Goal: Task Accomplishment & Management: Manage account settings

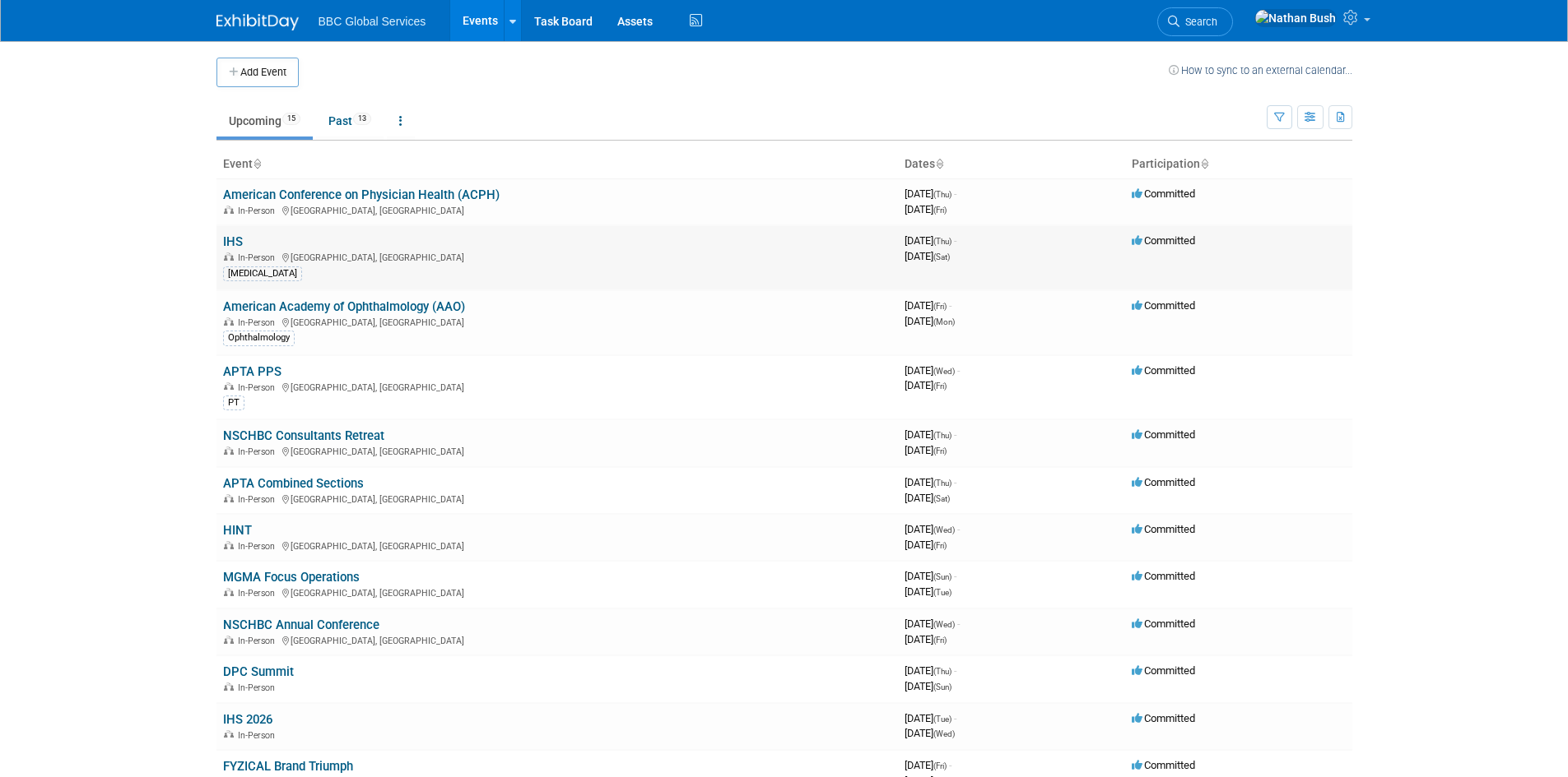
click at [231, 238] on link "IHS" at bounding box center [233, 242] width 19 height 14
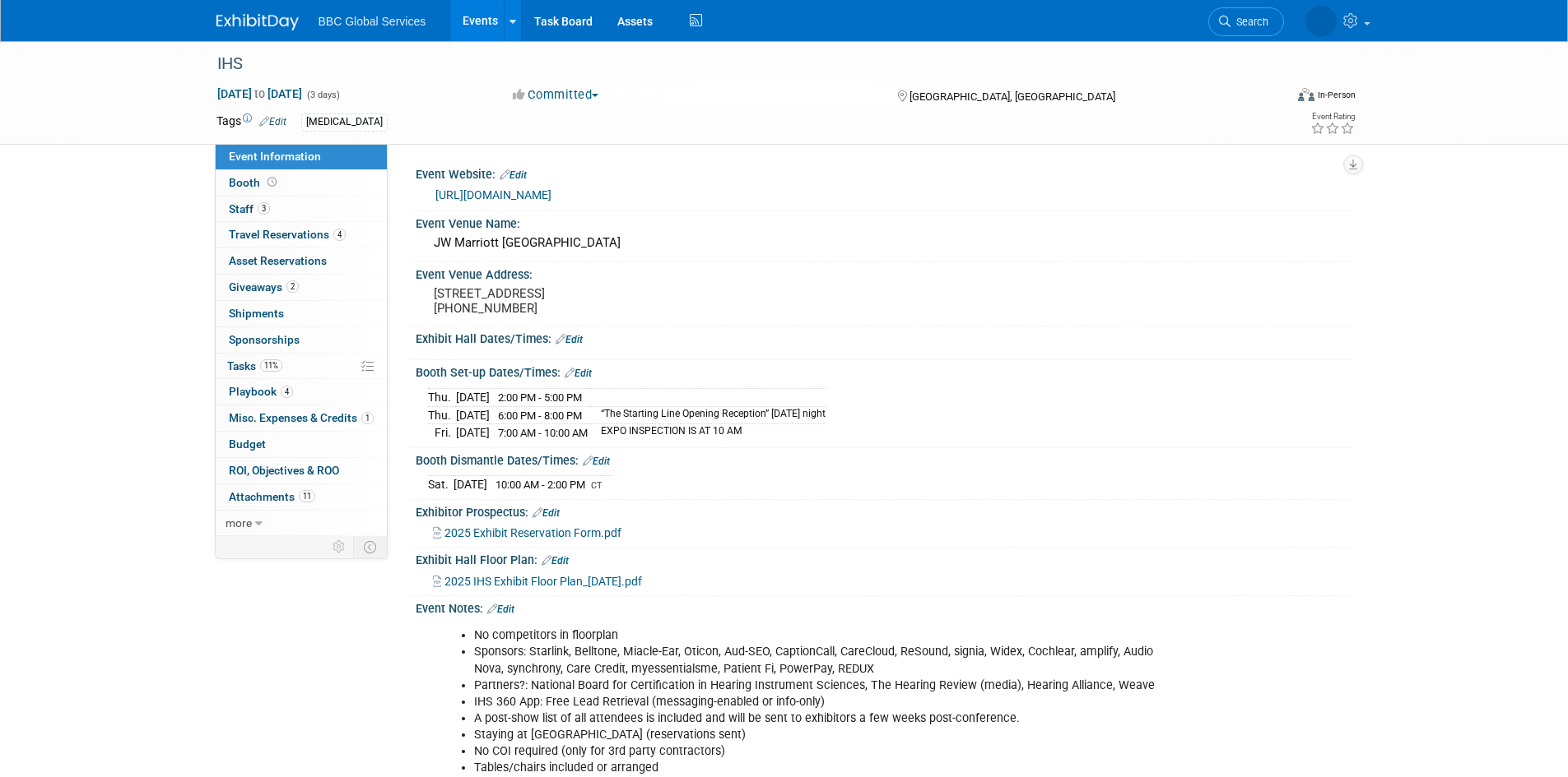
click at [584, 96] on button "Committed" at bounding box center [555, 95] width 98 height 17
click at [494, 70] on div "IHS" at bounding box center [736, 64] width 1048 height 30
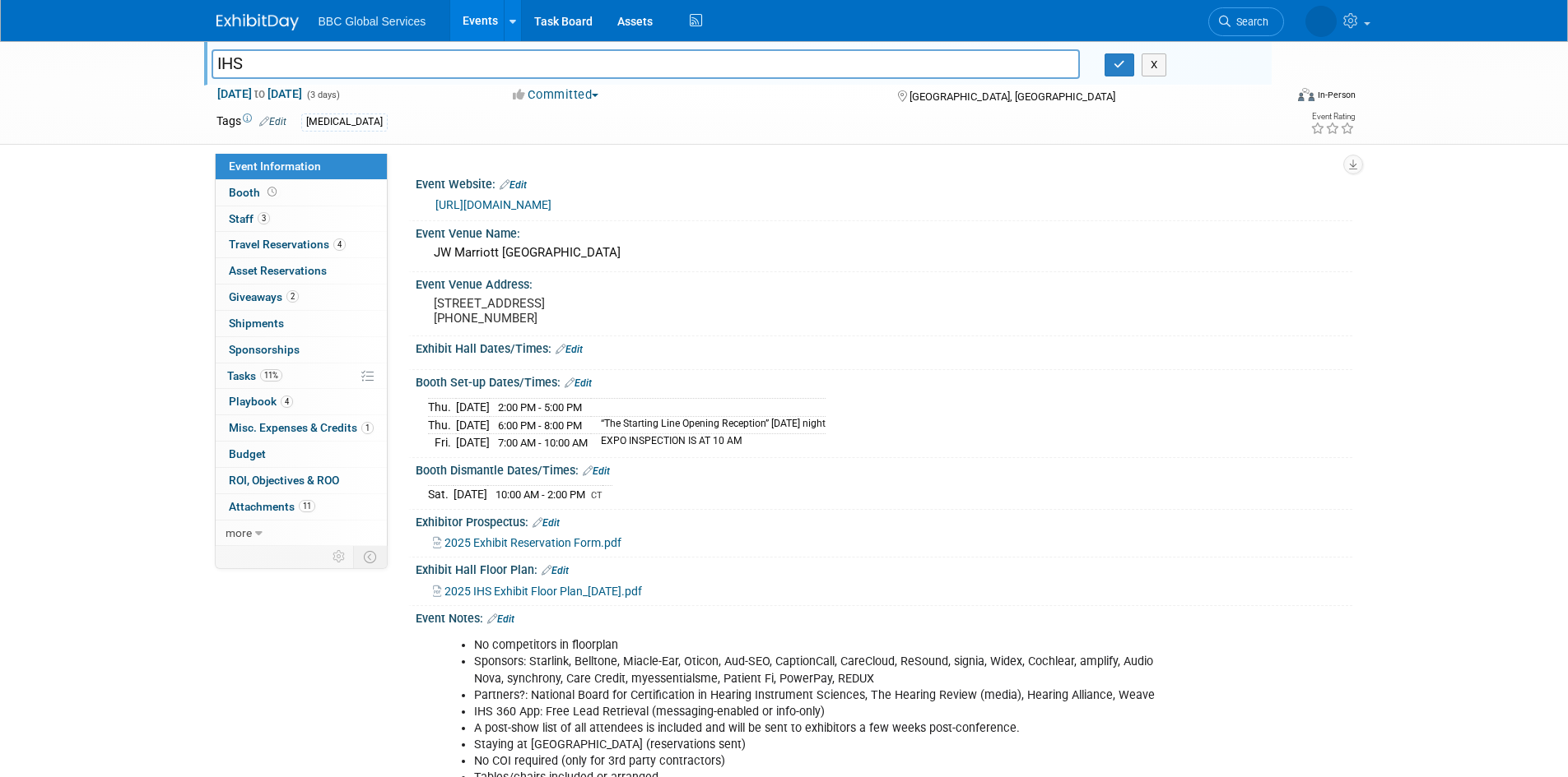
click at [449, 141] on div "IHS IHS X Sep 18, 2025 to Sep 20, 2025 (3 days) Sep 18, 2025 to Sep 20, 2025 Co…" at bounding box center [784, 93] width 1160 height 102
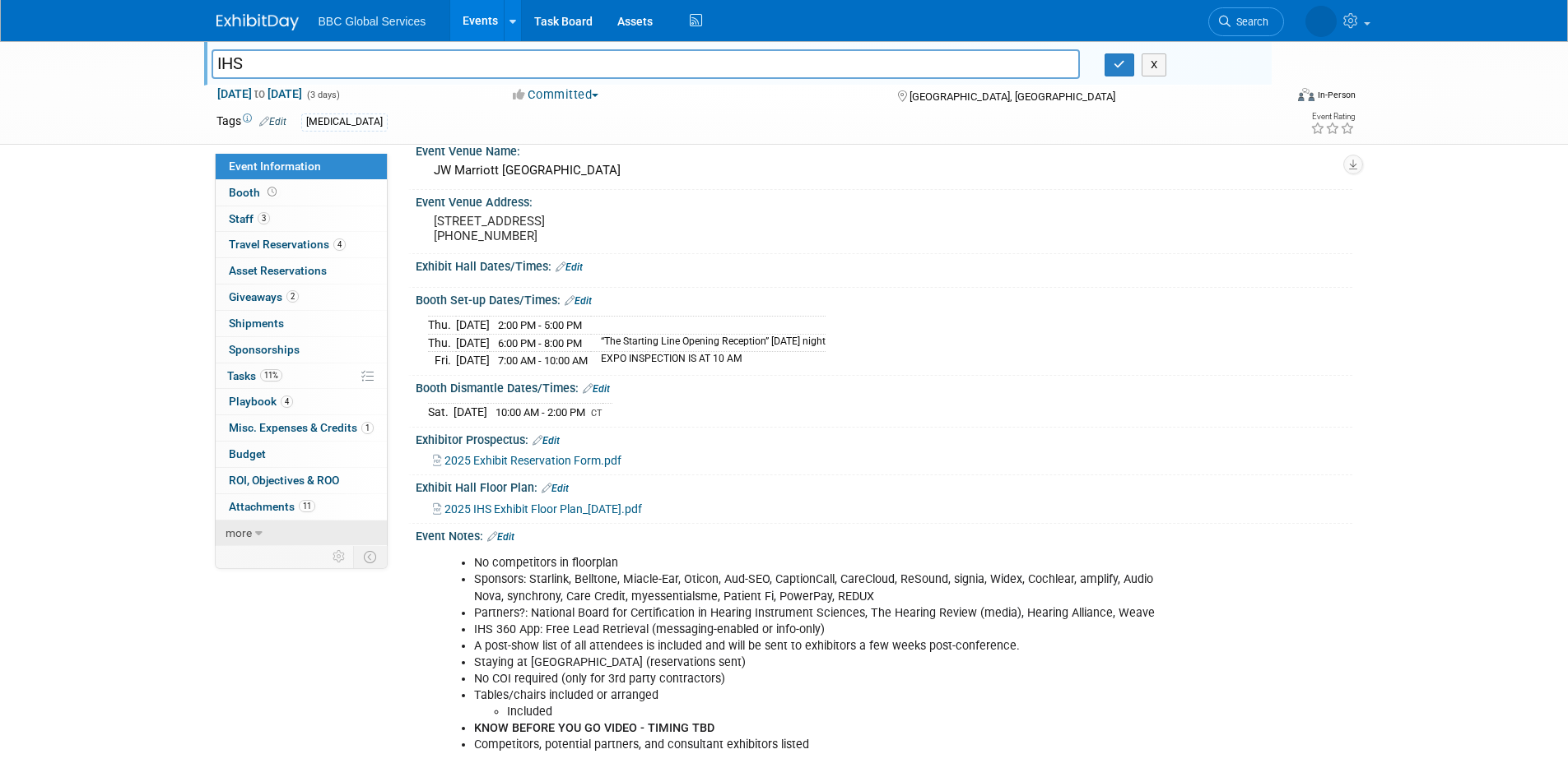
click at [257, 528] on icon at bounding box center [259, 533] width 8 height 12
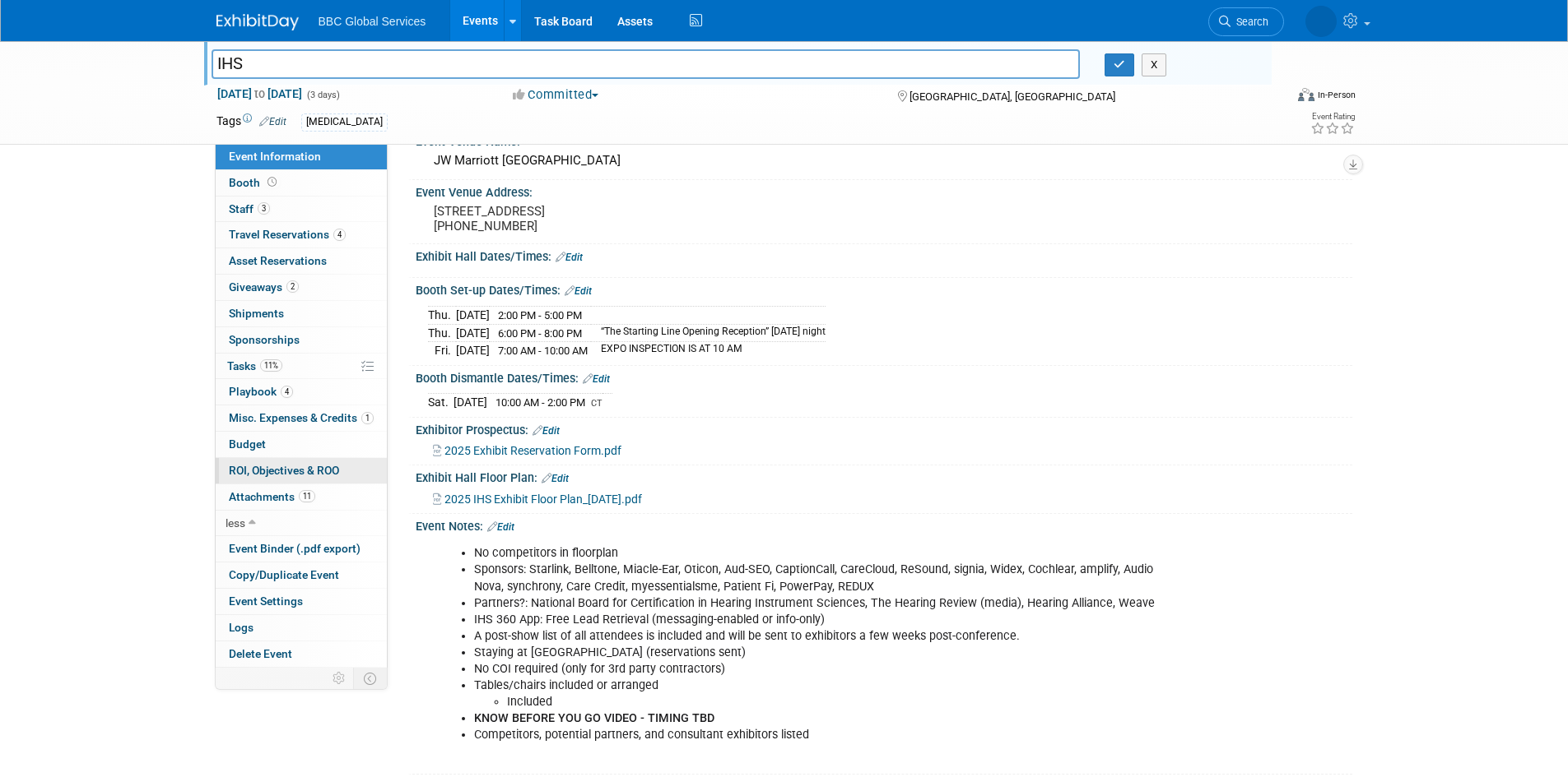
scroll to position [164, 0]
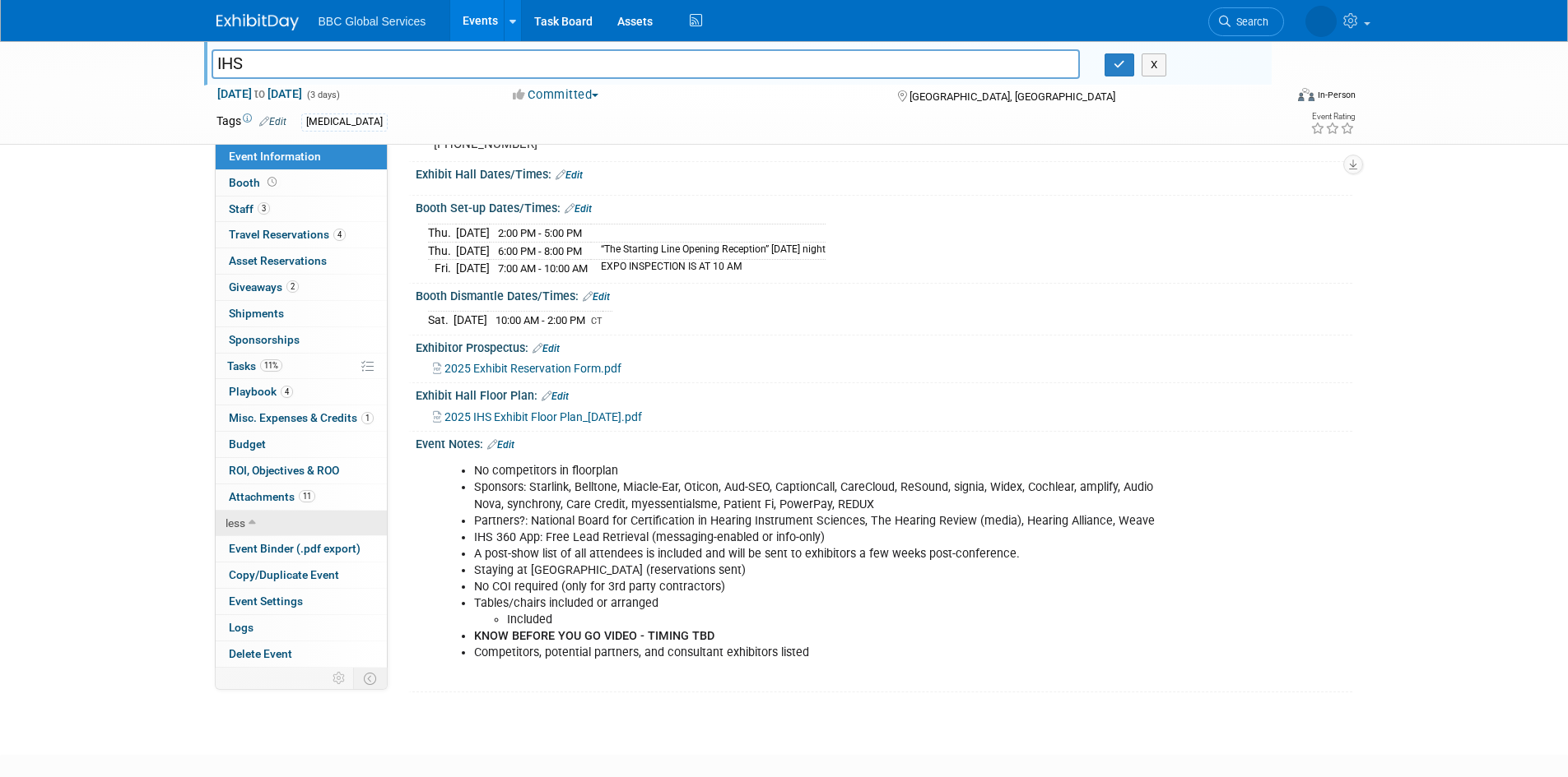
click at [246, 523] on span "less" at bounding box center [235, 524] width 19 height 14
click at [262, 523] on link "more" at bounding box center [301, 524] width 171 height 25
click at [292, 544] on span "Event Binder (.pdf export)" at bounding box center [295, 549] width 131 height 14
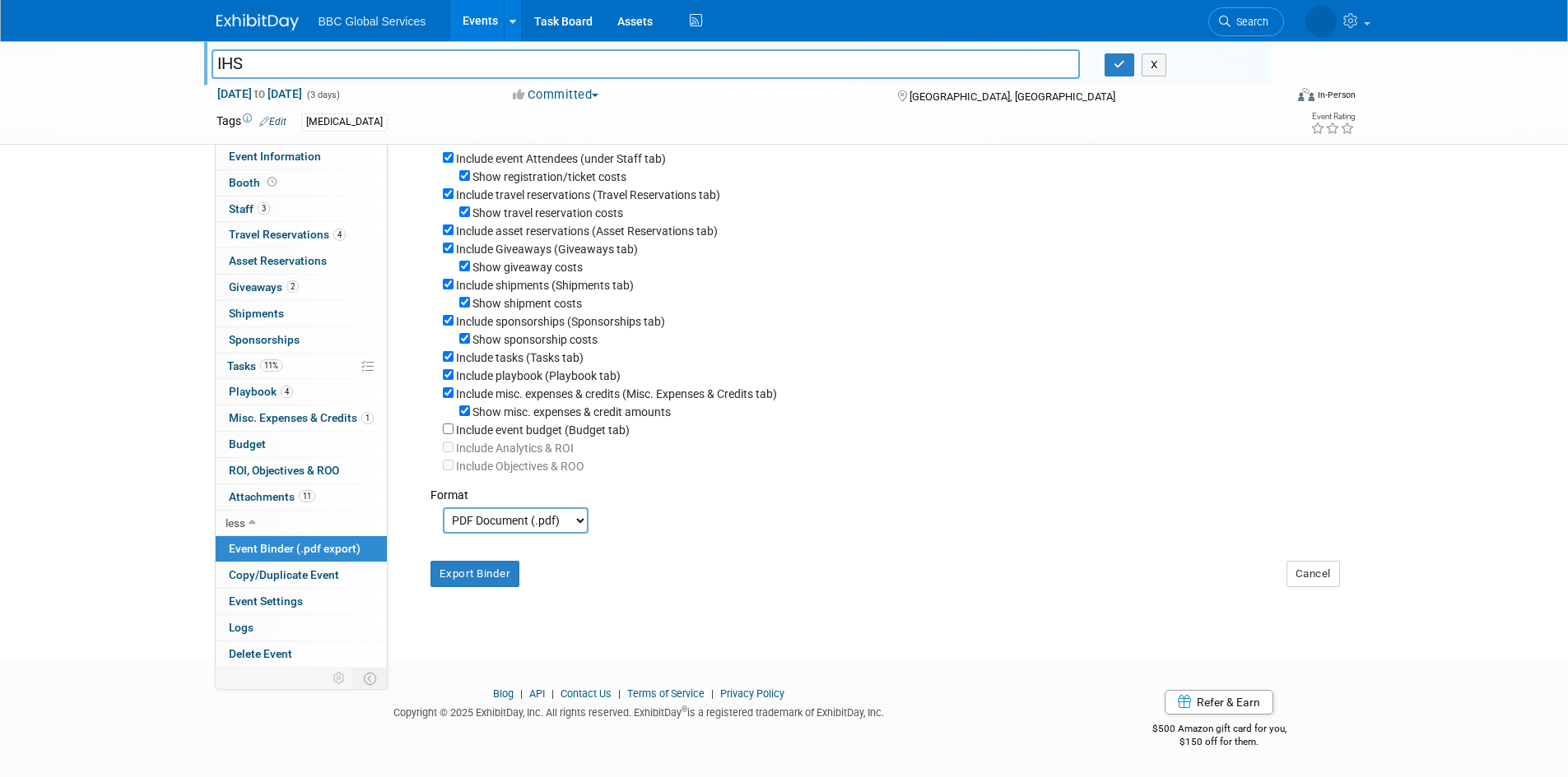
scroll to position [198, 0]
click at [509, 577] on button "Export Binder" at bounding box center [475, 574] width 90 height 26
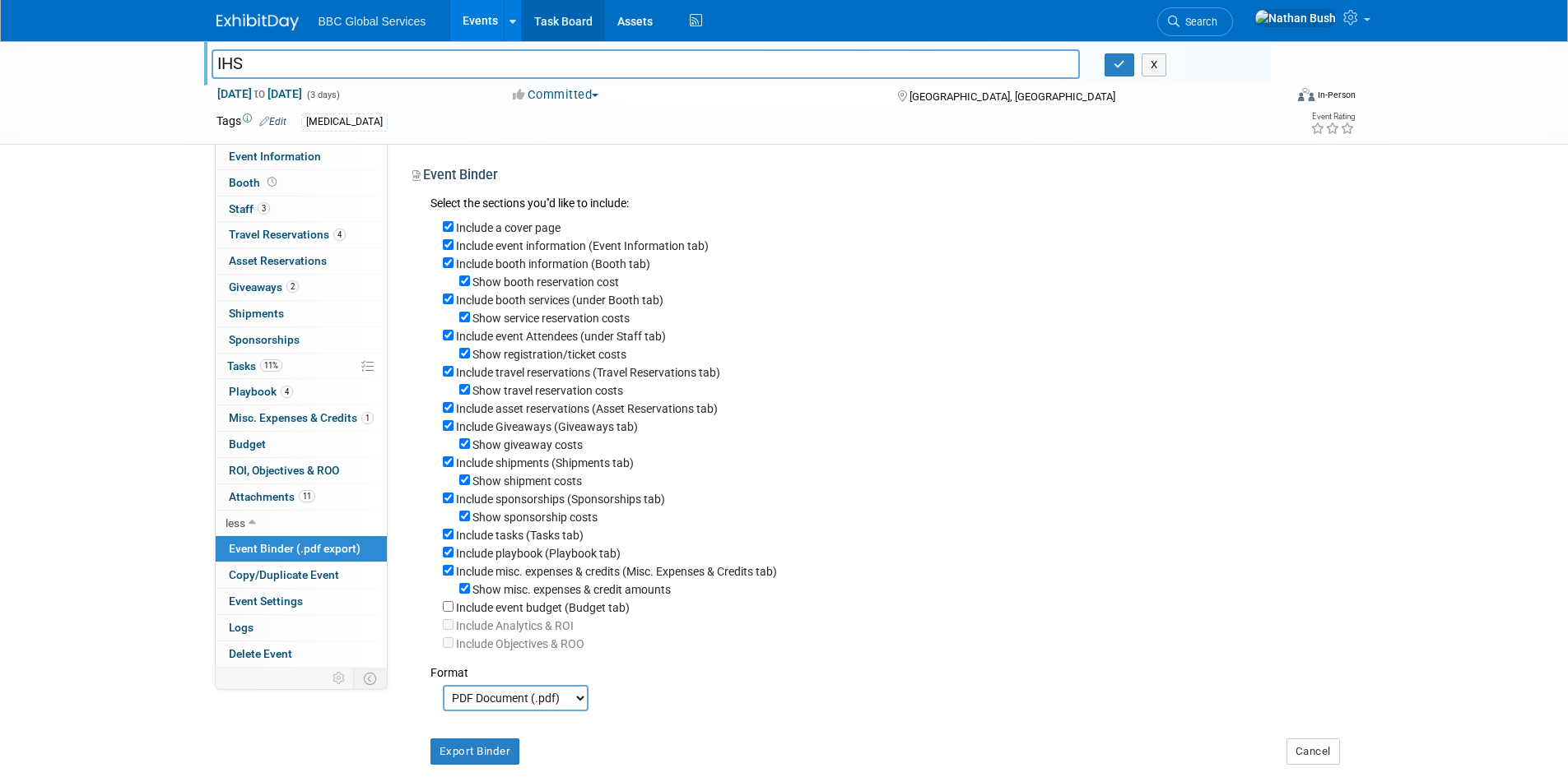
click at [544, 14] on link "Task Board" at bounding box center [564, 20] width 83 height 42
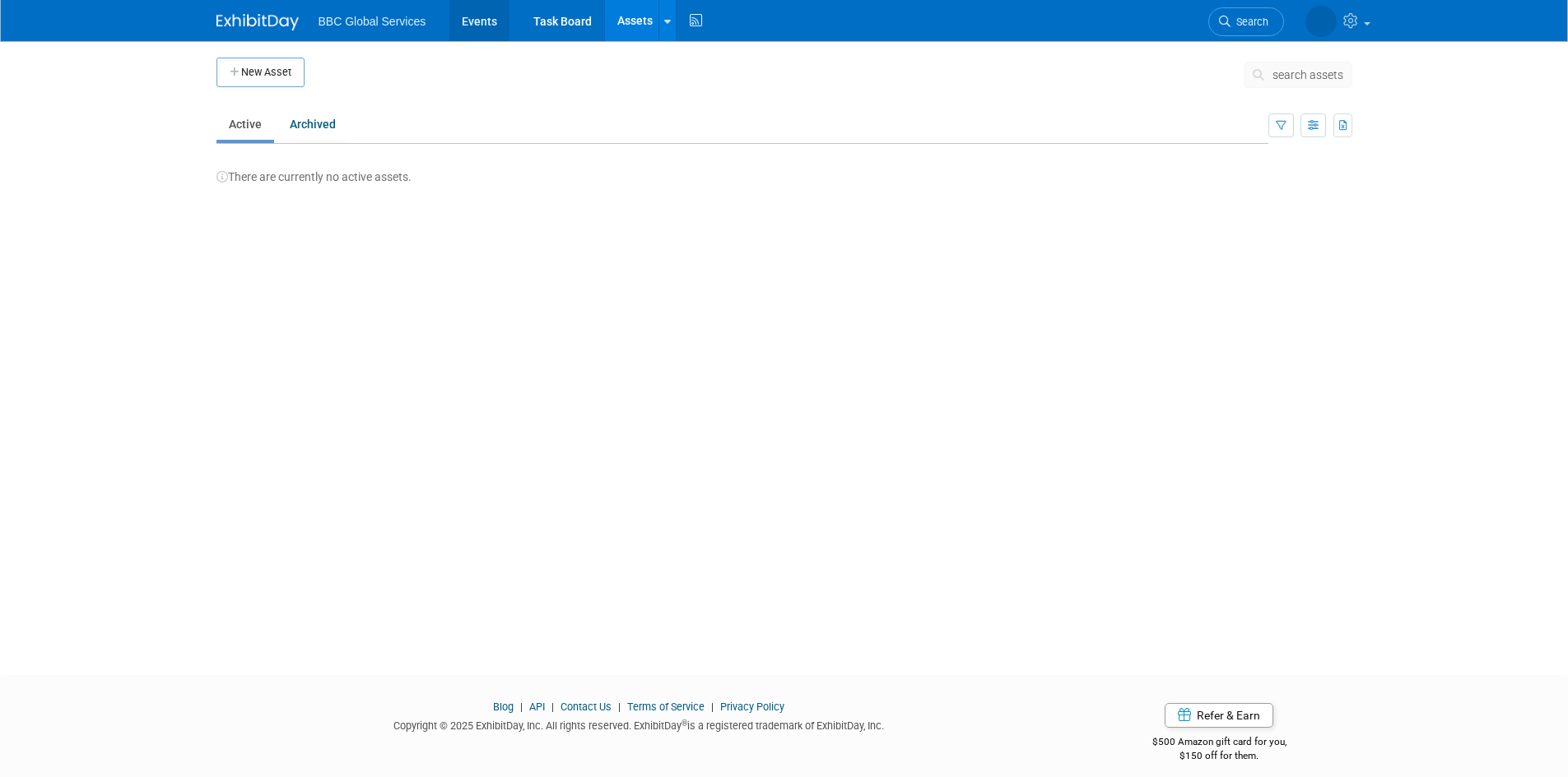
click at [487, 26] on link "Events" at bounding box center [479, 20] width 60 height 42
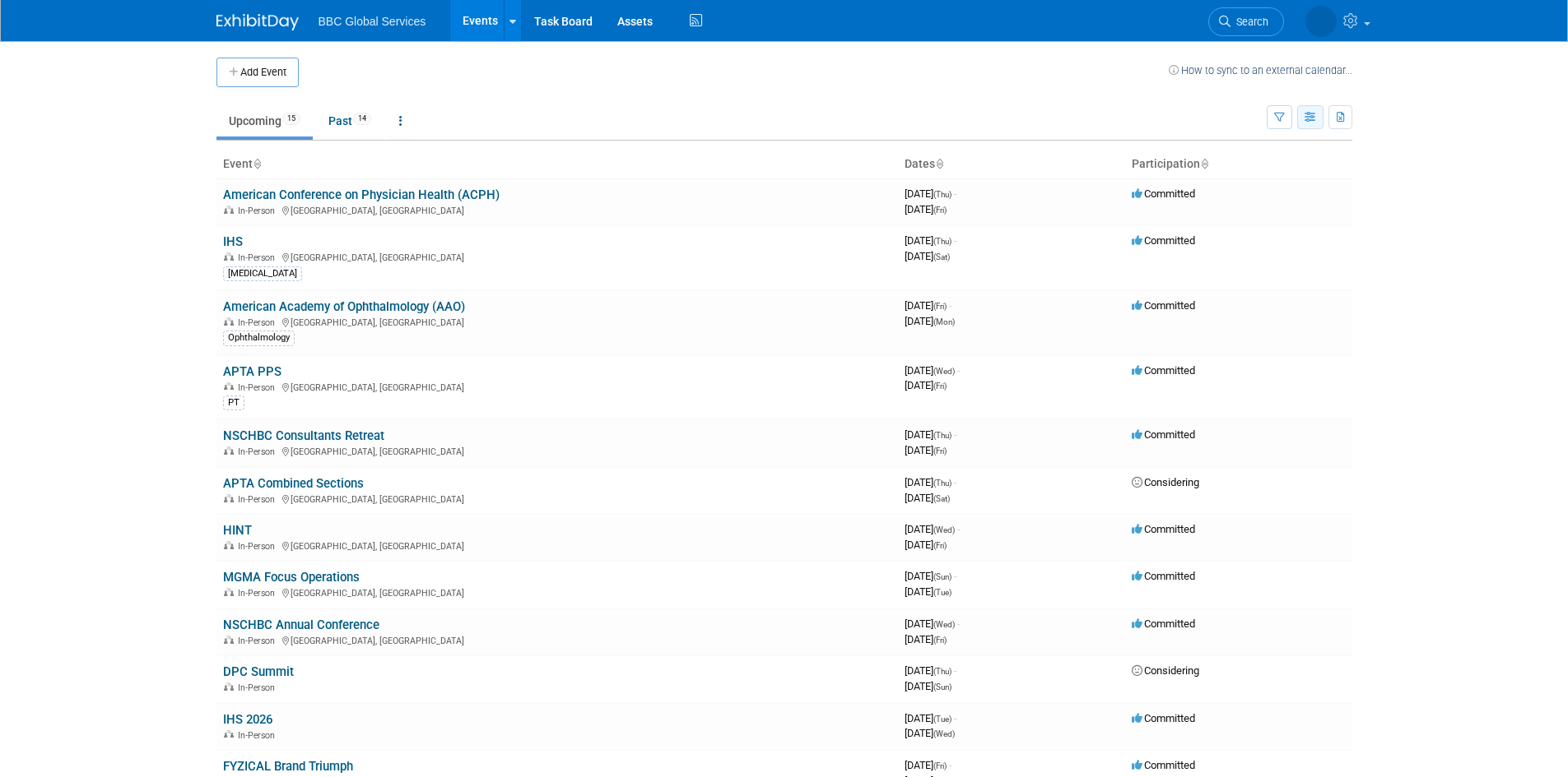
click at [1316, 111] on button "button" at bounding box center [1310, 117] width 26 height 24
click at [1230, 196] on link "Detail View" at bounding box center [1240, 200] width 138 height 23
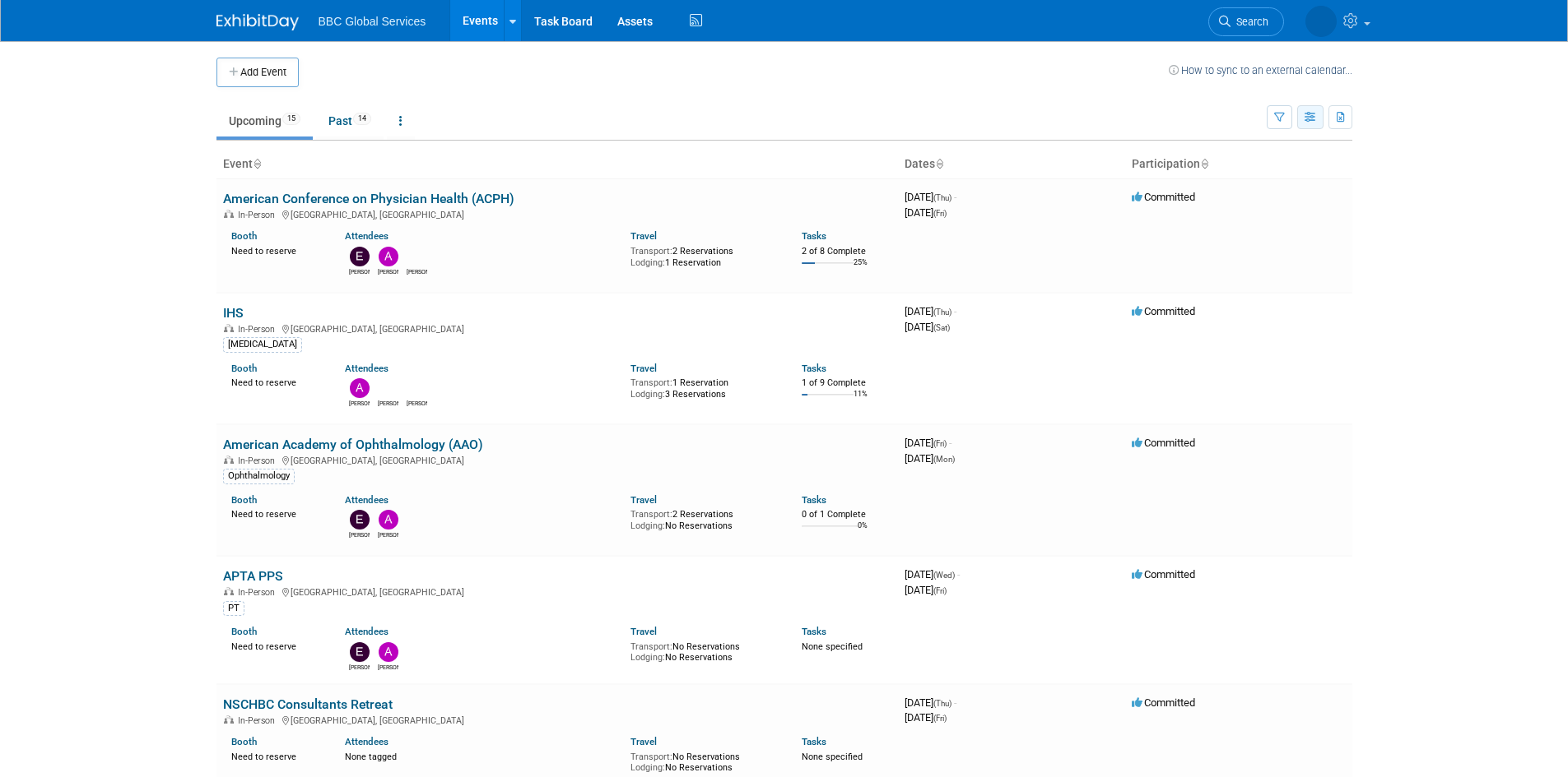
click at [1306, 122] on icon "button" at bounding box center [1310, 118] width 13 height 11
click at [1229, 228] on link "Calendar View" at bounding box center [1240, 225] width 138 height 23
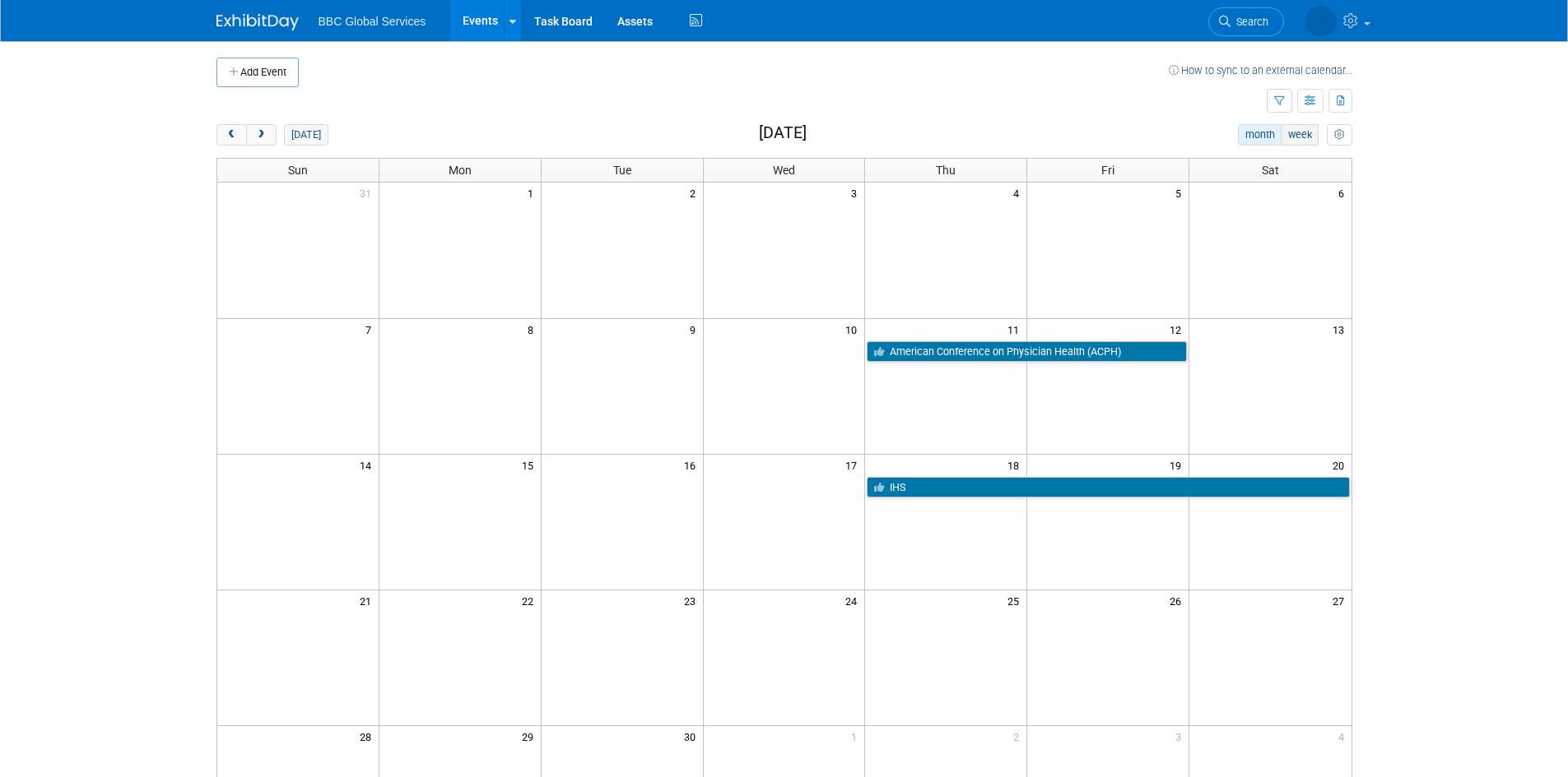
click at [1303, 131] on button "week" at bounding box center [1298, 135] width 38 height 21
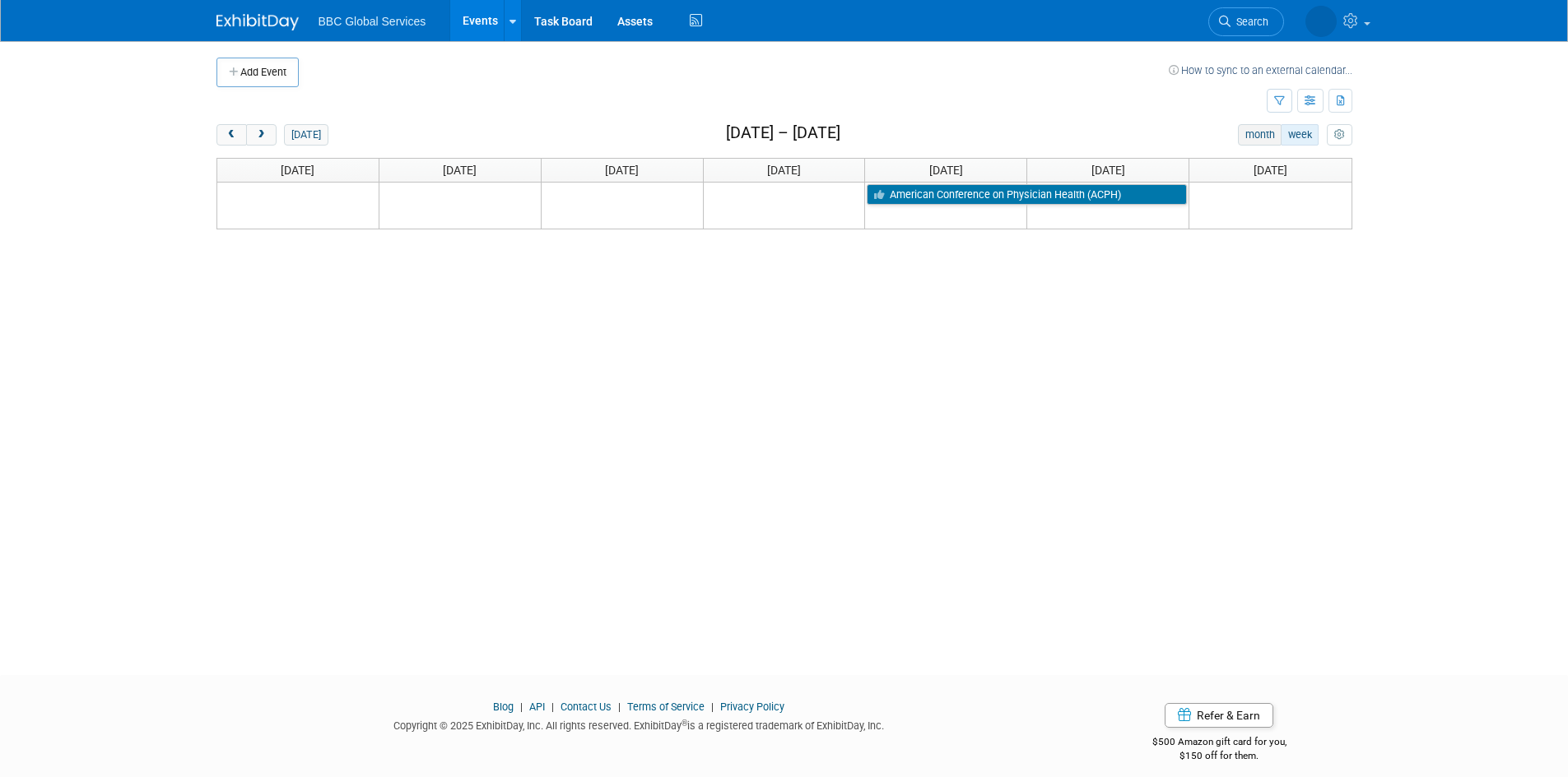
click at [1260, 133] on button "month" at bounding box center [1259, 135] width 44 height 21
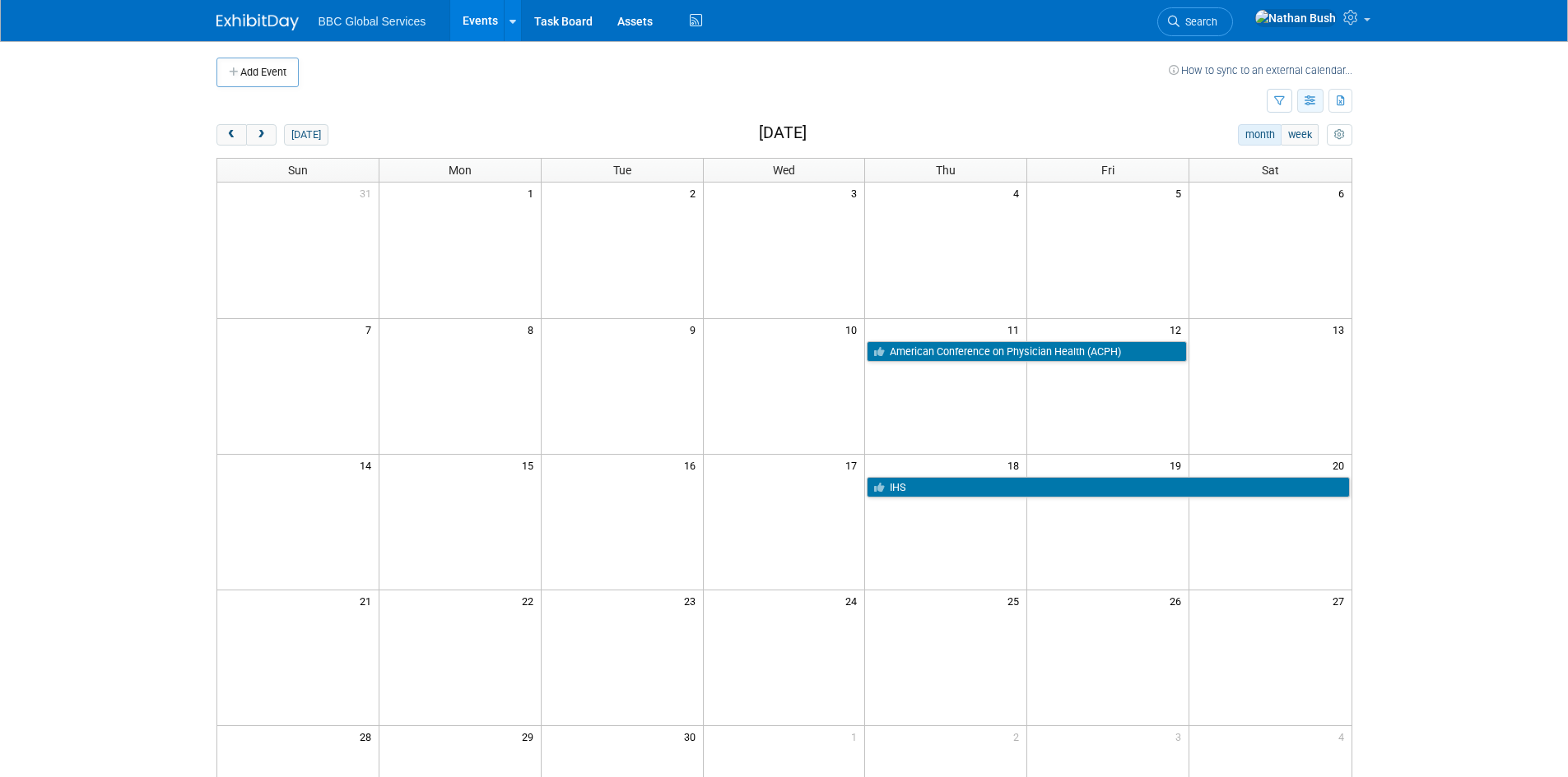
click at [1306, 98] on icon "button" at bounding box center [1310, 101] width 13 height 11
click at [1232, 236] on link "Expert Grid" at bounding box center [1240, 235] width 138 height 23
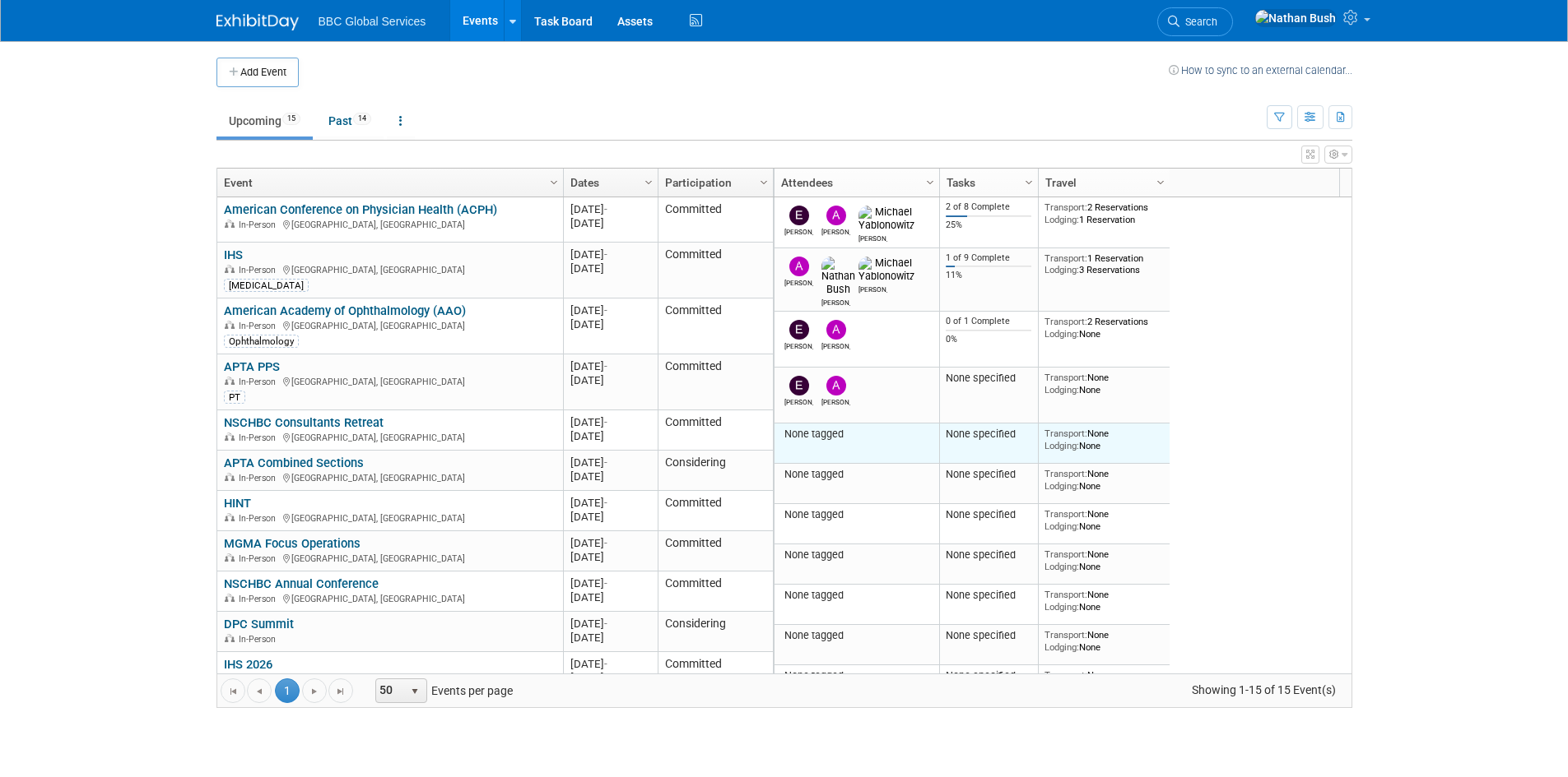
click at [860, 428] on td "None tagged" at bounding box center [857, 444] width 164 height 41
drag, startPoint x: 1049, startPoint y: 422, endPoint x: 1123, endPoint y: 435, distance: 75.1
click at [1123, 435] on div "Transport: None Lodging: None" at bounding box center [1103, 440] width 119 height 24
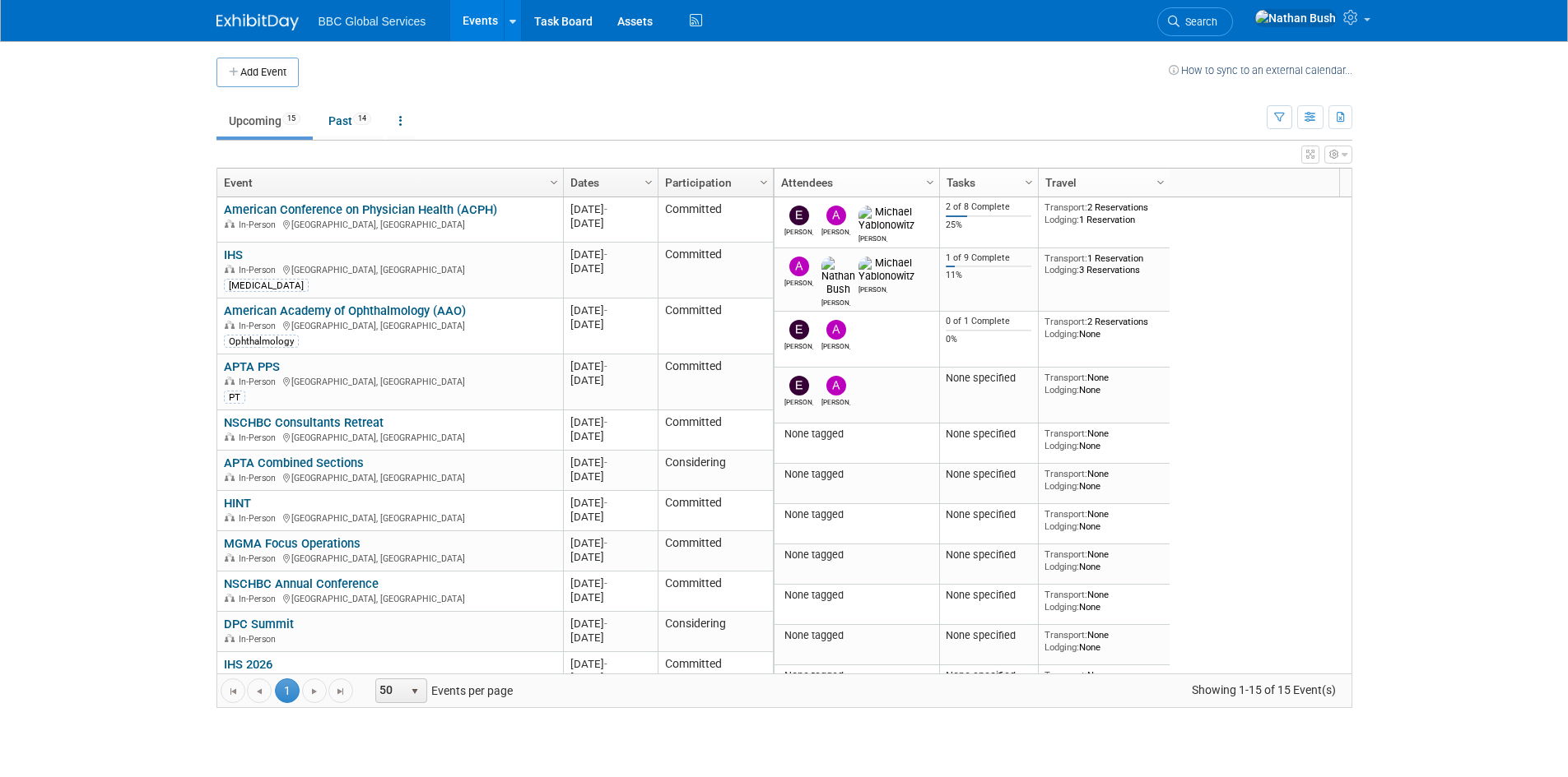
click at [1341, 154] on icon "button" at bounding box center [1344, 155] width 6 height 10
click at [1309, 152] on icon "button" at bounding box center [1310, 155] width 9 height 10
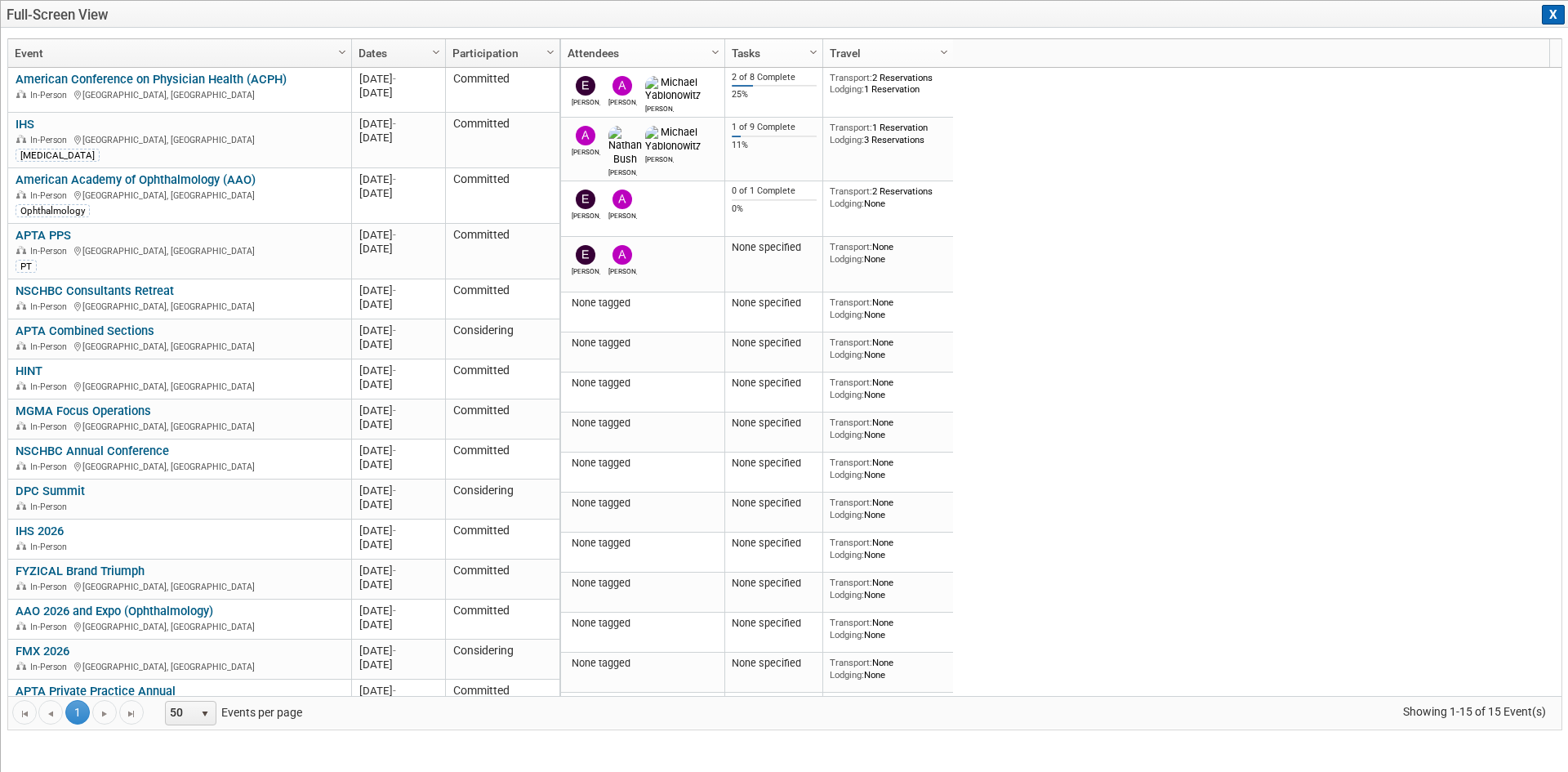
click at [1551, 12] on button "X" at bounding box center [1554, 14] width 23 height 19
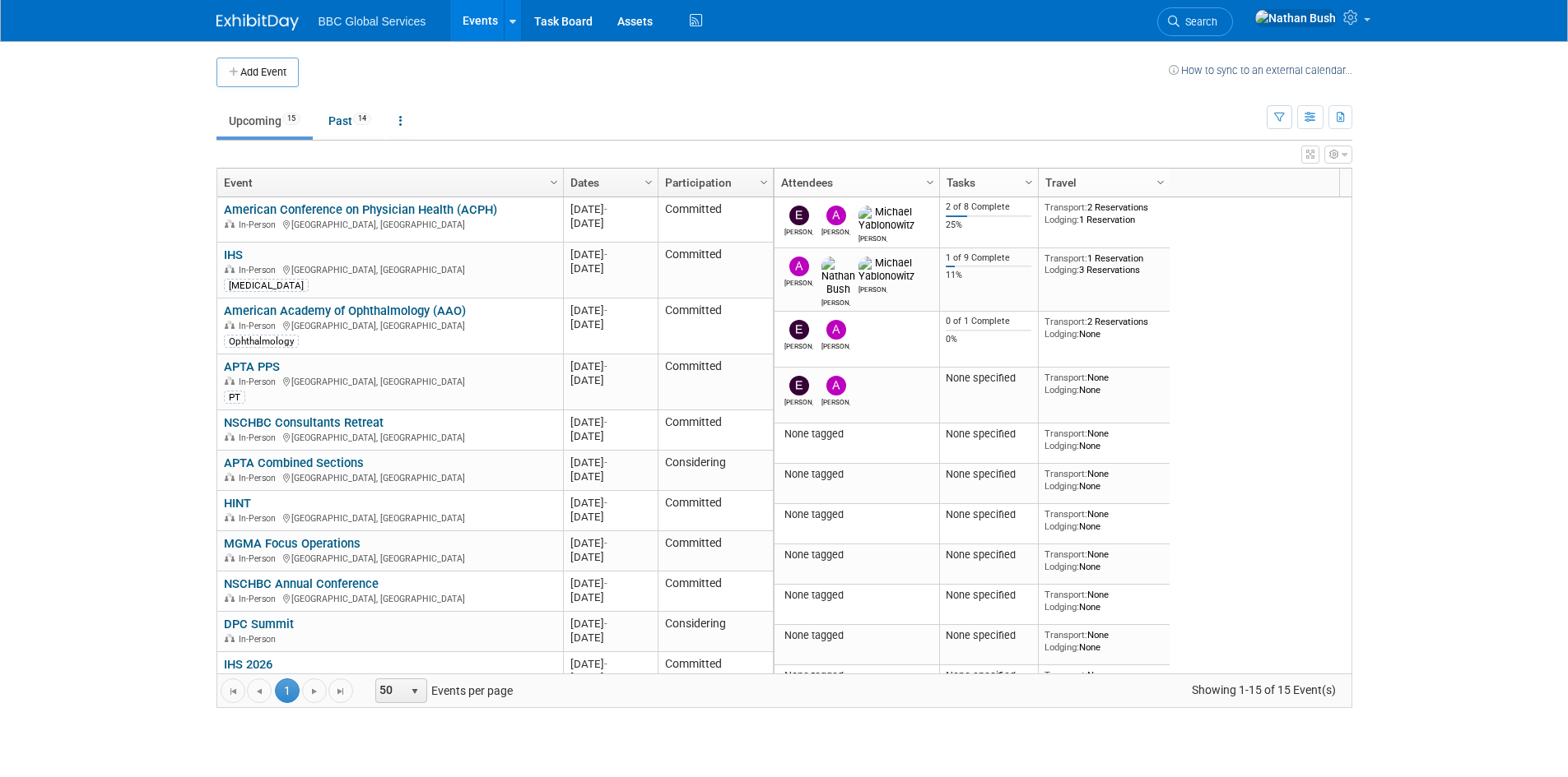
click at [1335, 151] on icon "button" at bounding box center [1334, 155] width 10 height 10
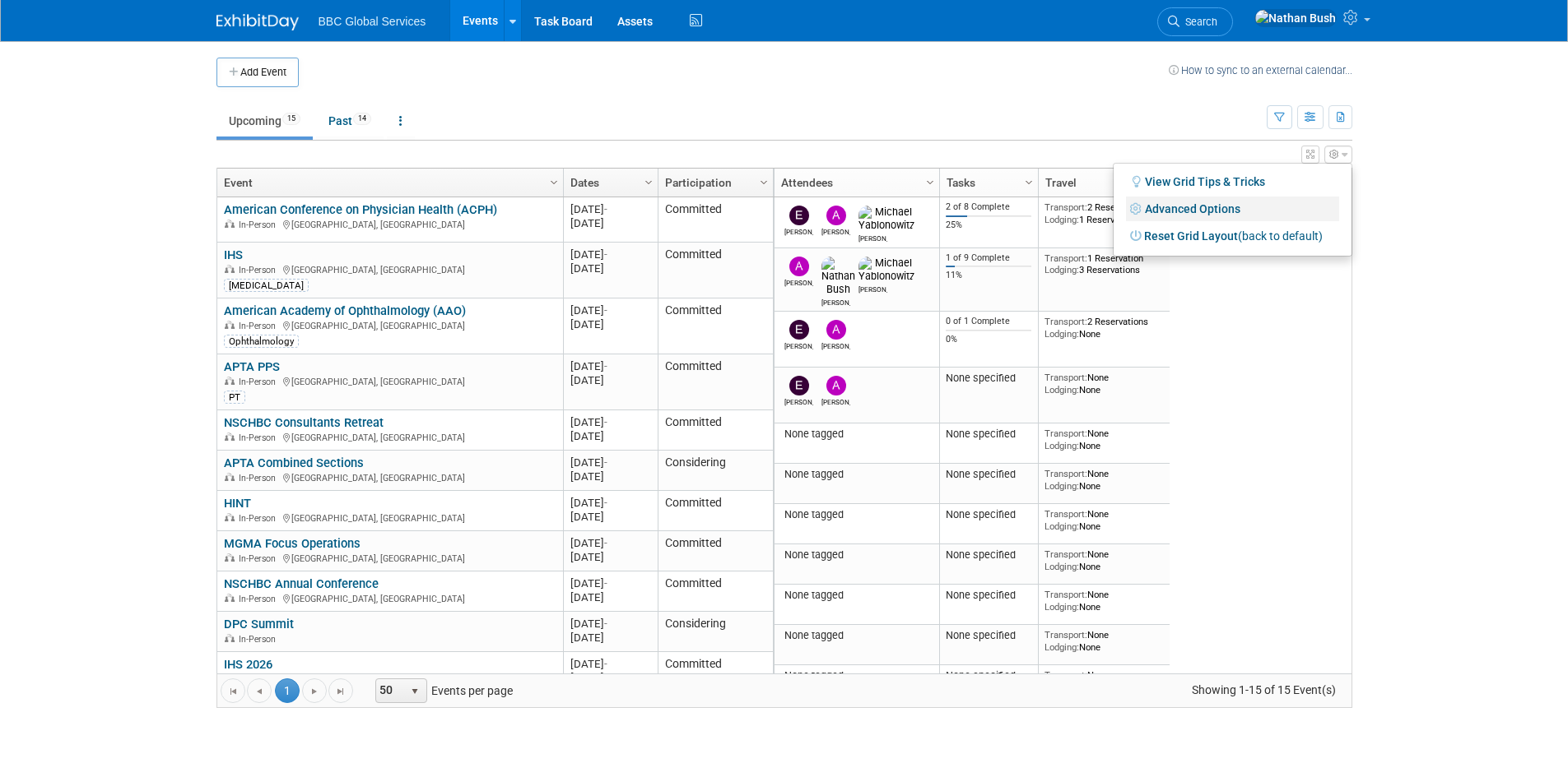
click at [1226, 202] on link "Advanced Options" at bounding box center [1232, 209] width 213 height 25
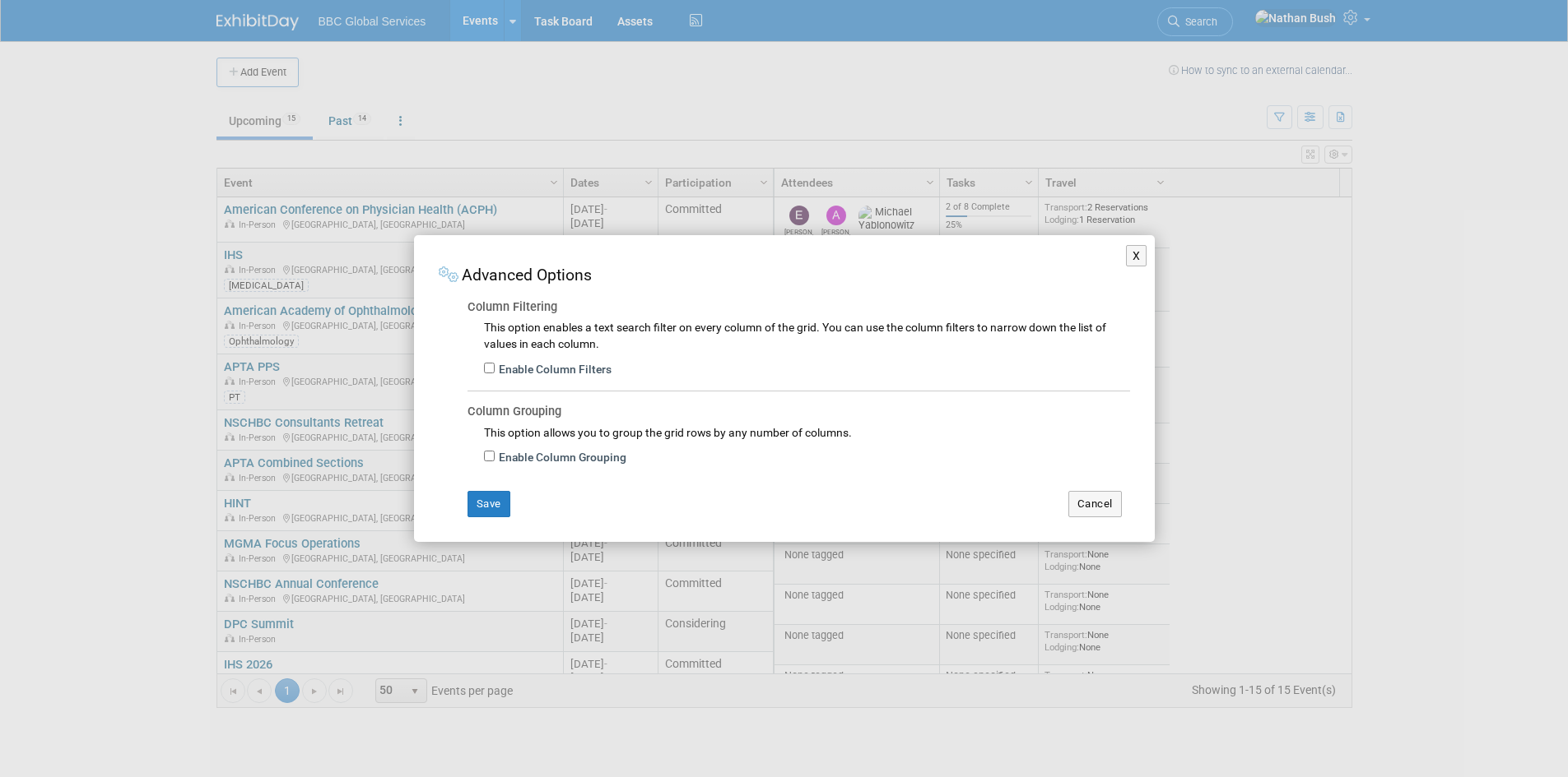
click at [528, 367] on label "Enable Column Filters" at bounding box center [553, 370] width 117 height 16
click at [495, 367] on input "Enable Column Filters" at bounding box center [489, 367] width 11 height 11
checkbox input "true"
click at [534, 458] on label "Enable Column Grouping" at bounding box center [561, 458] width 131 height 16
click at [495, 458] on input "Enable Column Grouping" at bounding box center [489, 455] width 11 height 11
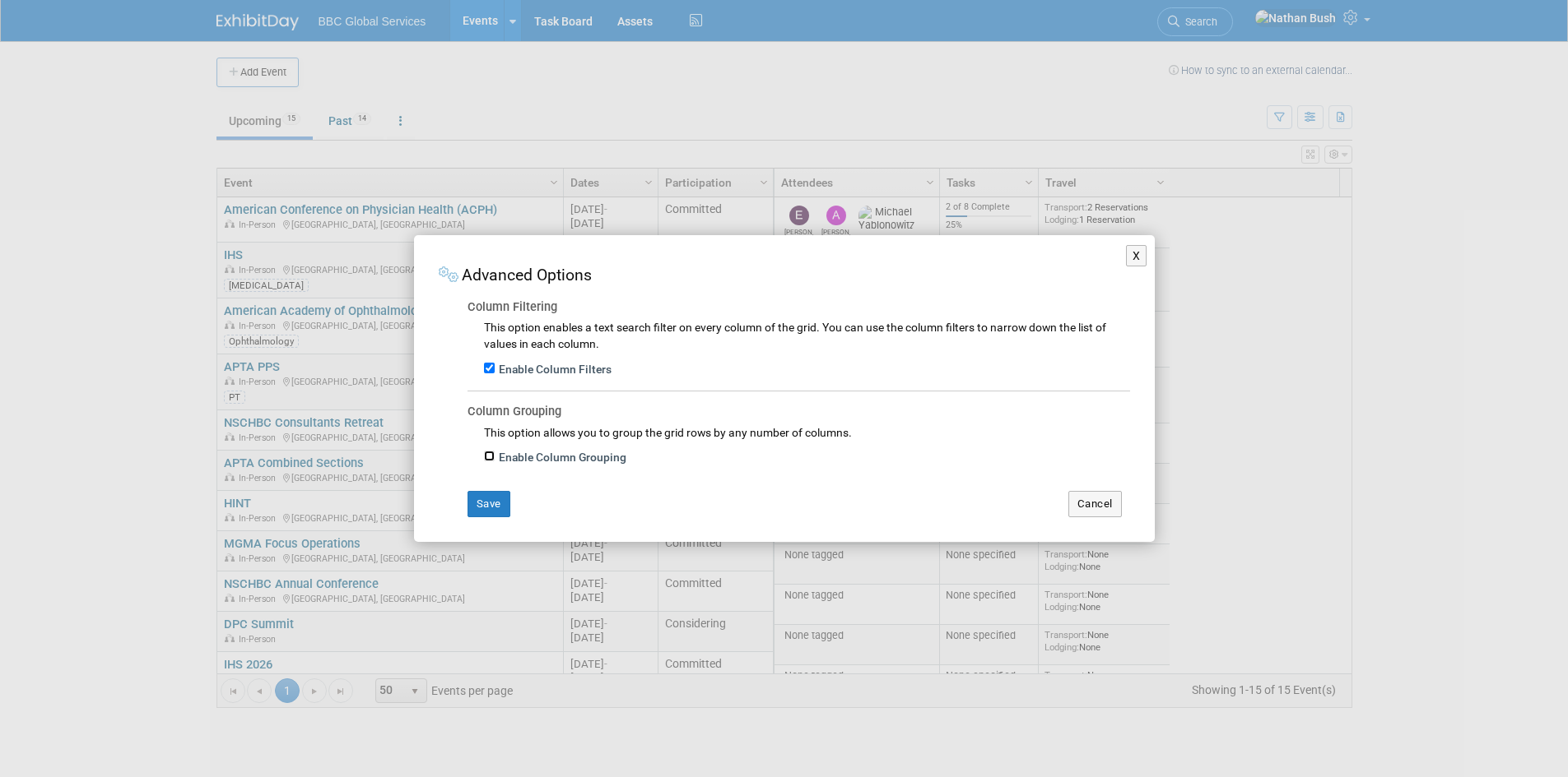
checkbox input "true"
click at [495, 516] on button "Save" at bounding box center [488, 504] width 43 height 26
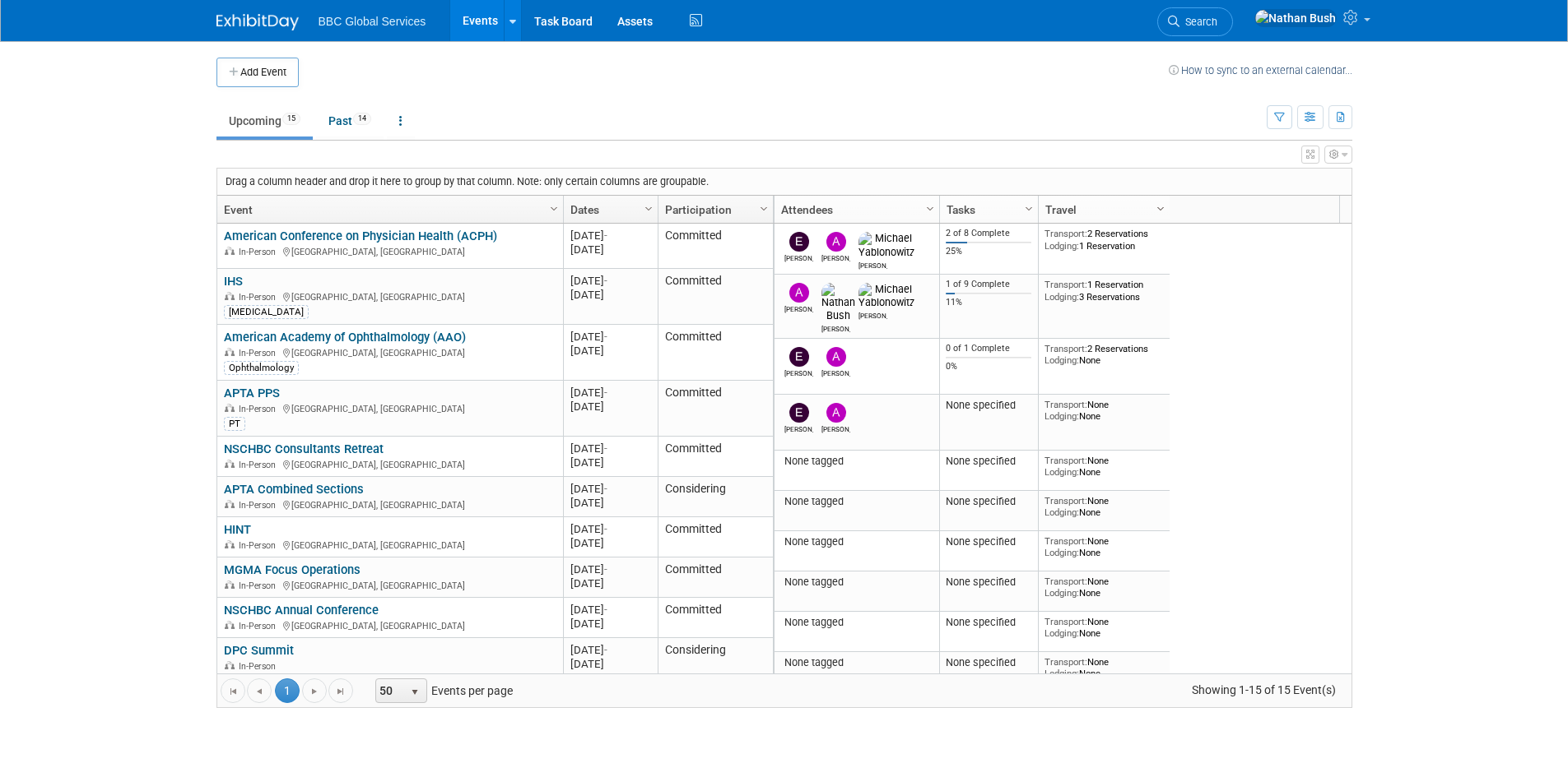
click at [1159, 207] on span "Column Settings" at bounding box center [1160, 209] width 14 height 14
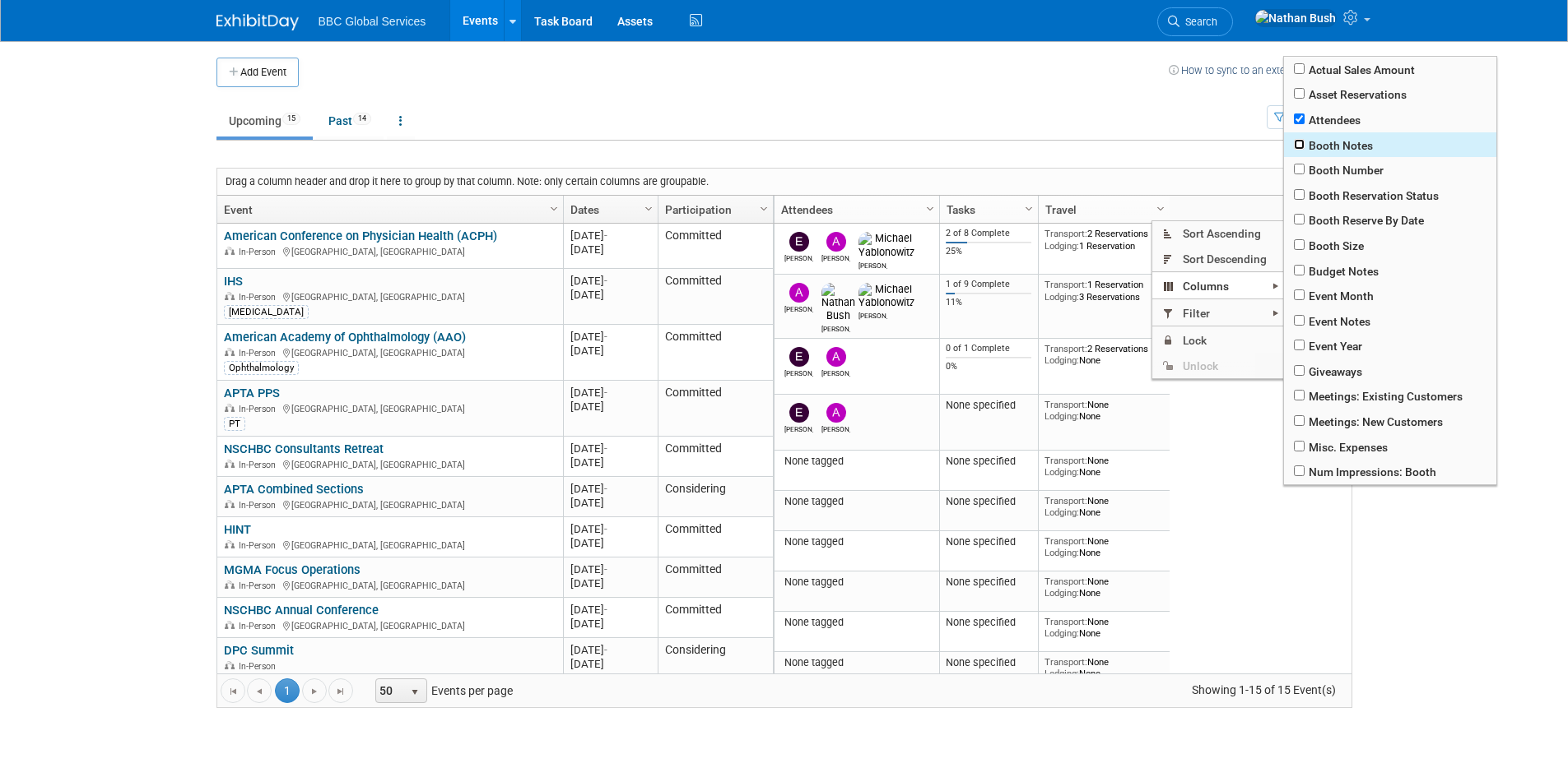
click at [1302, 147] on input "checkbox" at bounding box center [1298, 144] width 11 height 11
checkbox input "true"
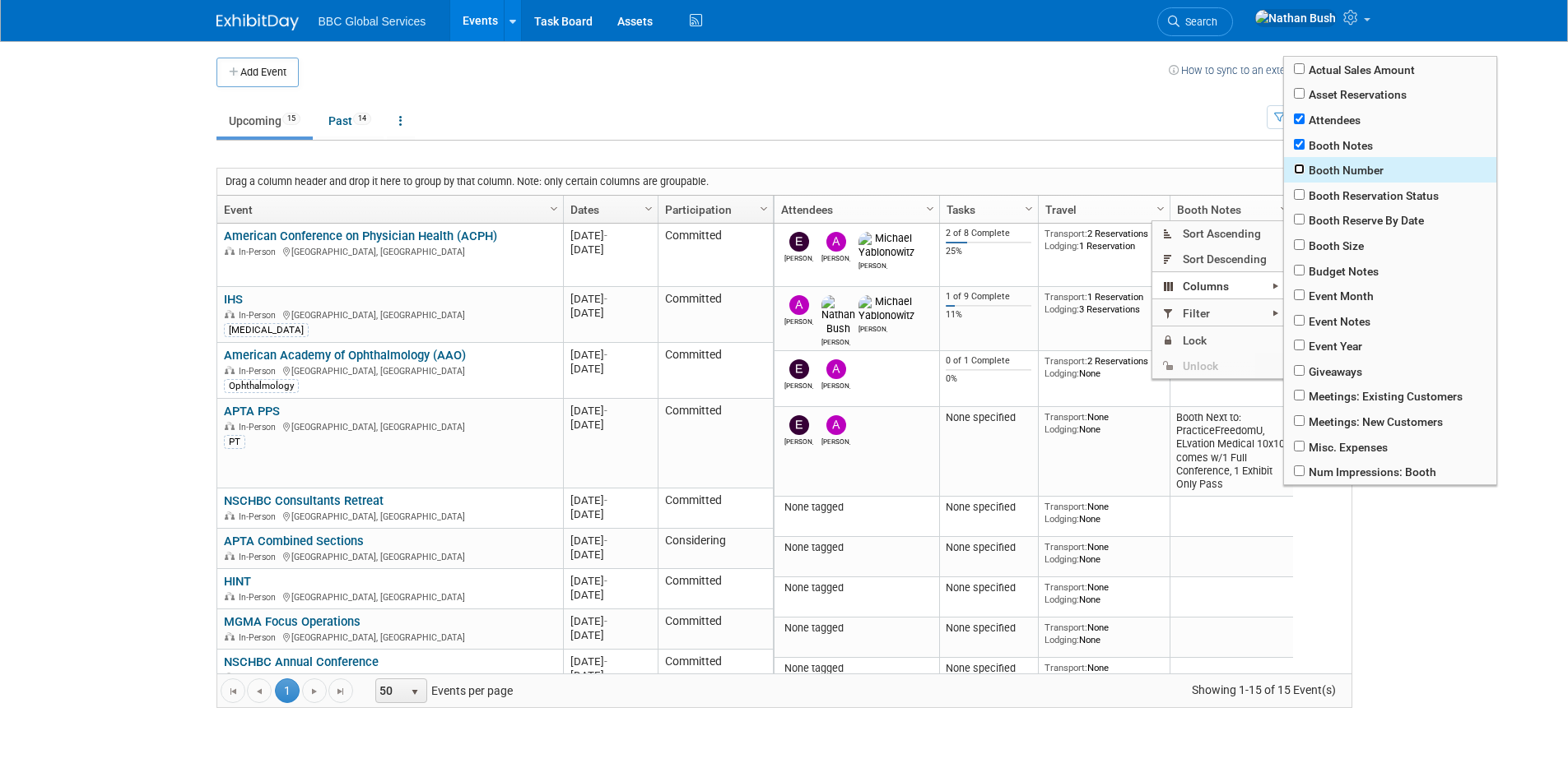
click at [1301, 163] on input "checkbox" at bounding box center [1298, 168] width 11 height 11
checkbox input "true"
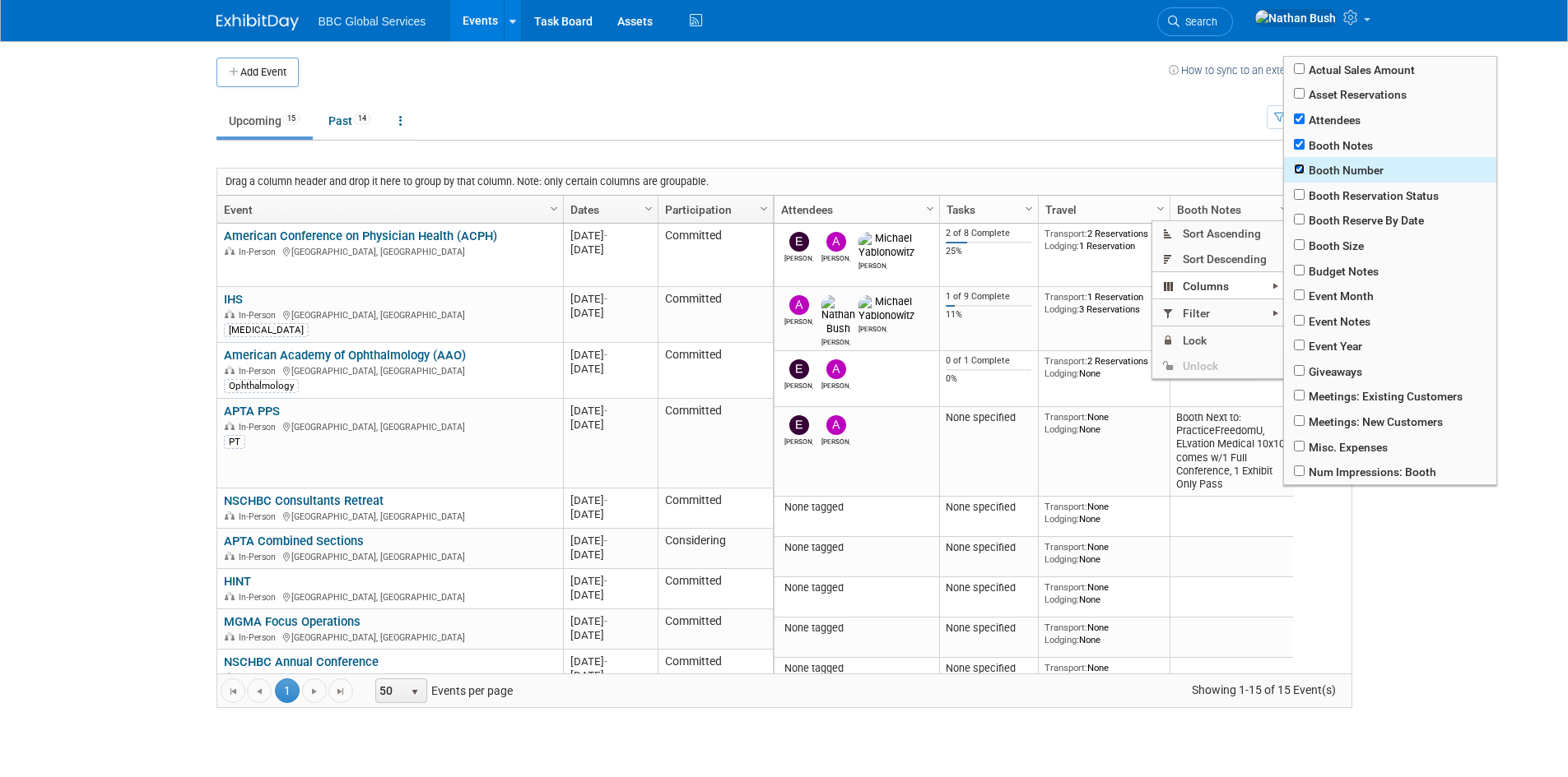
checkbox input "true"
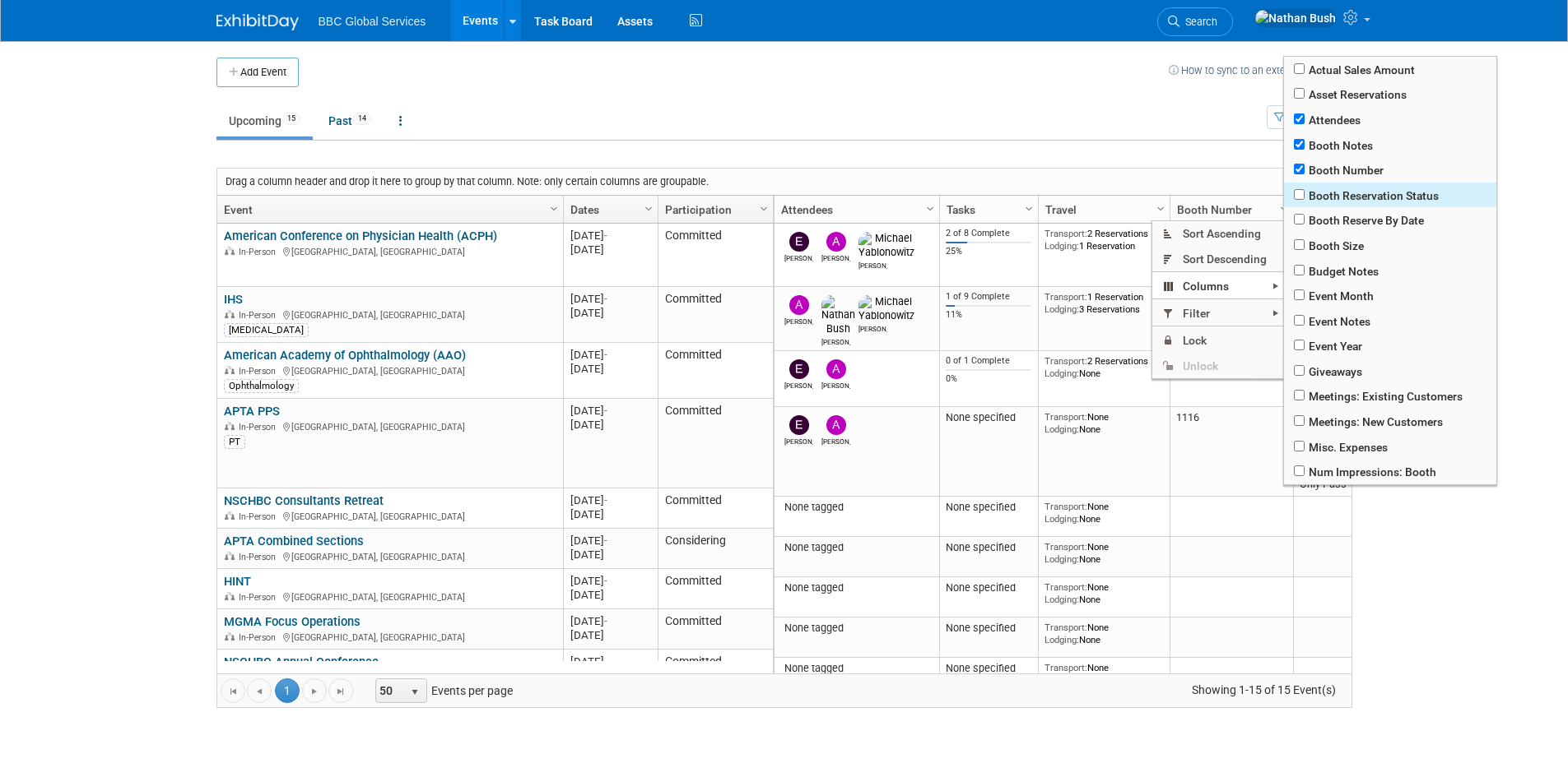
click at [1299, 204] on span "Booth Reservation Status" at bounding box center [1390, 195] width 213 height 25
checkbox input "true"
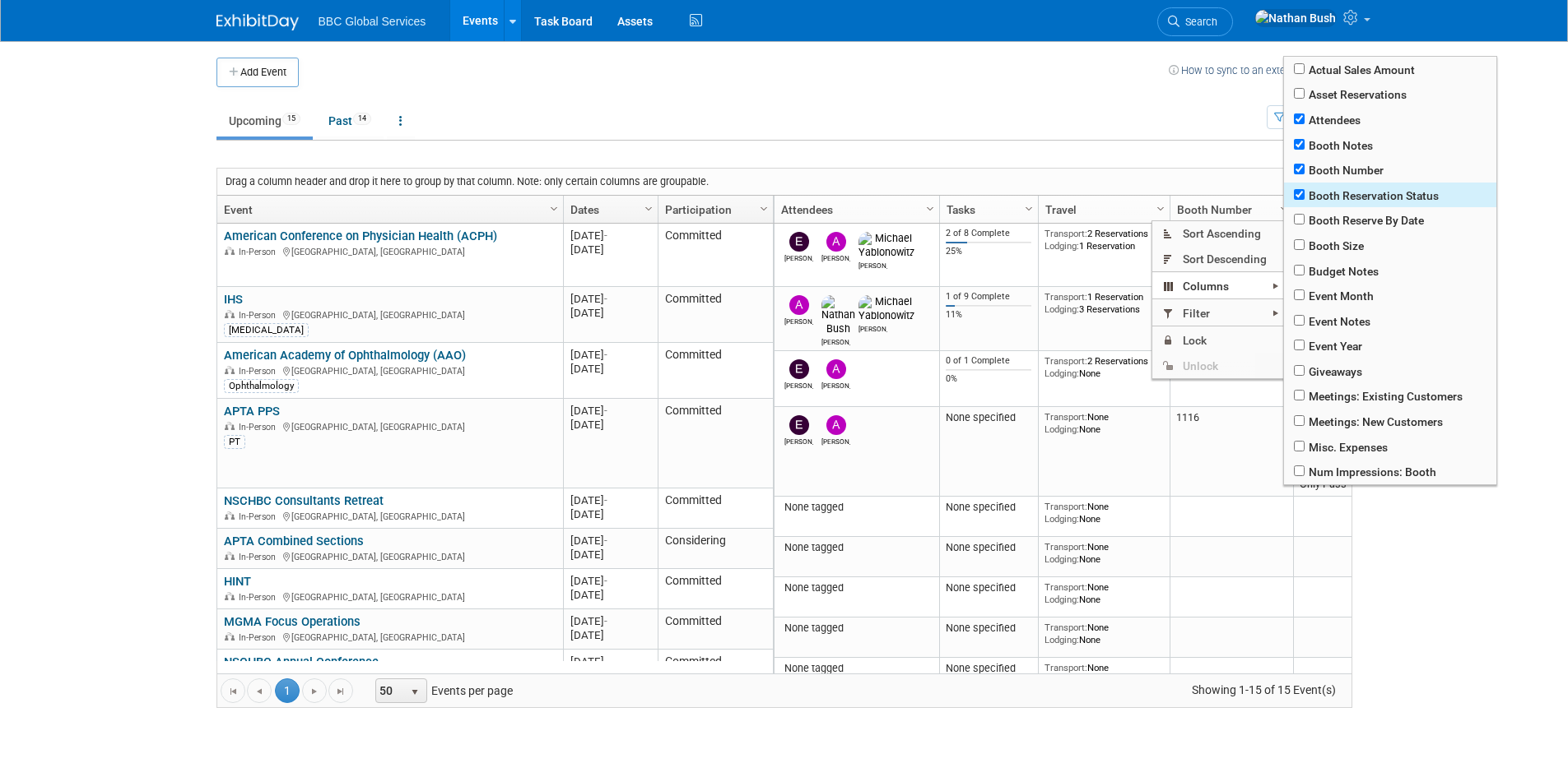
checkbox input "true"
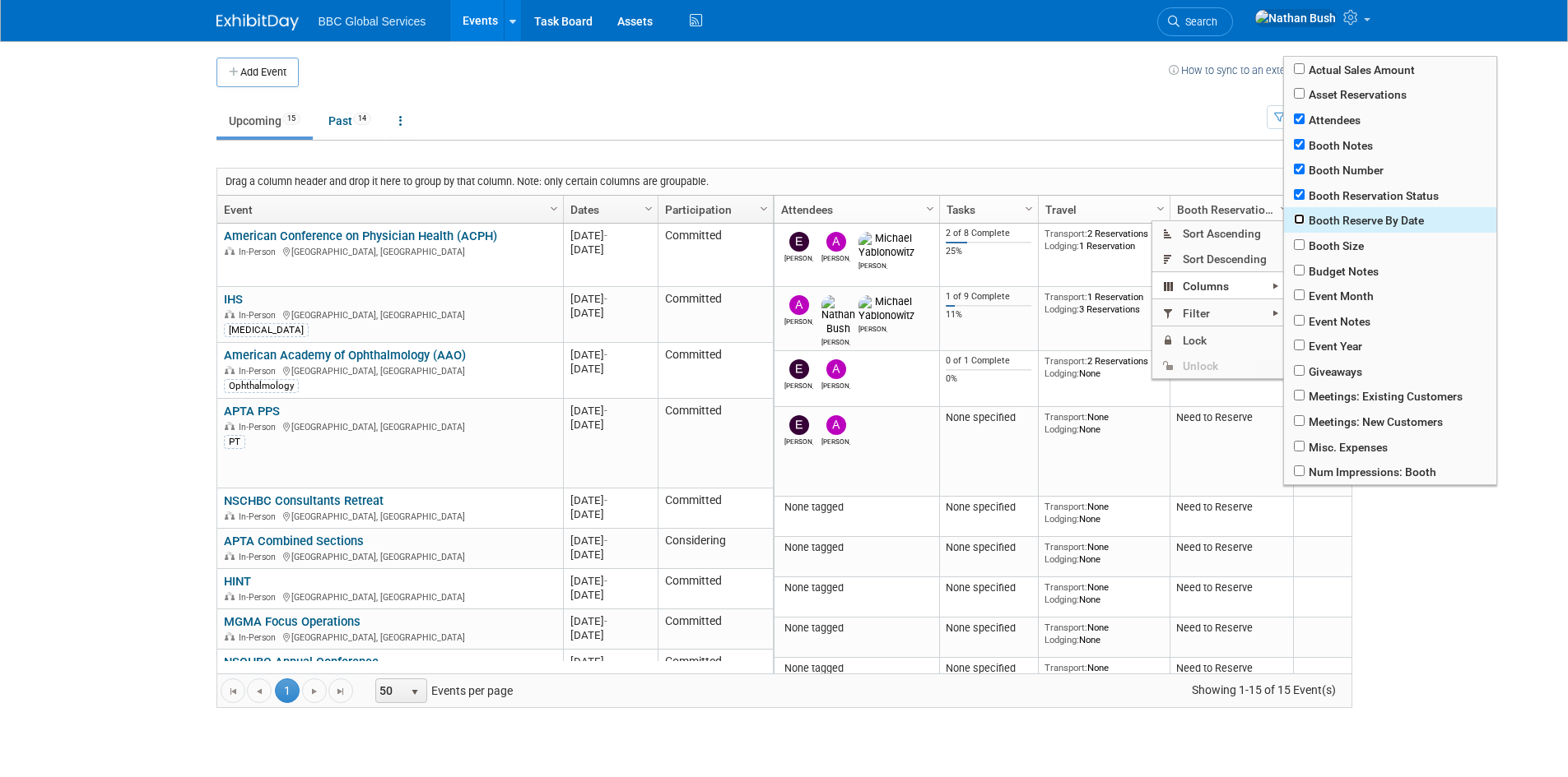
click at [1299, 218] on input "checkbox" at bounding box center [1298, 218] width 11 height 11
checkbox input "true"
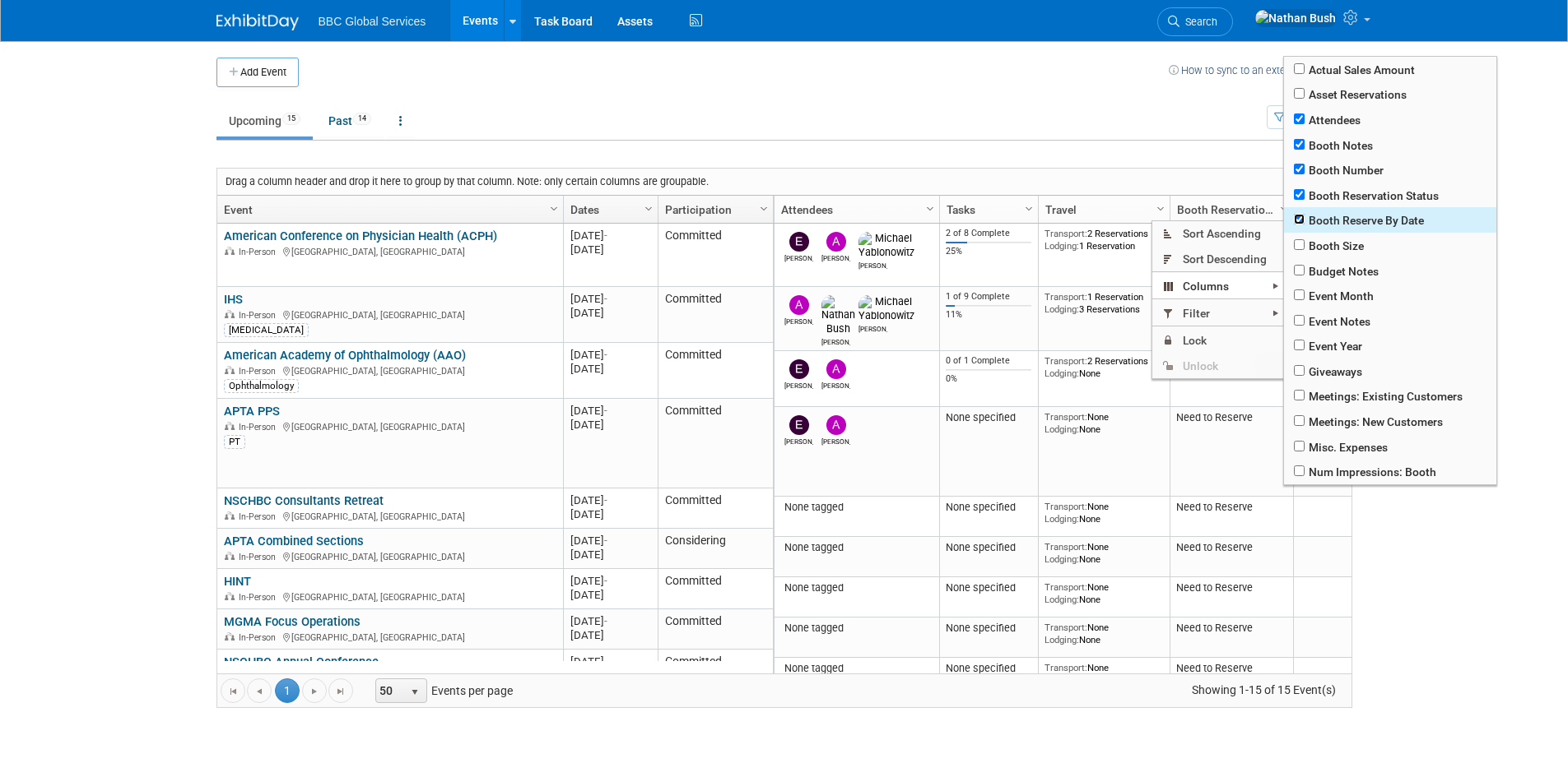
checkbox input "true"
click at [1299, 253] on span "Booth Size" at bounding box center [1390, 245] width 213 height 25
checkbox input "true"
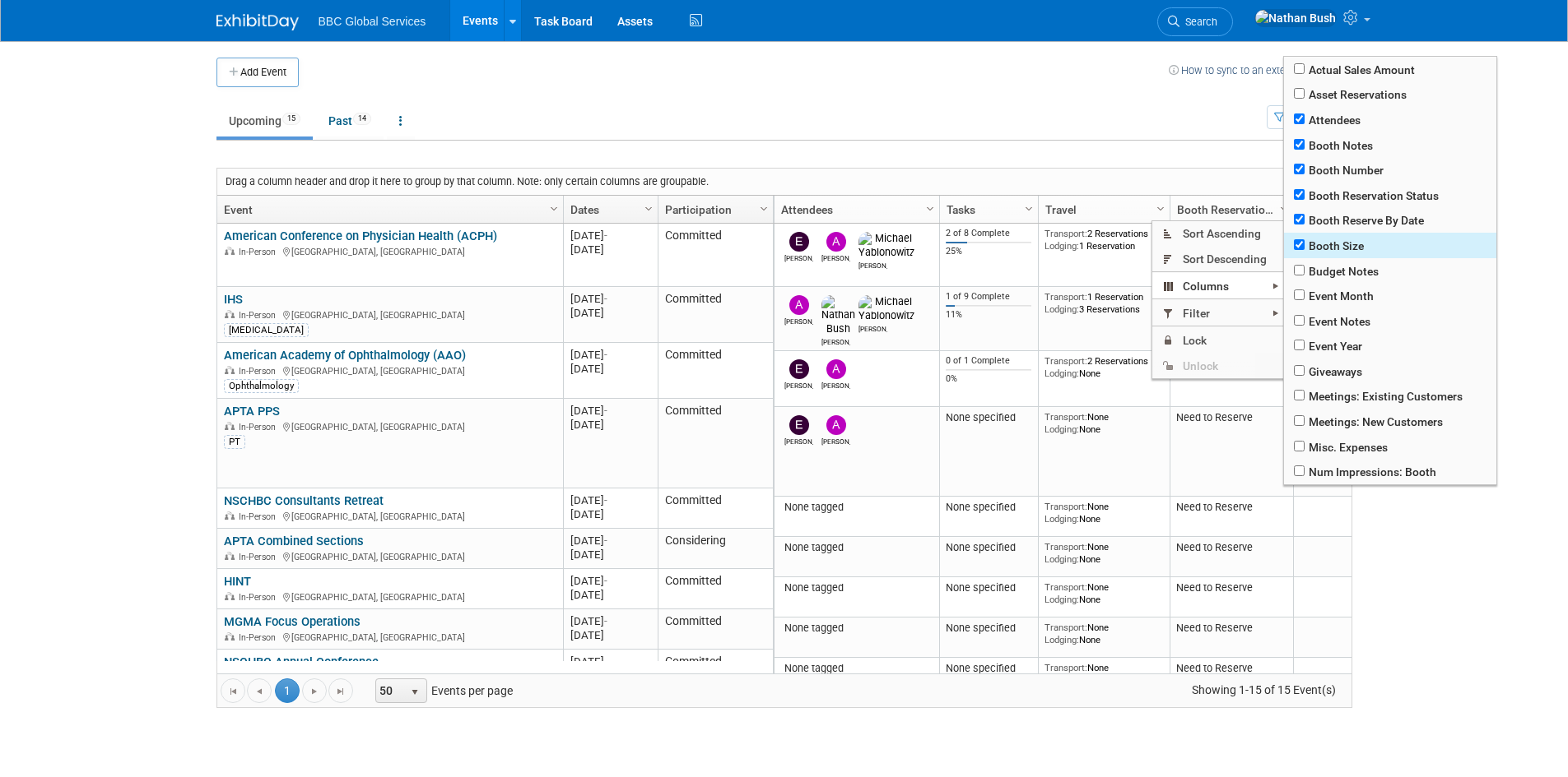
checkbox input "true"
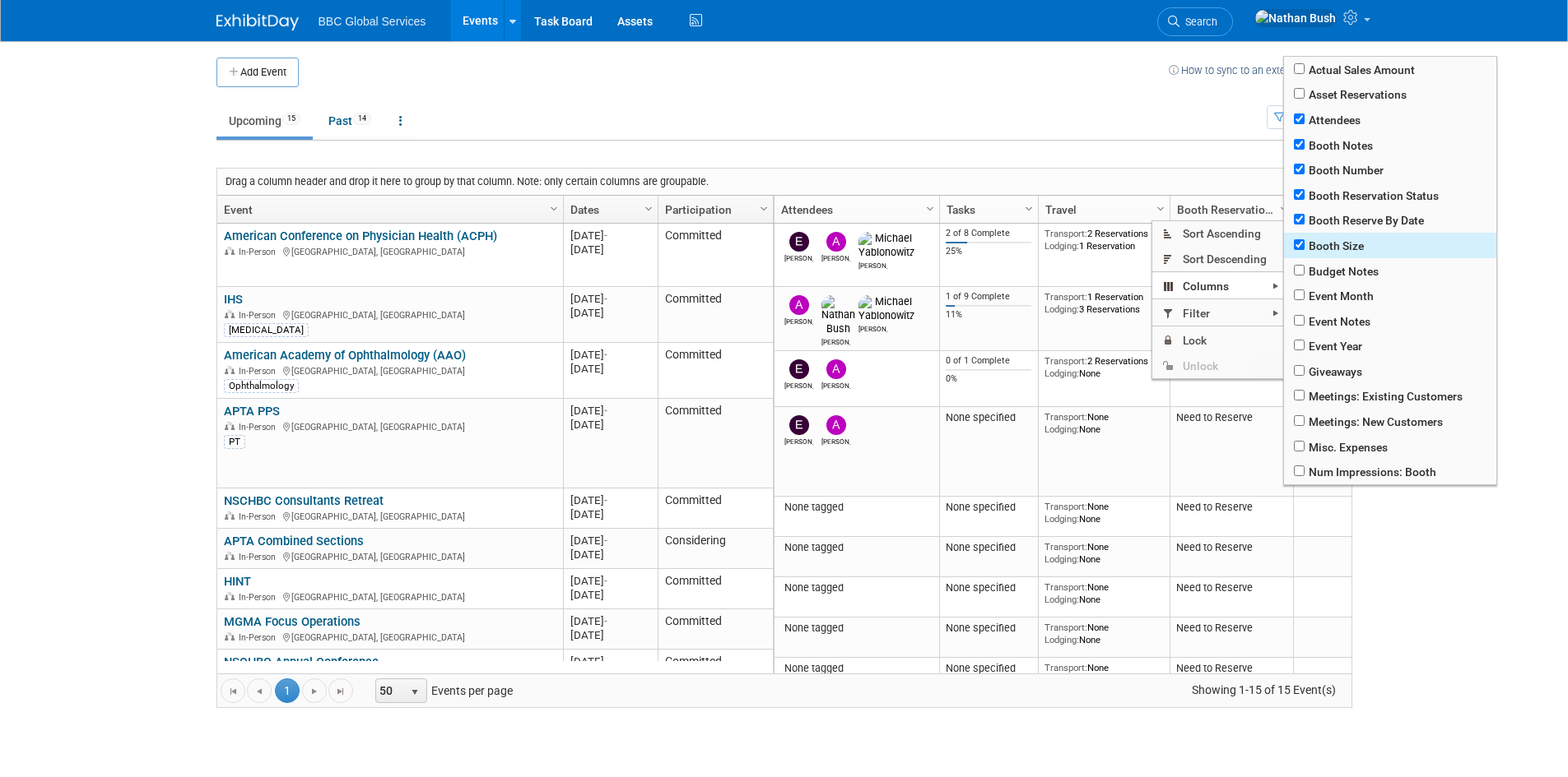
checkbox input "true"
click at [1299, 270] on input "checkbox" at bounding box center [1298, 270] width 11 height 11
checkbox input "true"
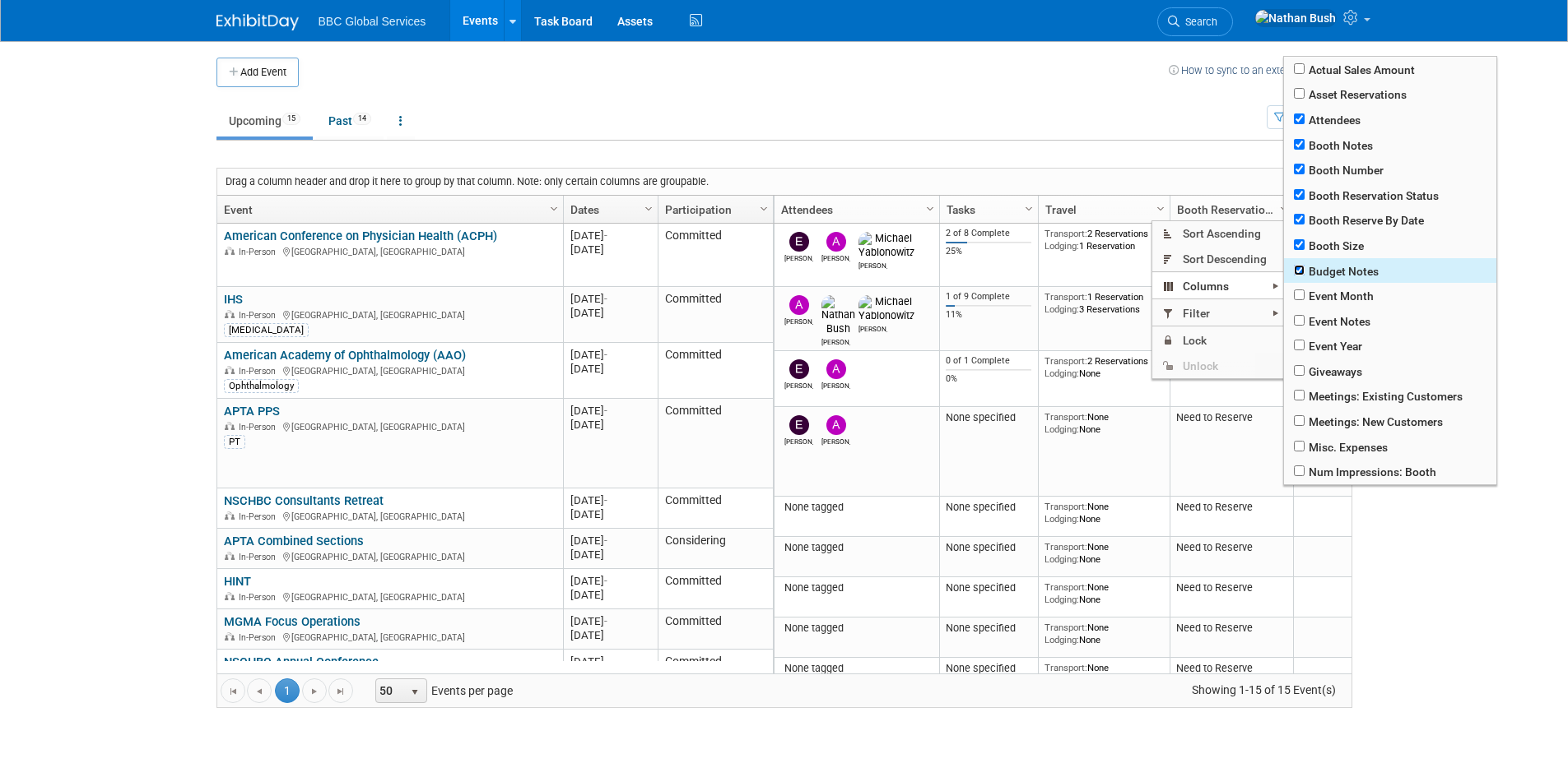
checkbox input "true"
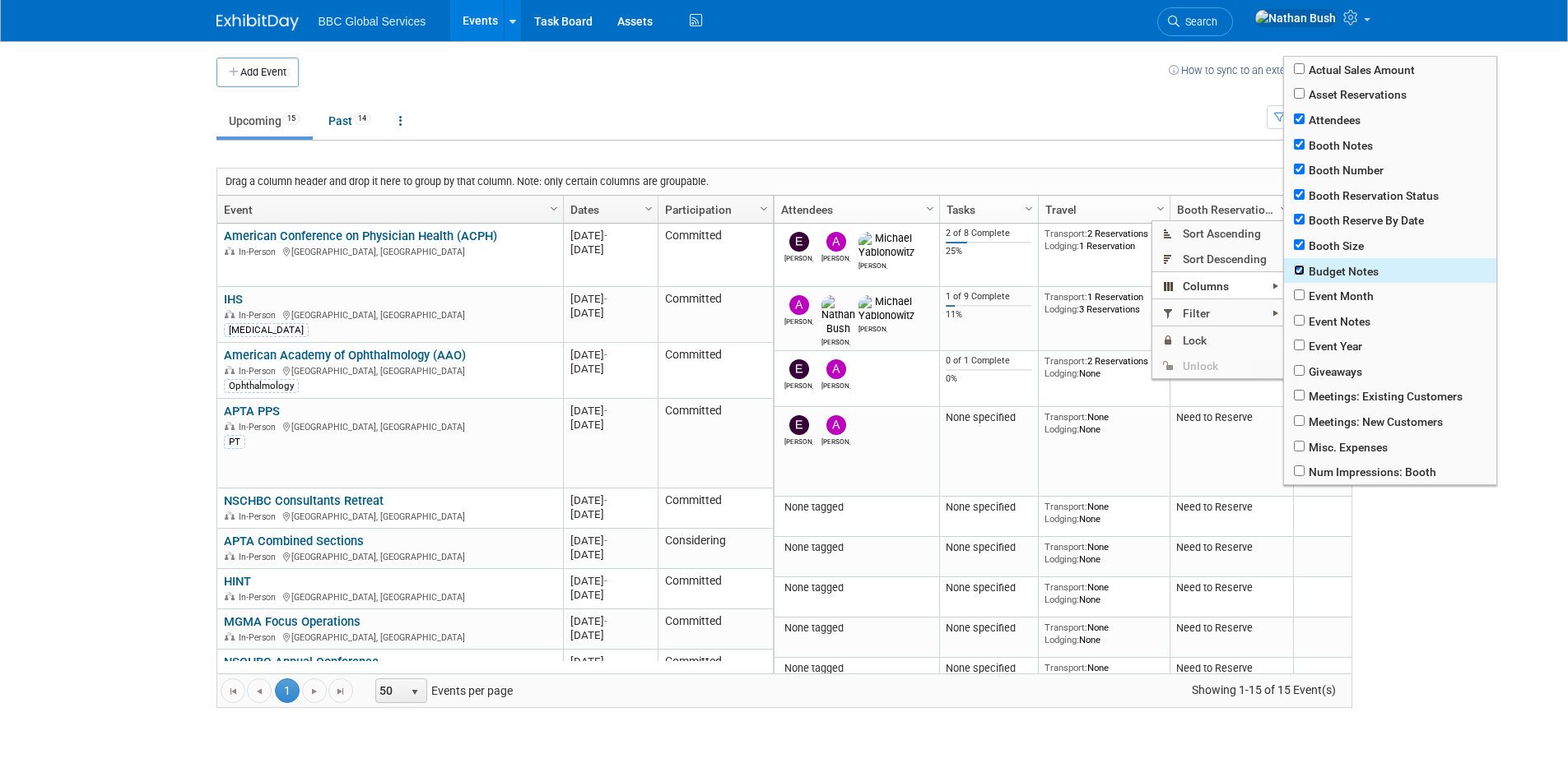
checkbox input "true"
click at [1299, 293] on input "checkbox" at bounding box center [1298, 295] width 11 height 11
checkbox input "true"
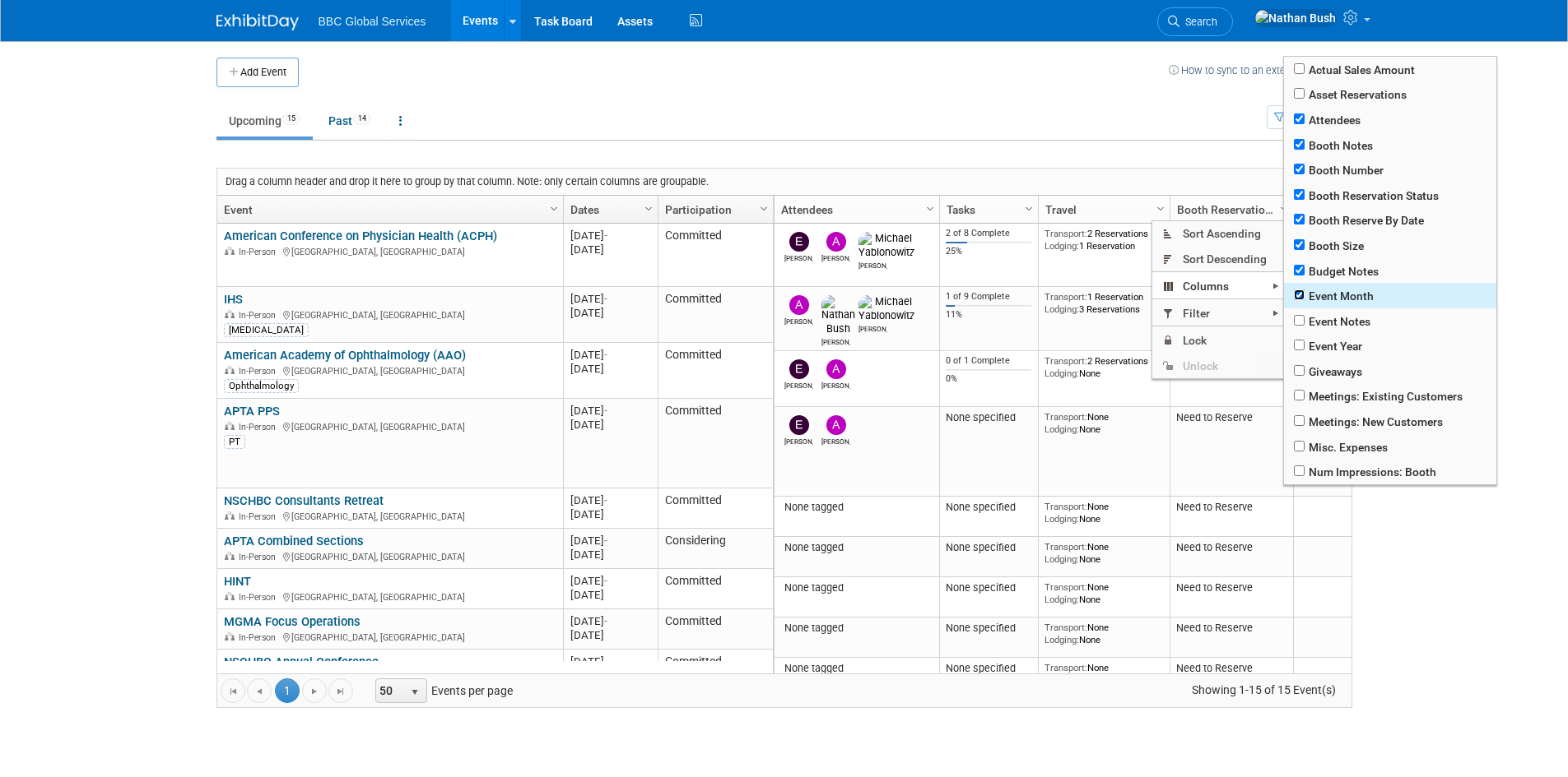
checkbox input "true"
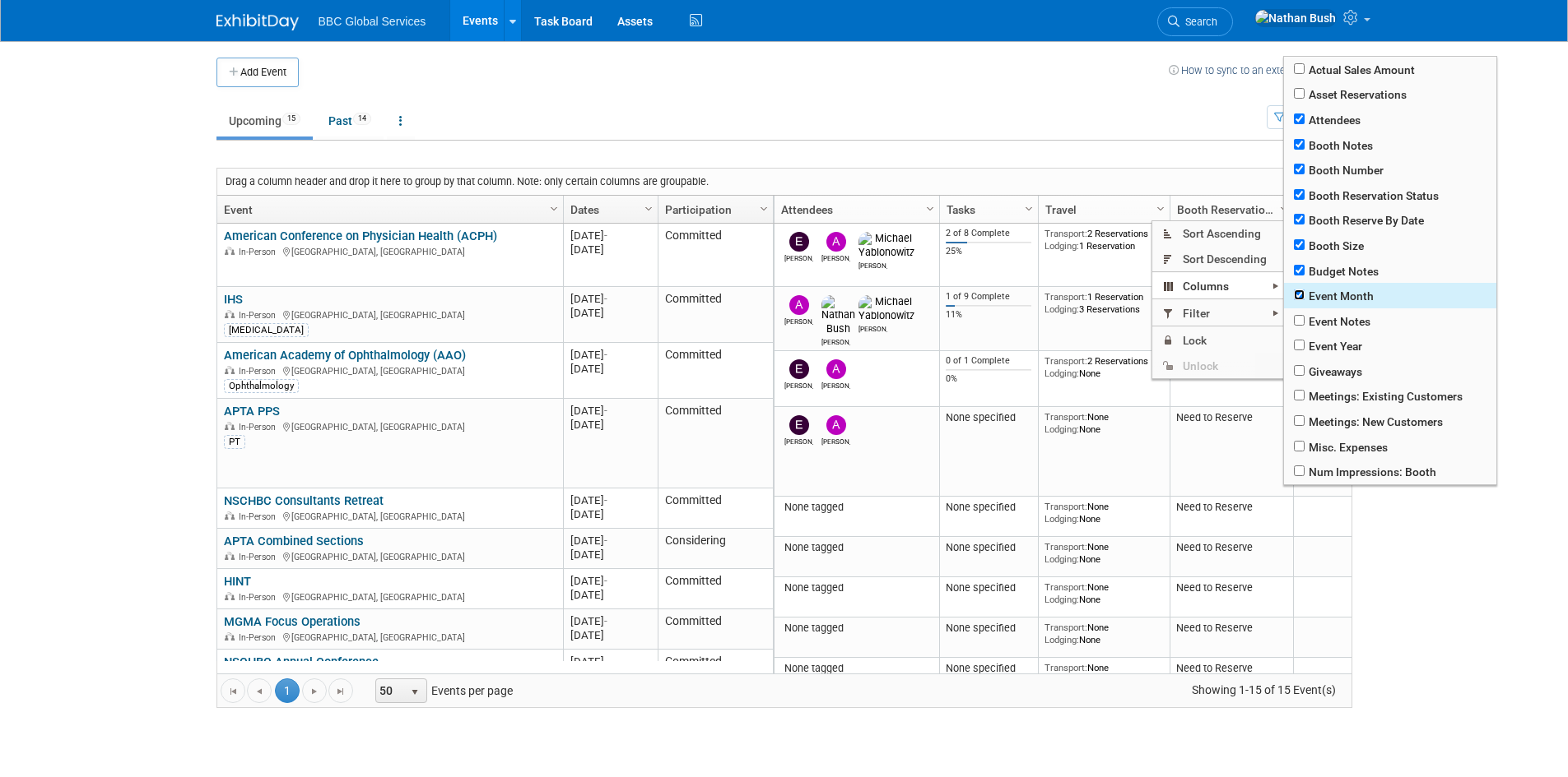
checkbox input "true"
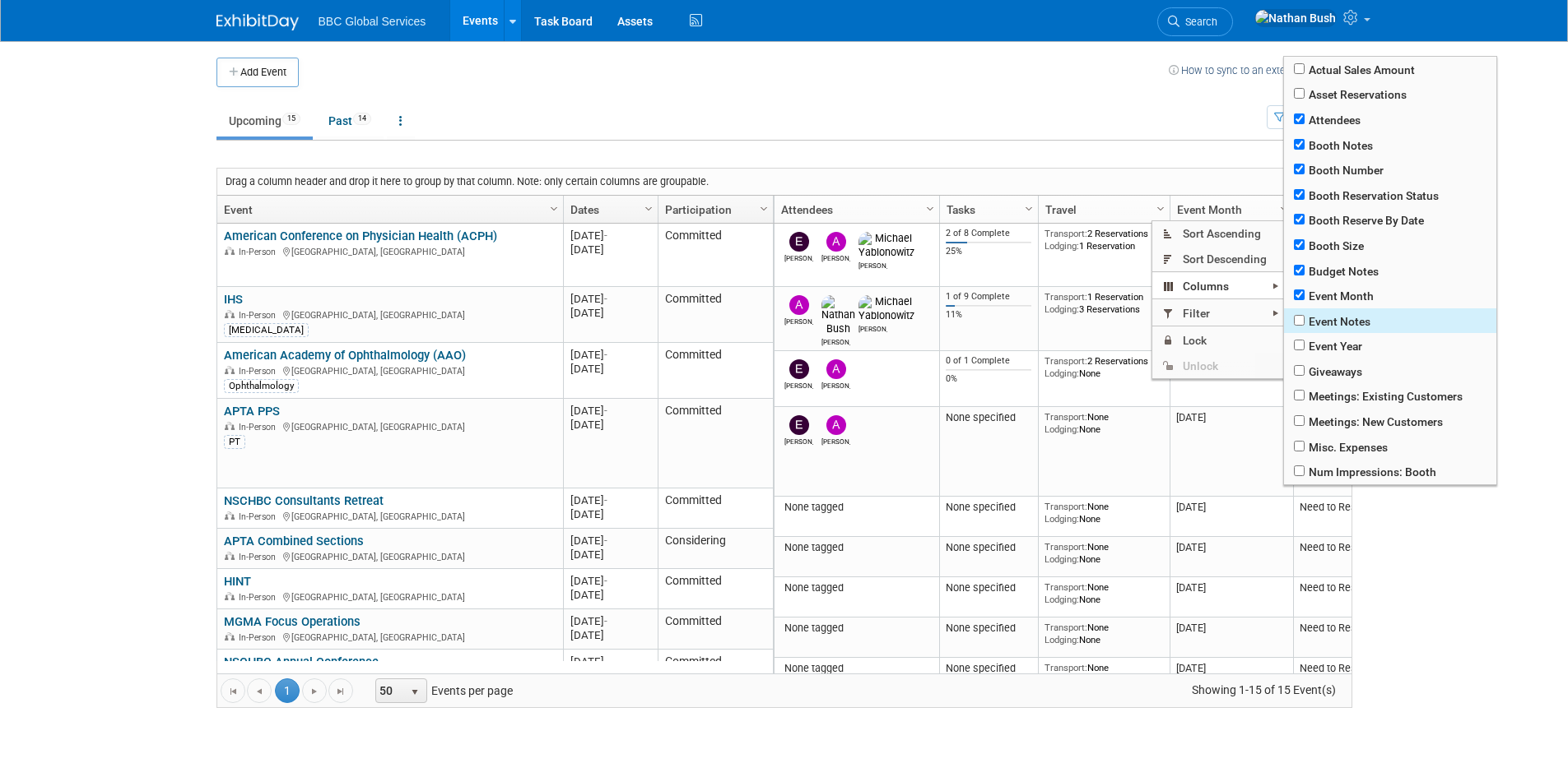
click at [1292, 321] on span "Event Notes" at bounding box center [1390, 321] width 213 height 25
checkbox input "true"
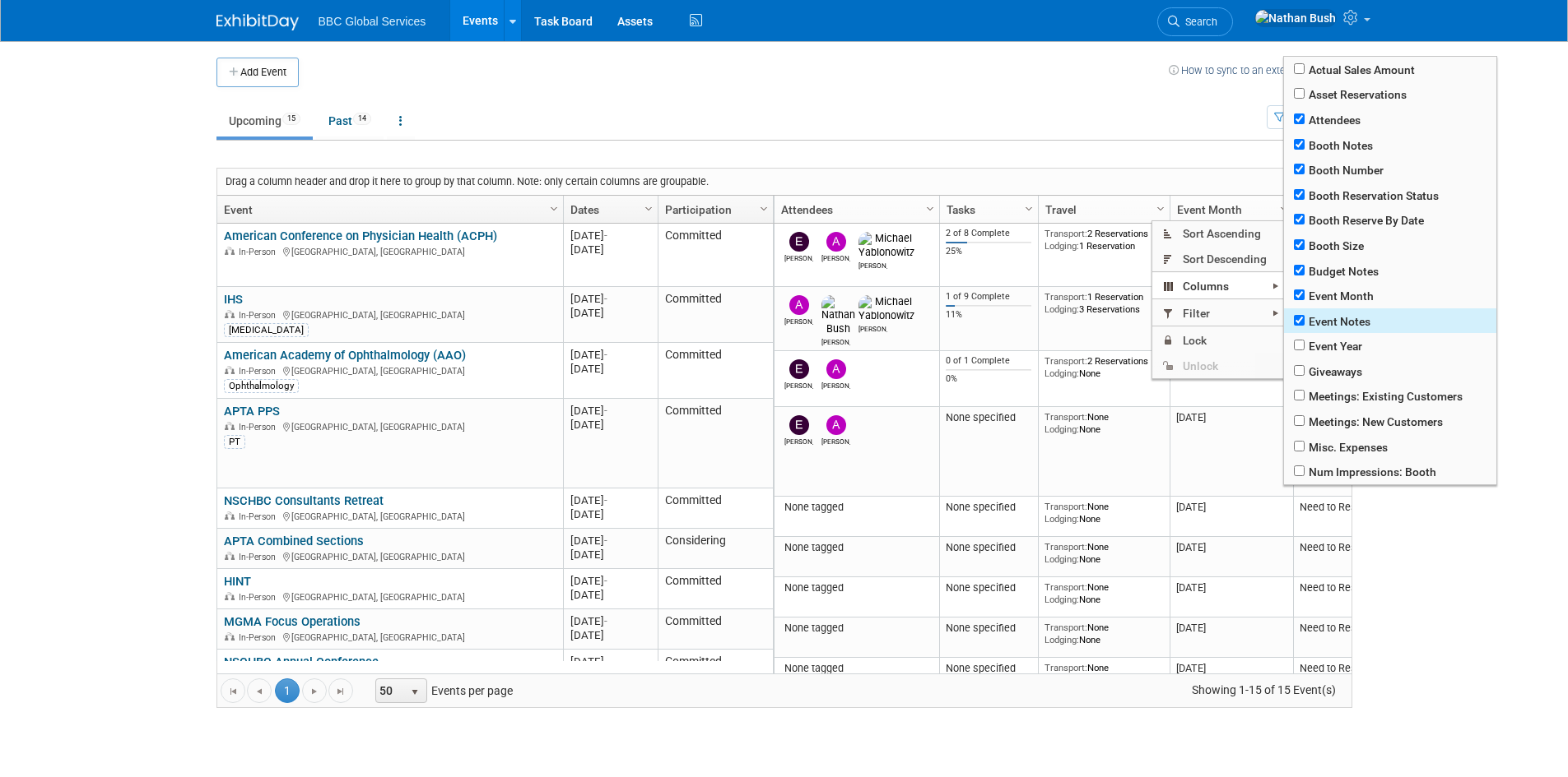
checkbox input "true"
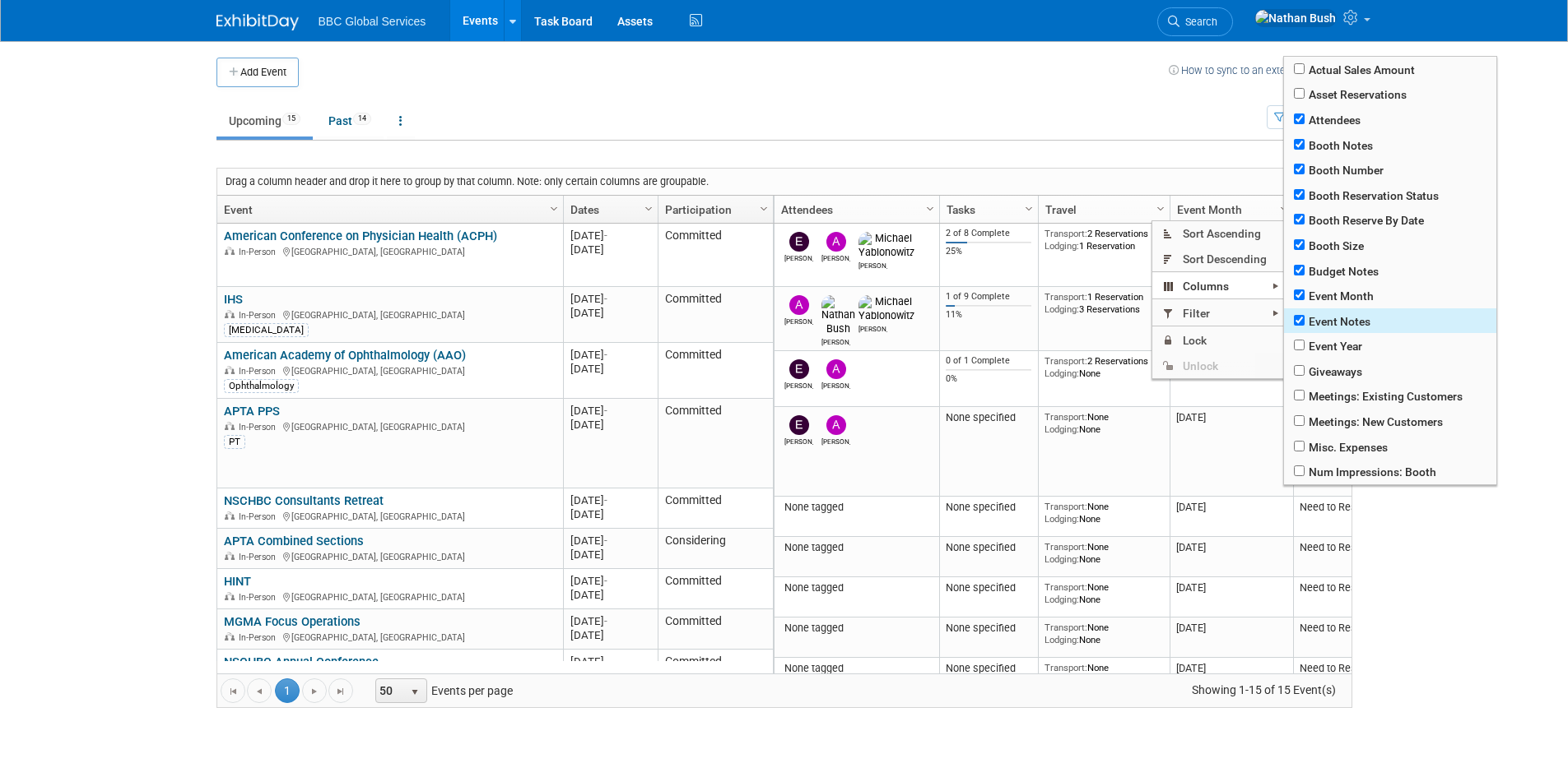
checkbox input "true"
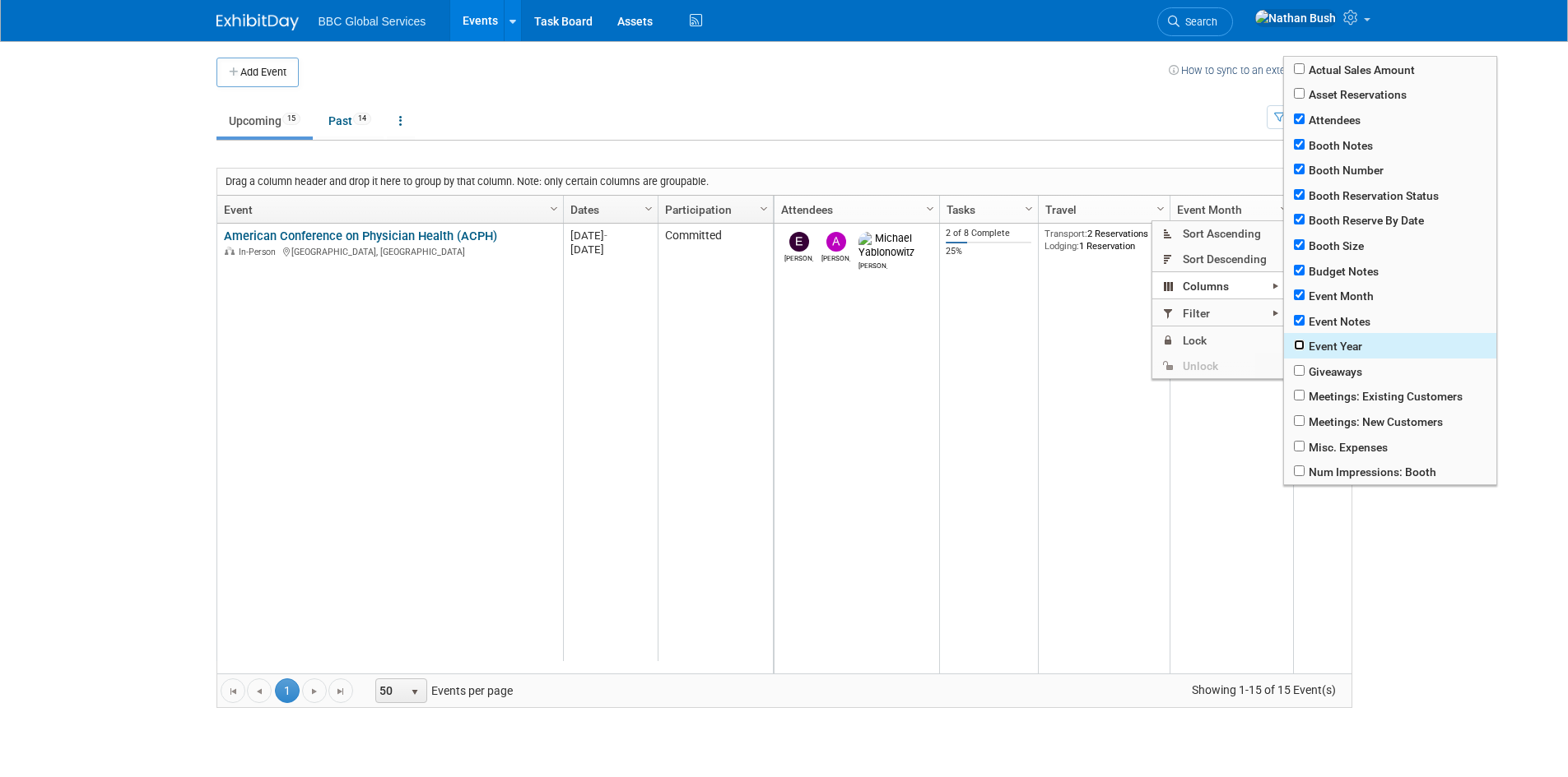
click at [1294, 346] on input "checkbox" at bounding box center [1298, 345] width 11 height 11
checkbox input "true"
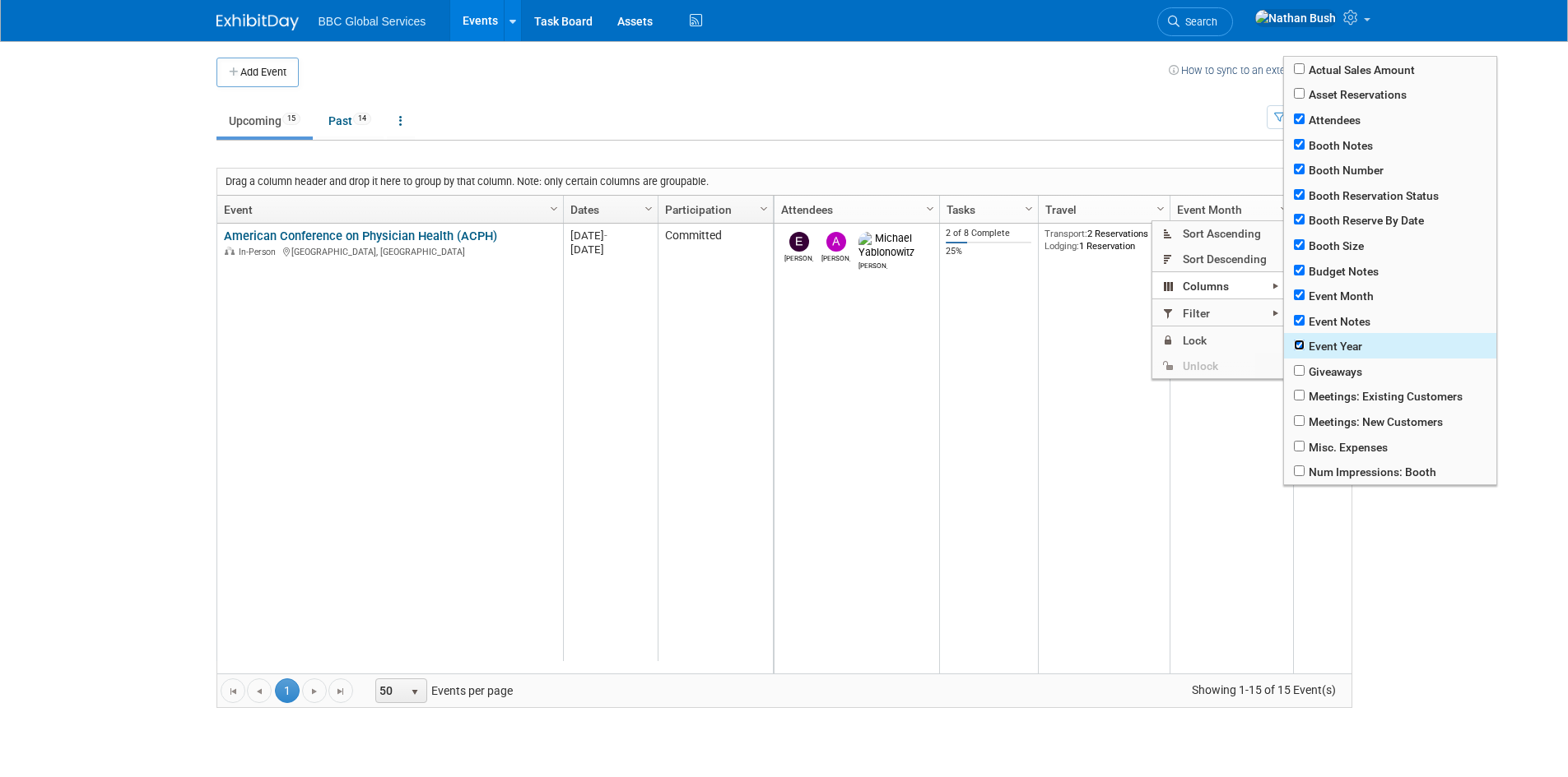
checkbox input "true"
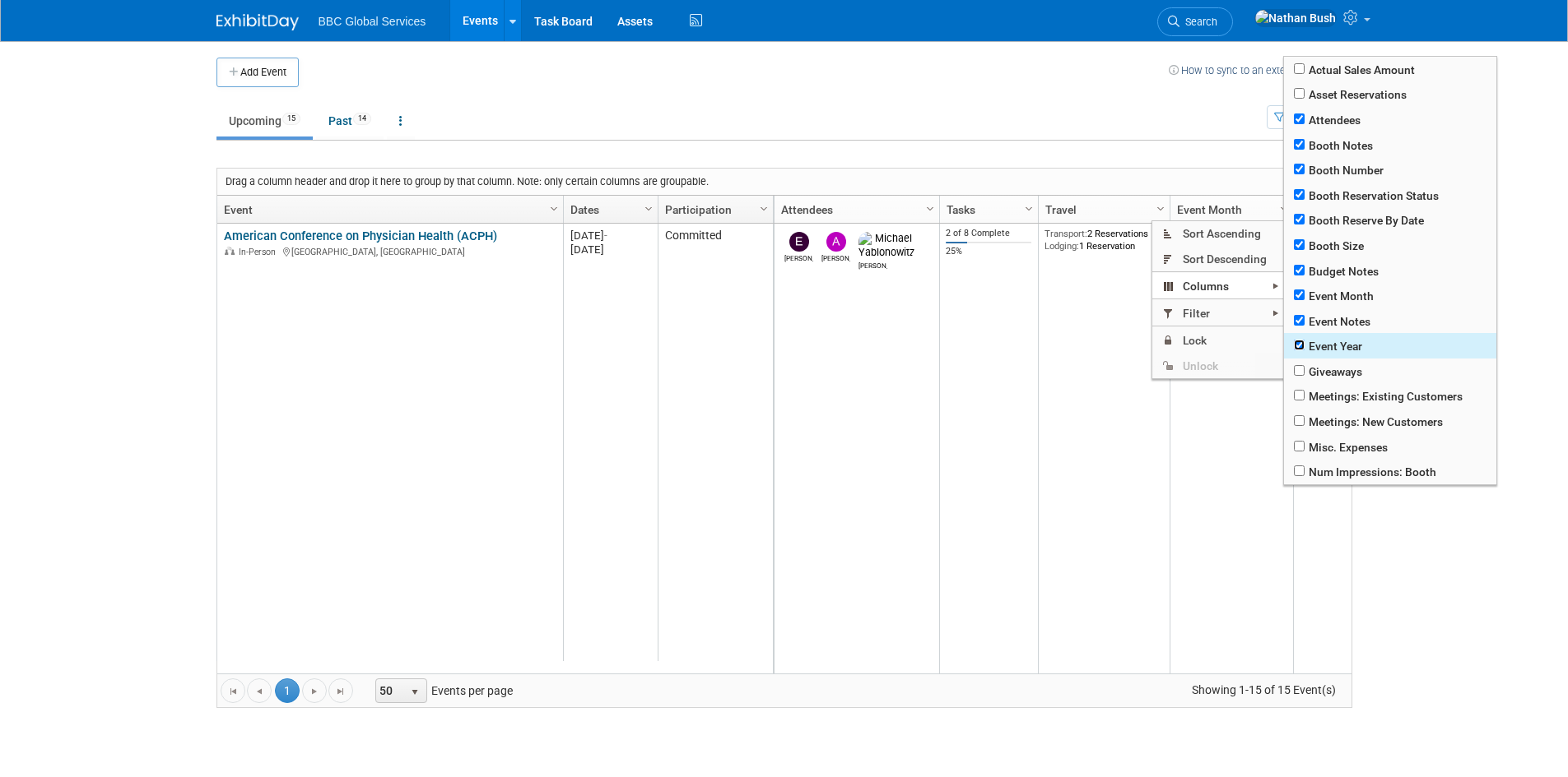
checkbox input "true"
click at [1297, 375] on input "checkbox" at bounding box center [1298, 370] width 11 height 11
checkbox input "true"
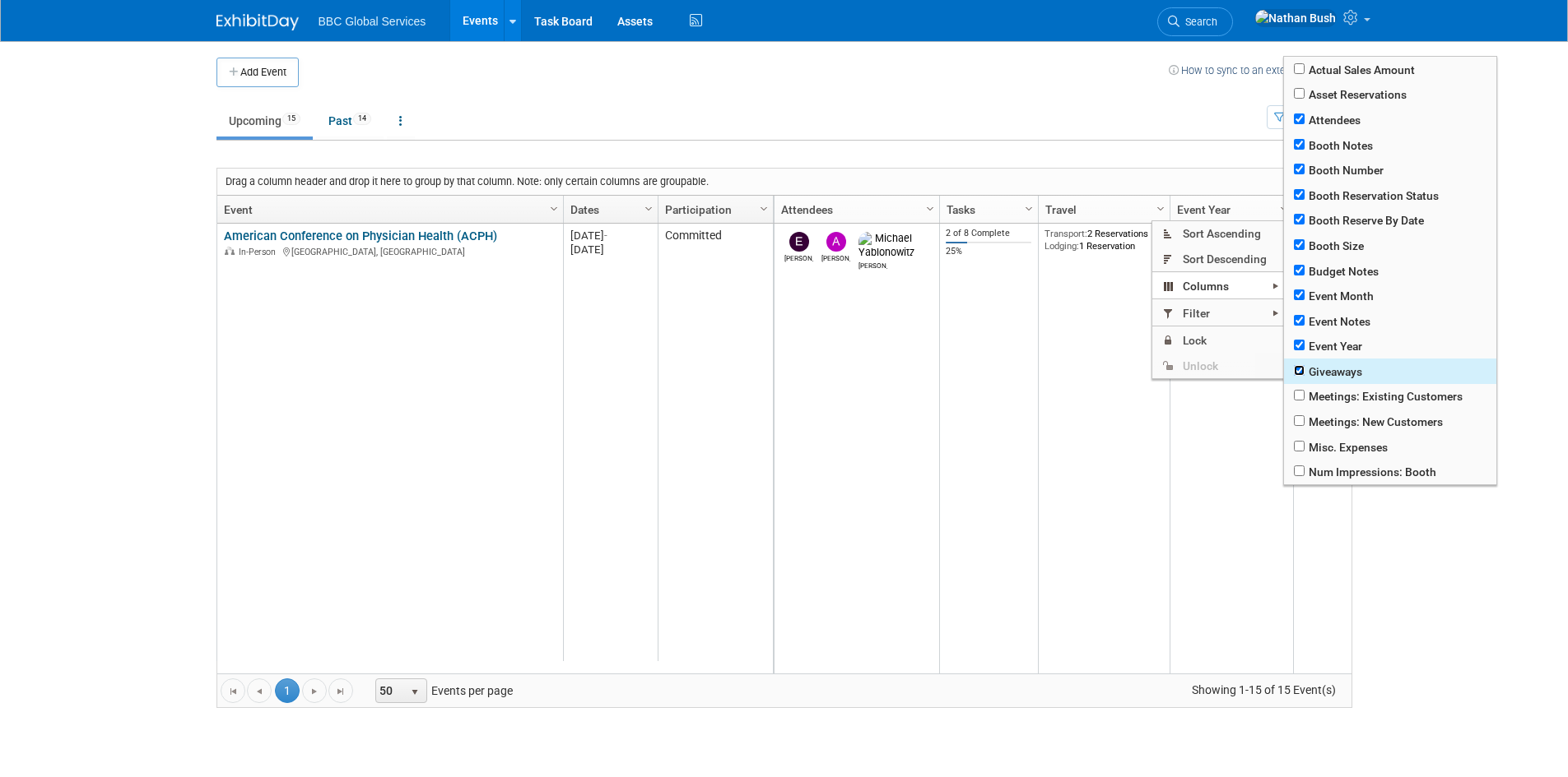
checkbox input "true"
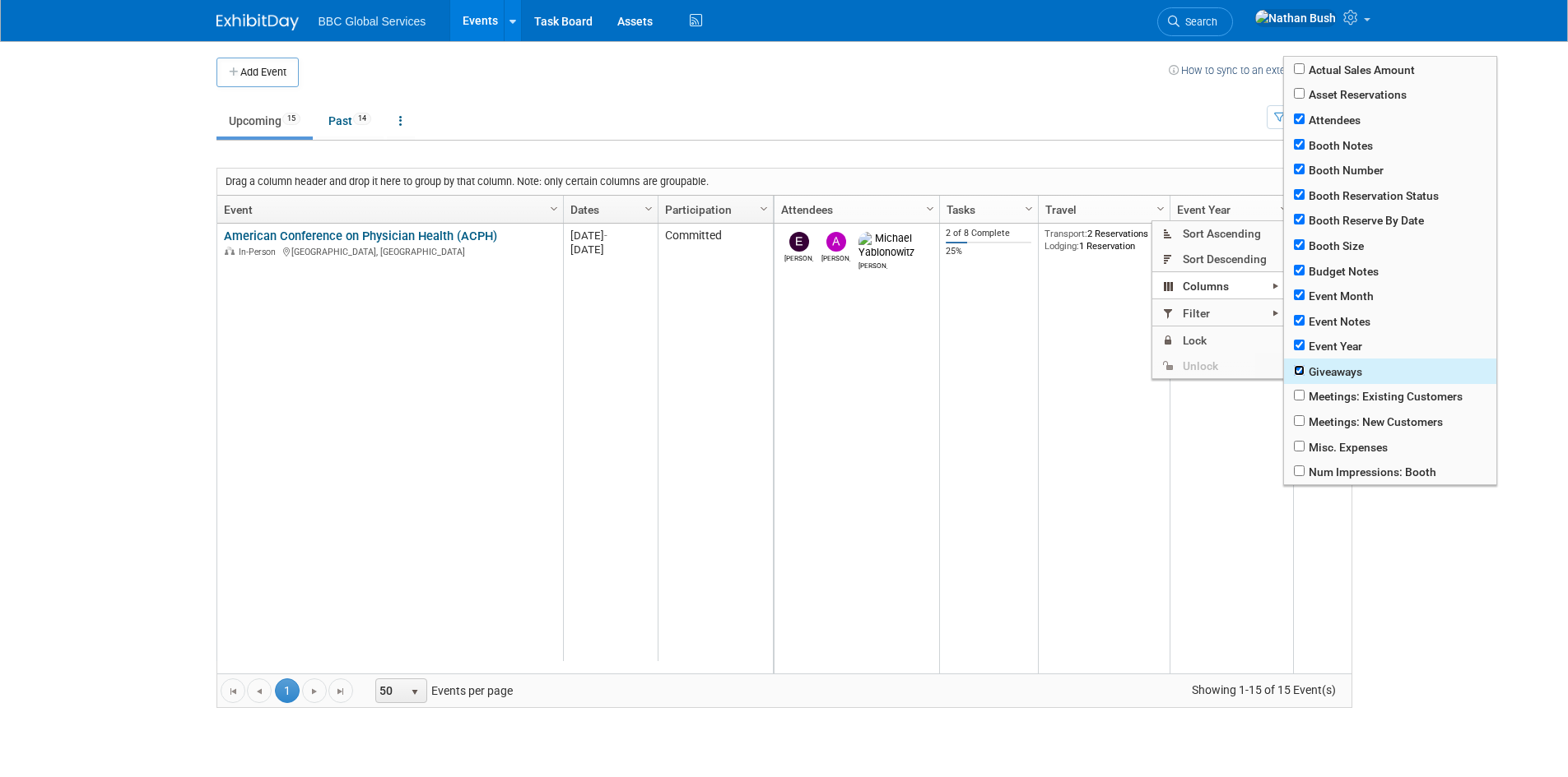
checkbox input "true"
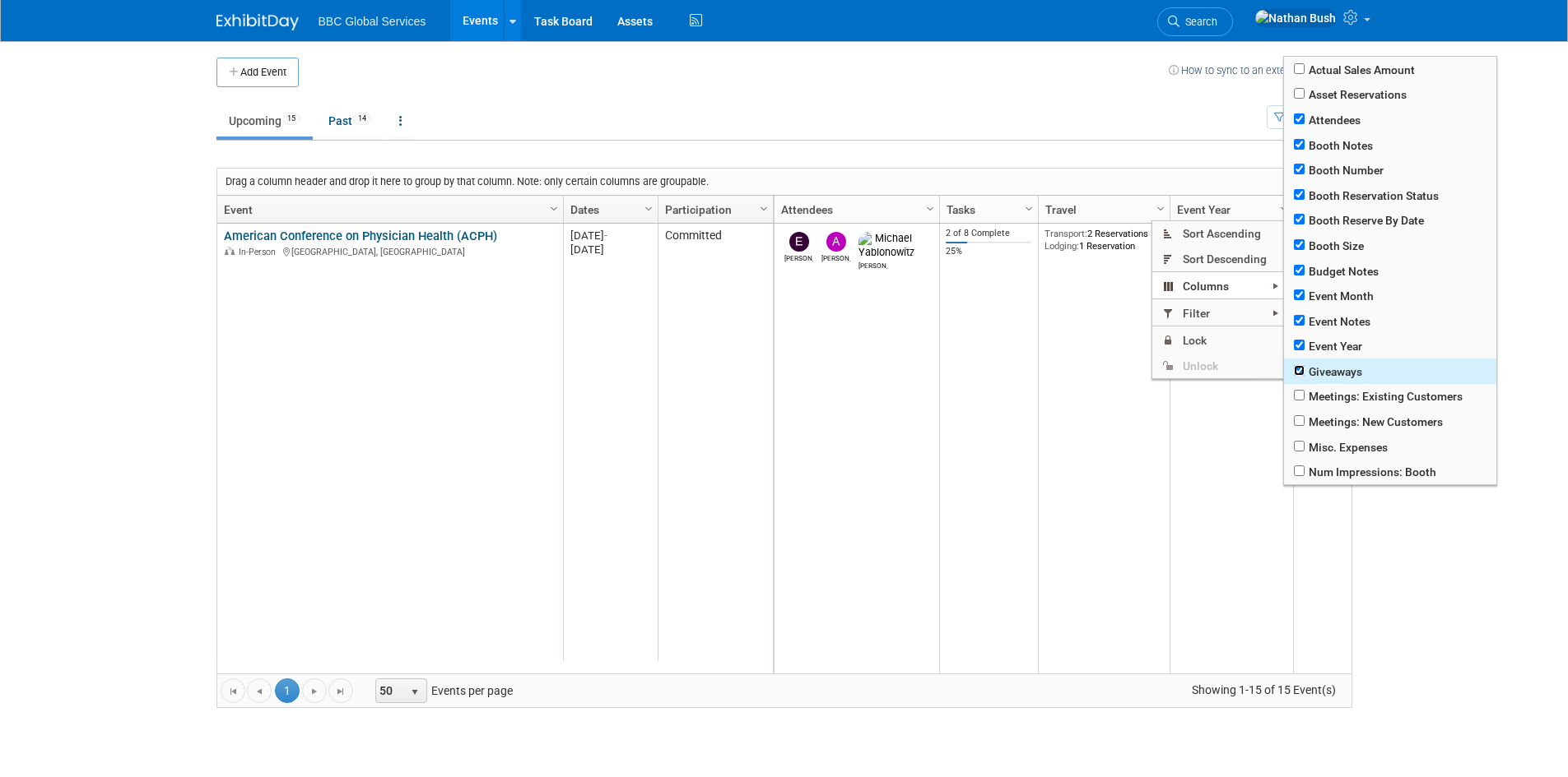
checkbox input "true"
click at [1297, 397] on input "checkbox" at bounding box center [1298, 394] width 11 height 11
checkbox input "true"
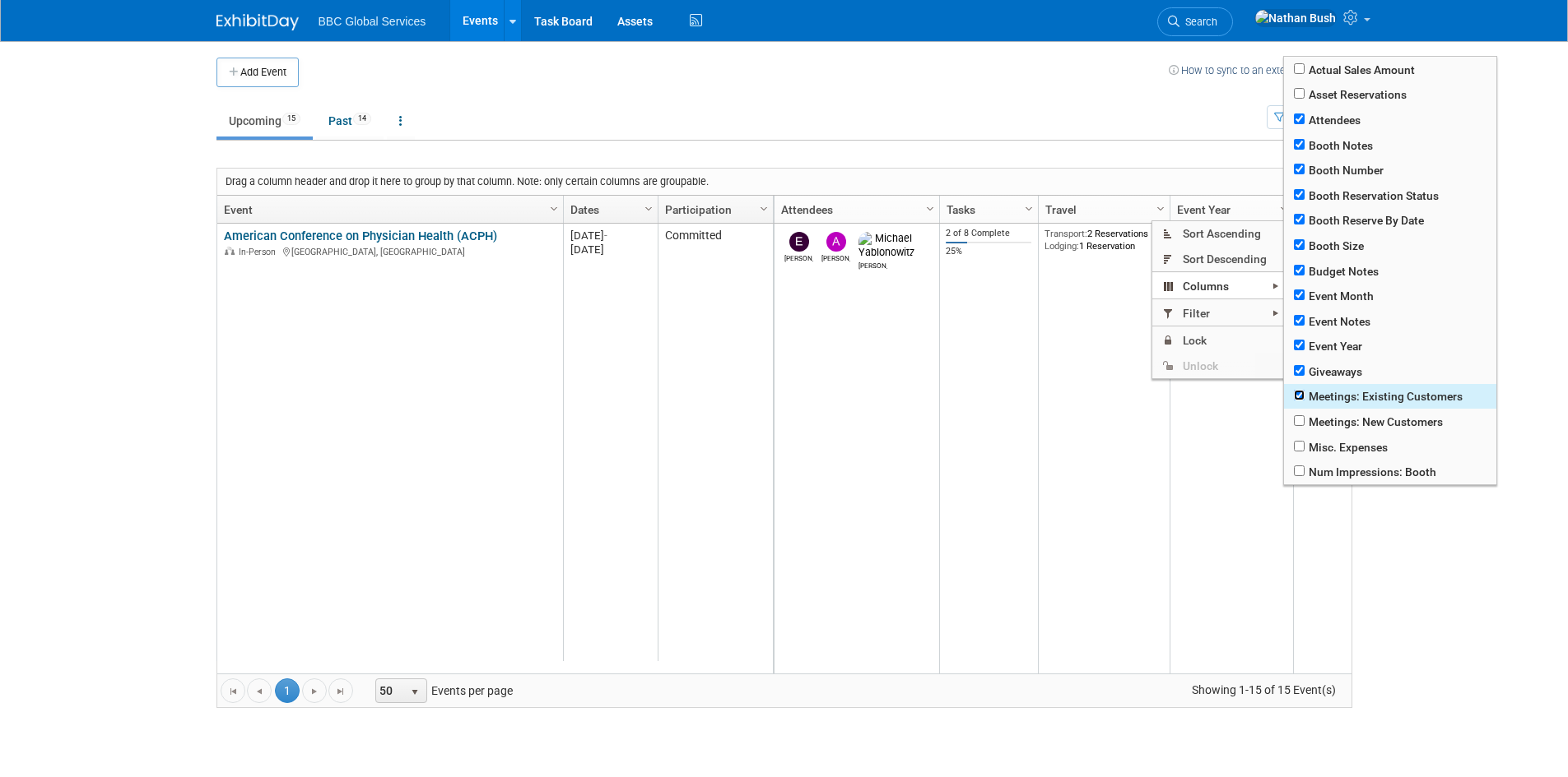
checkbox input "true"
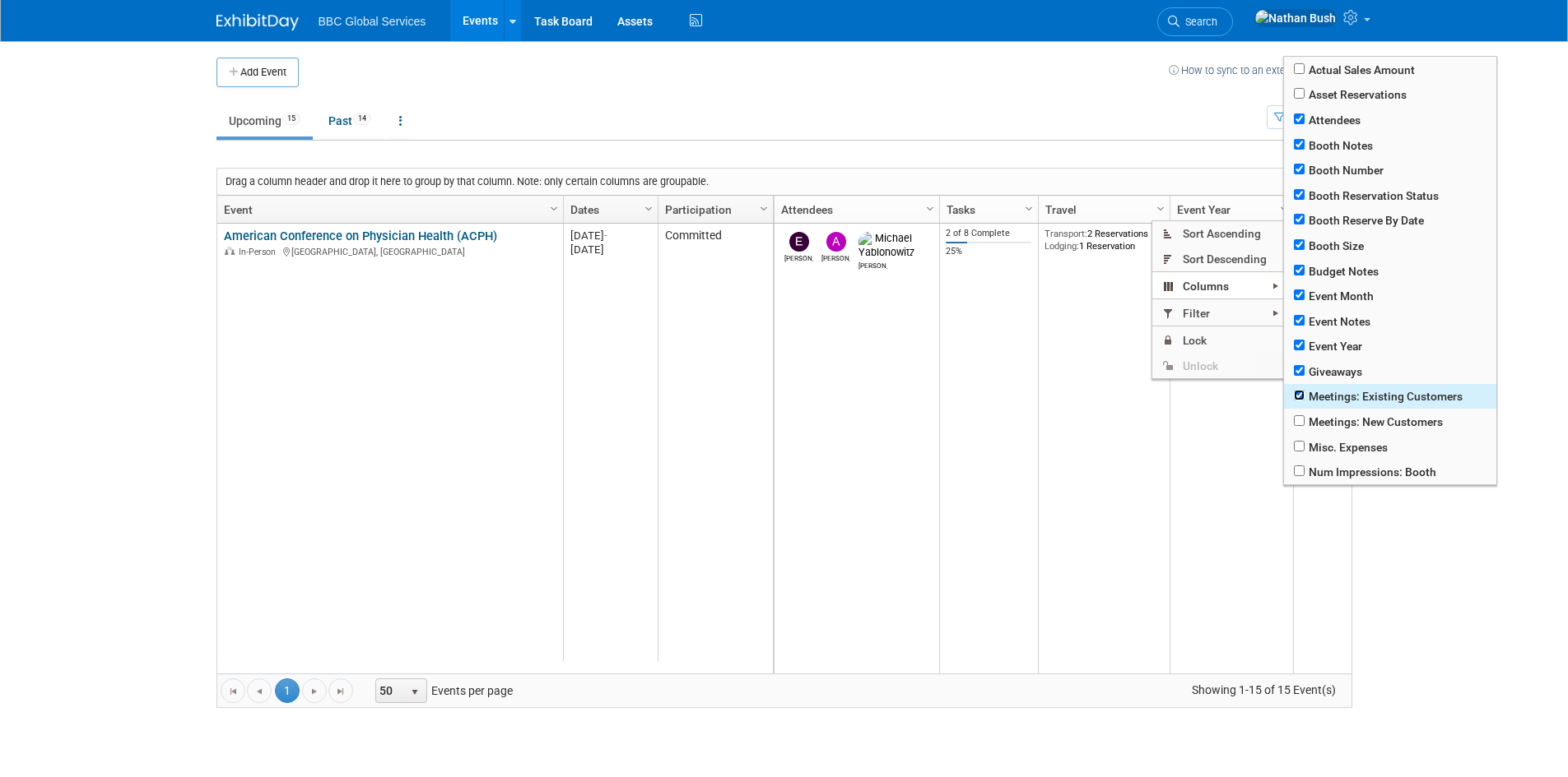
checkbox input "true"
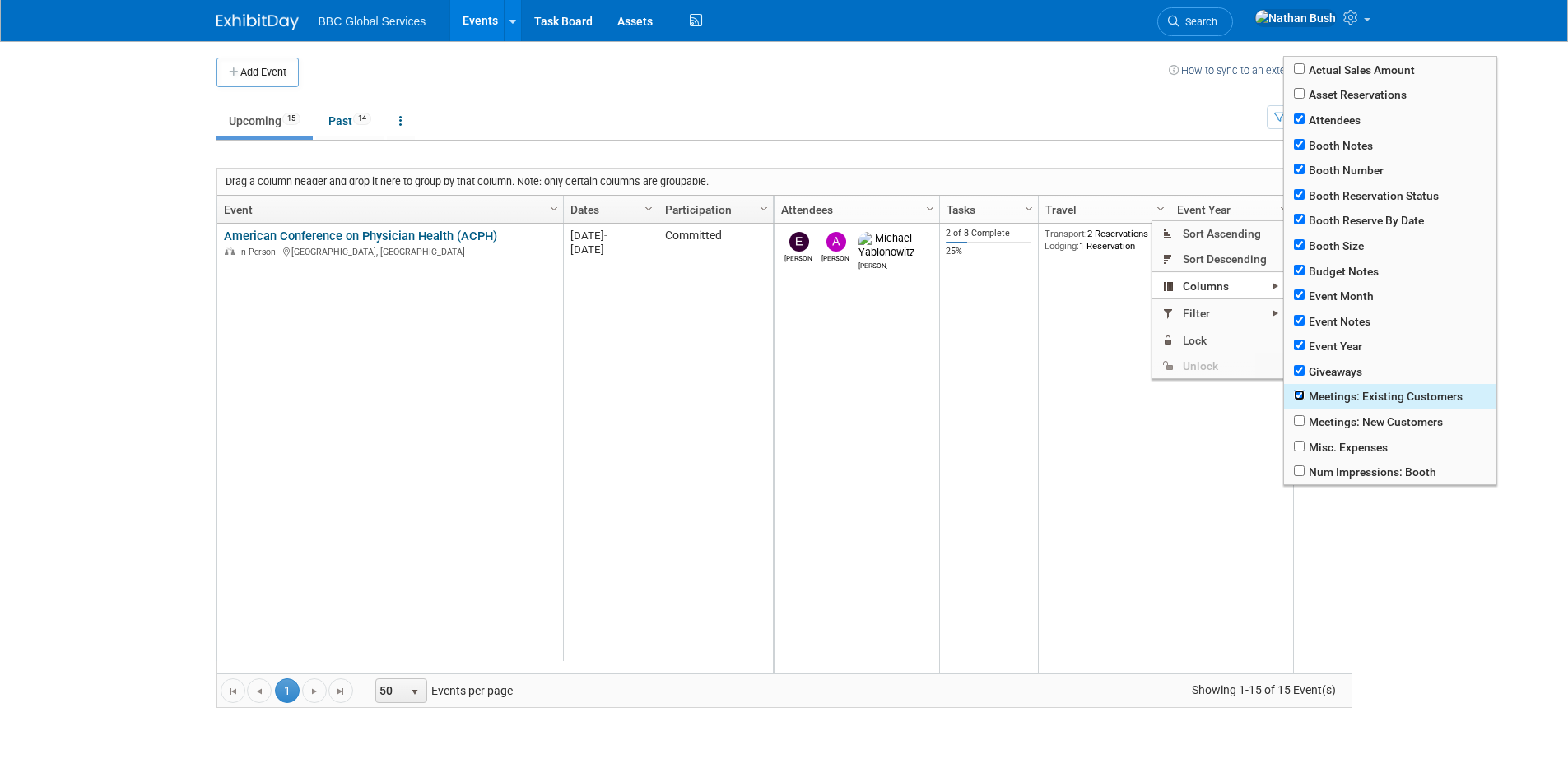
checkbox input "true"
click at [1299, 420] on input "checkbox" at bounding box center [1298, 420] width 11 height 11
checkbox input "true"
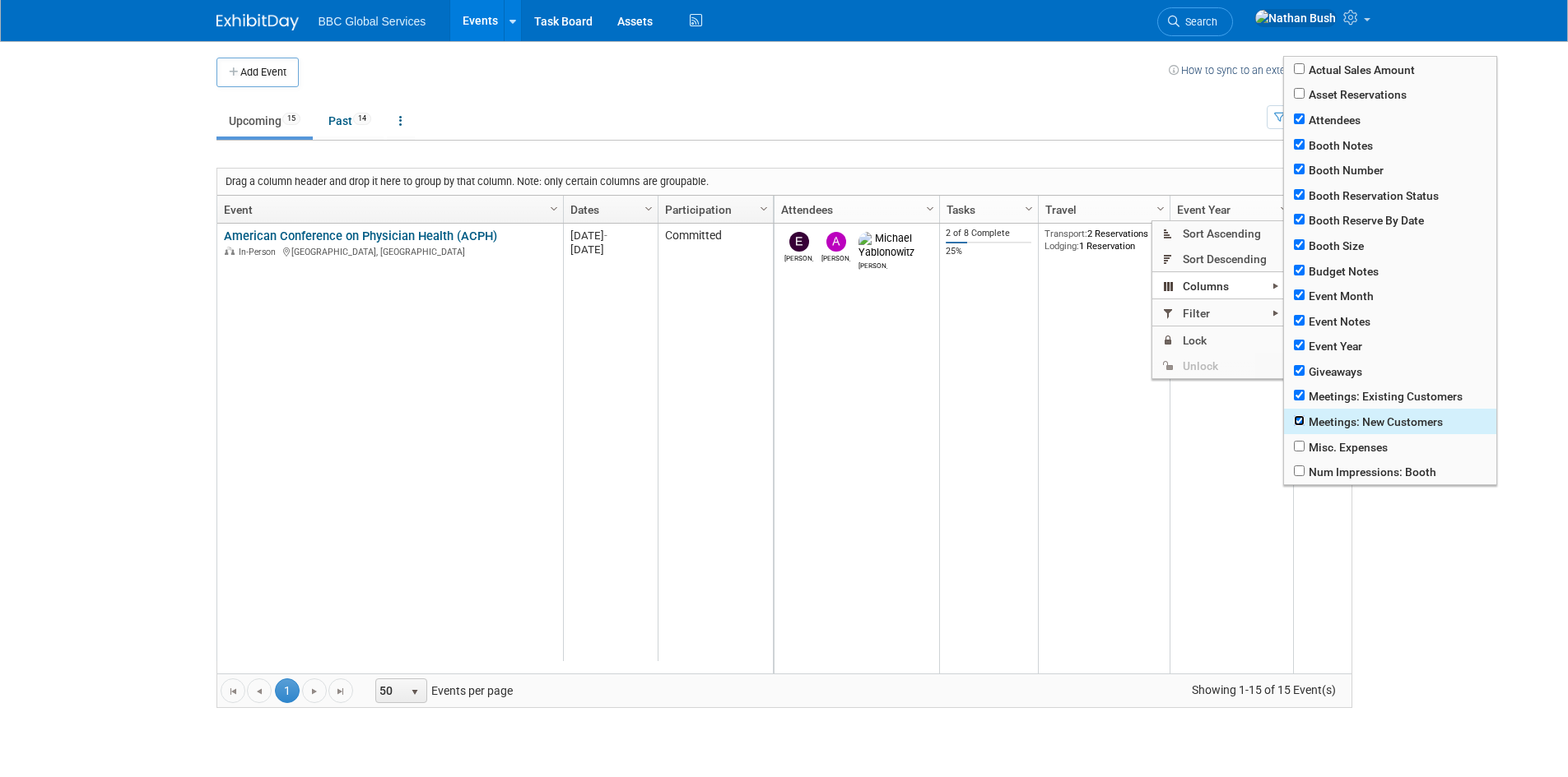
checkbox input "true"
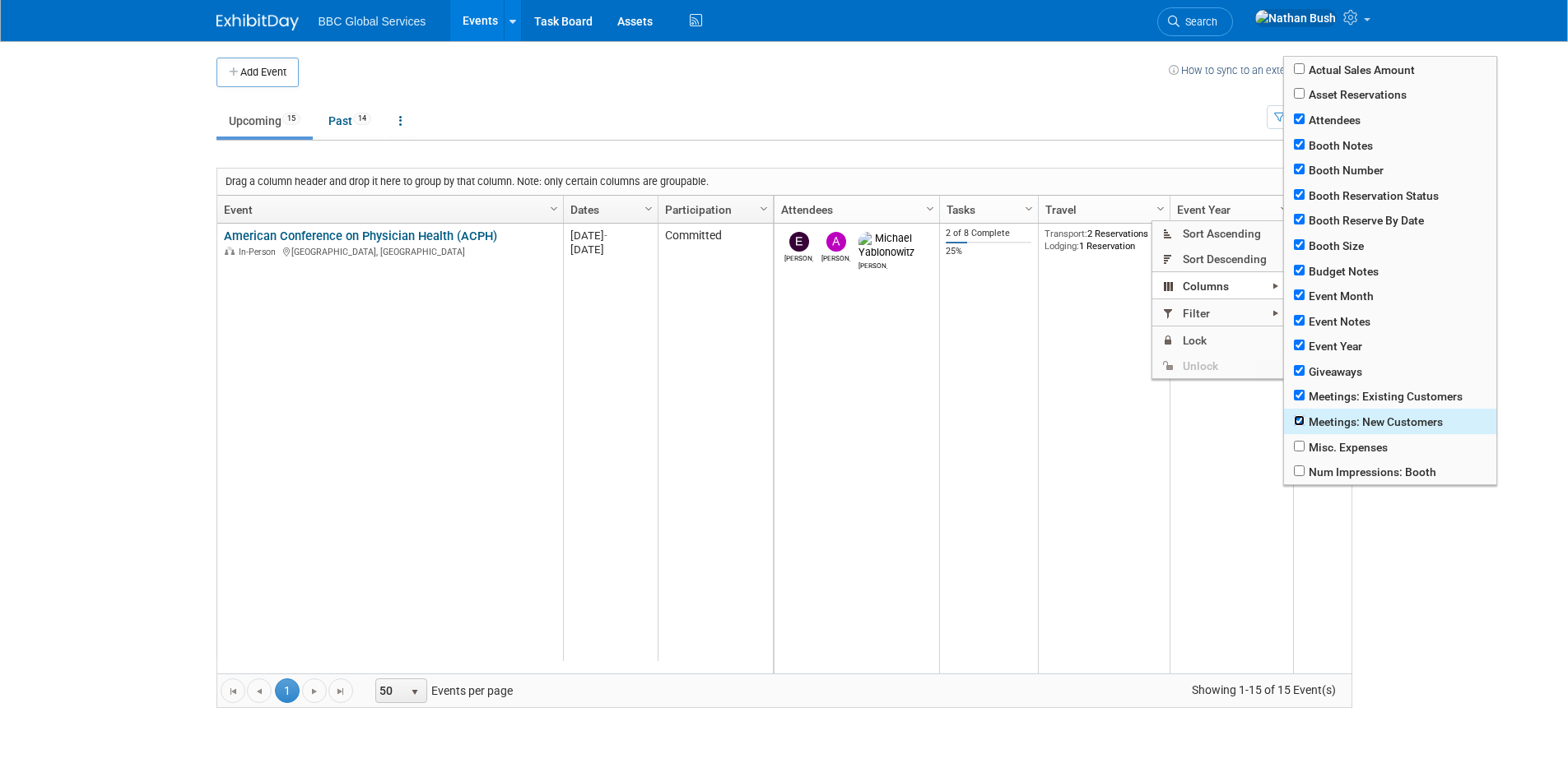
checkbox input "true"
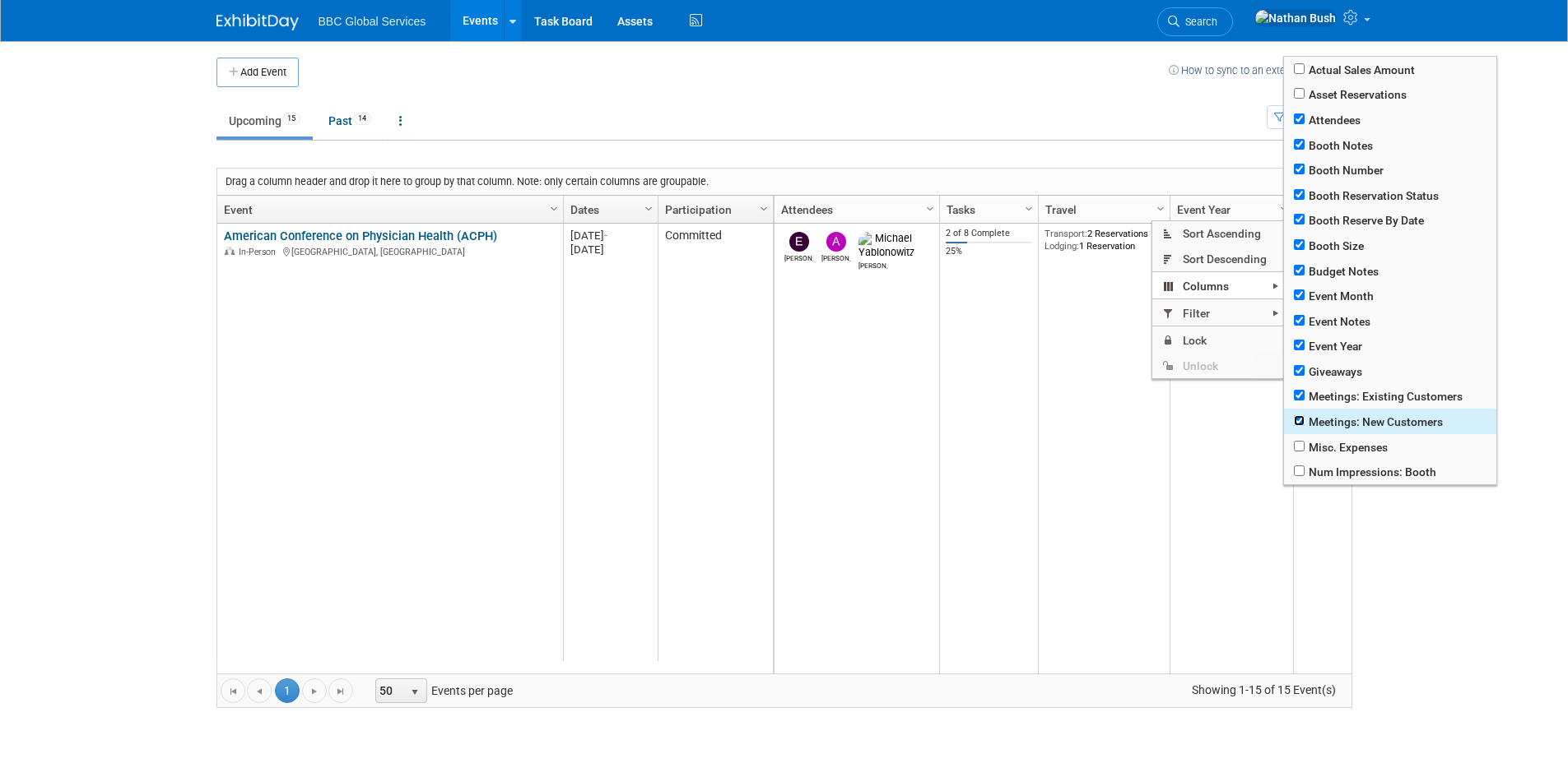
checkbox input "true"
click at [1298, 441] on input "checkbox" at bounding box center [1298, 446] width 11 height 11
checkbox input "true"
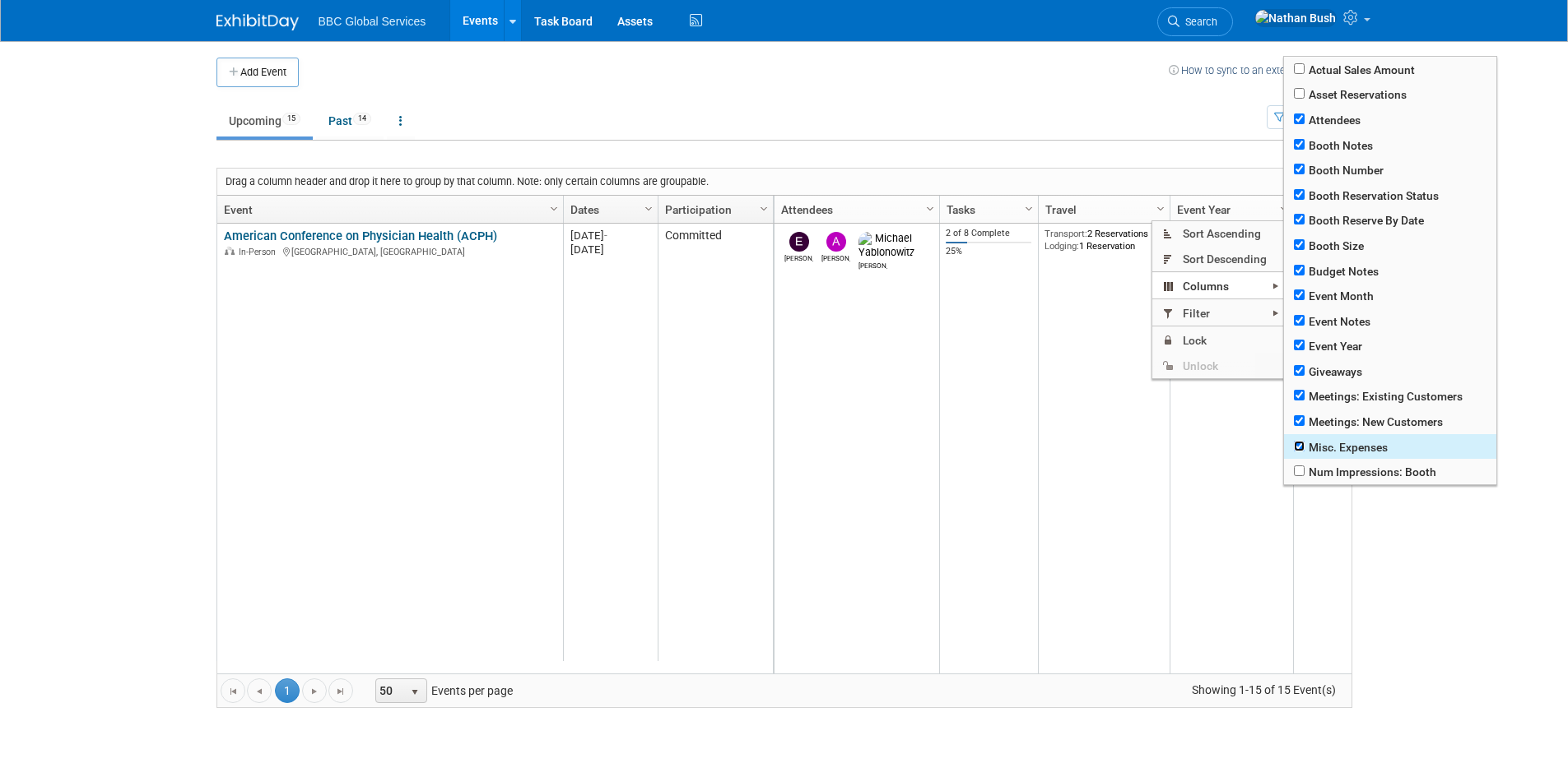
checkbox input "true"
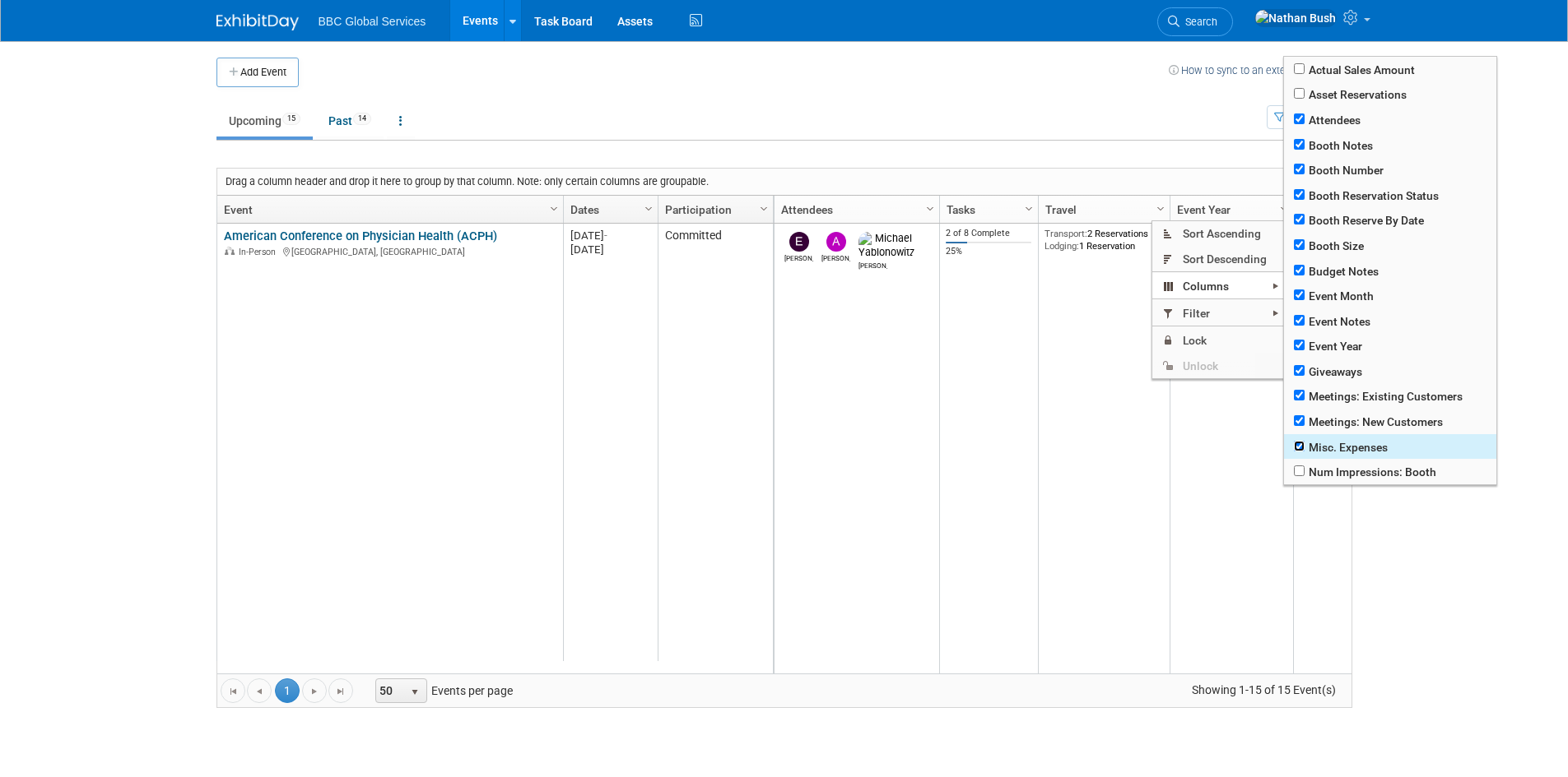
checkbox input "true"
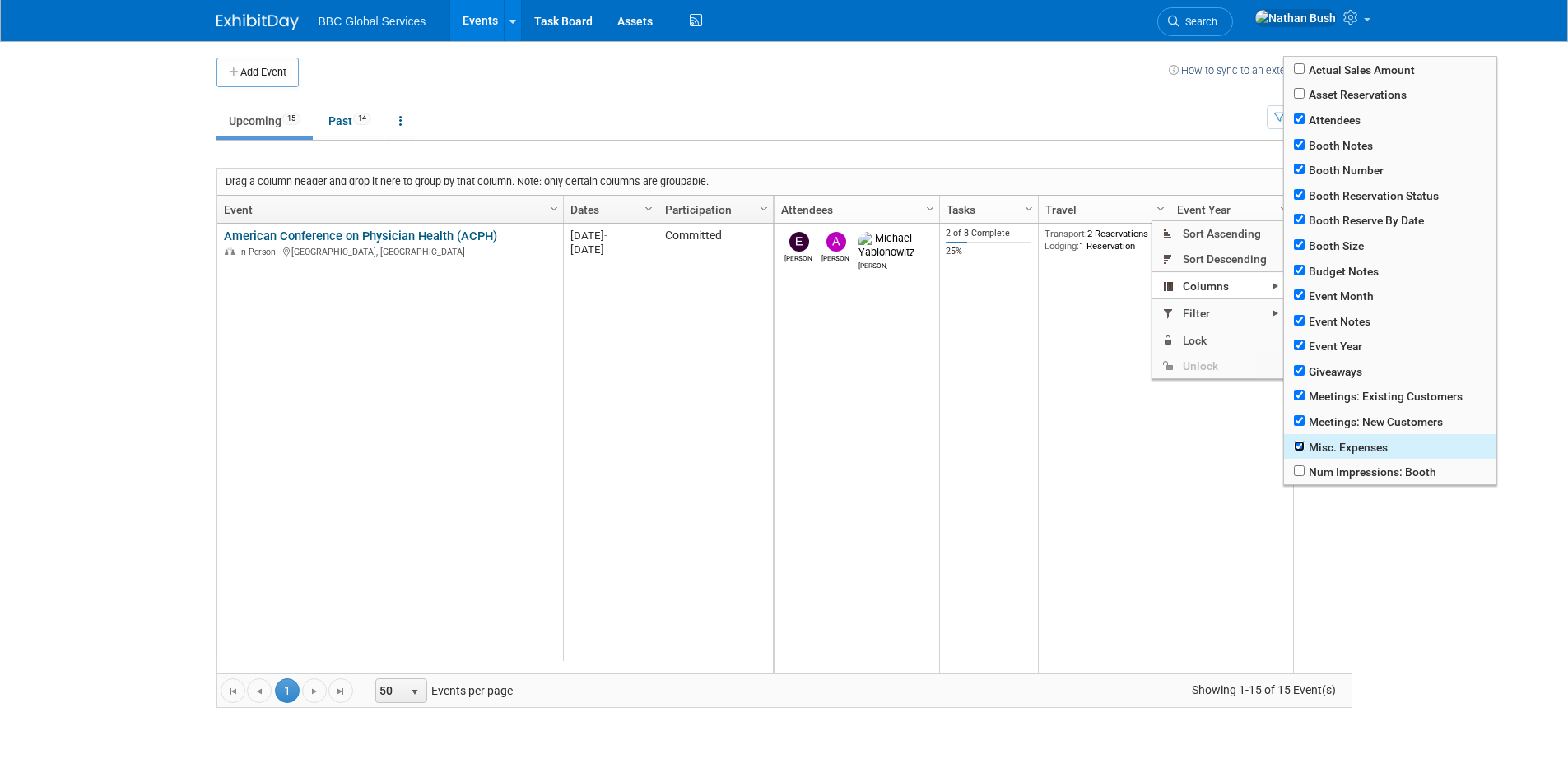
checkbox input "true"
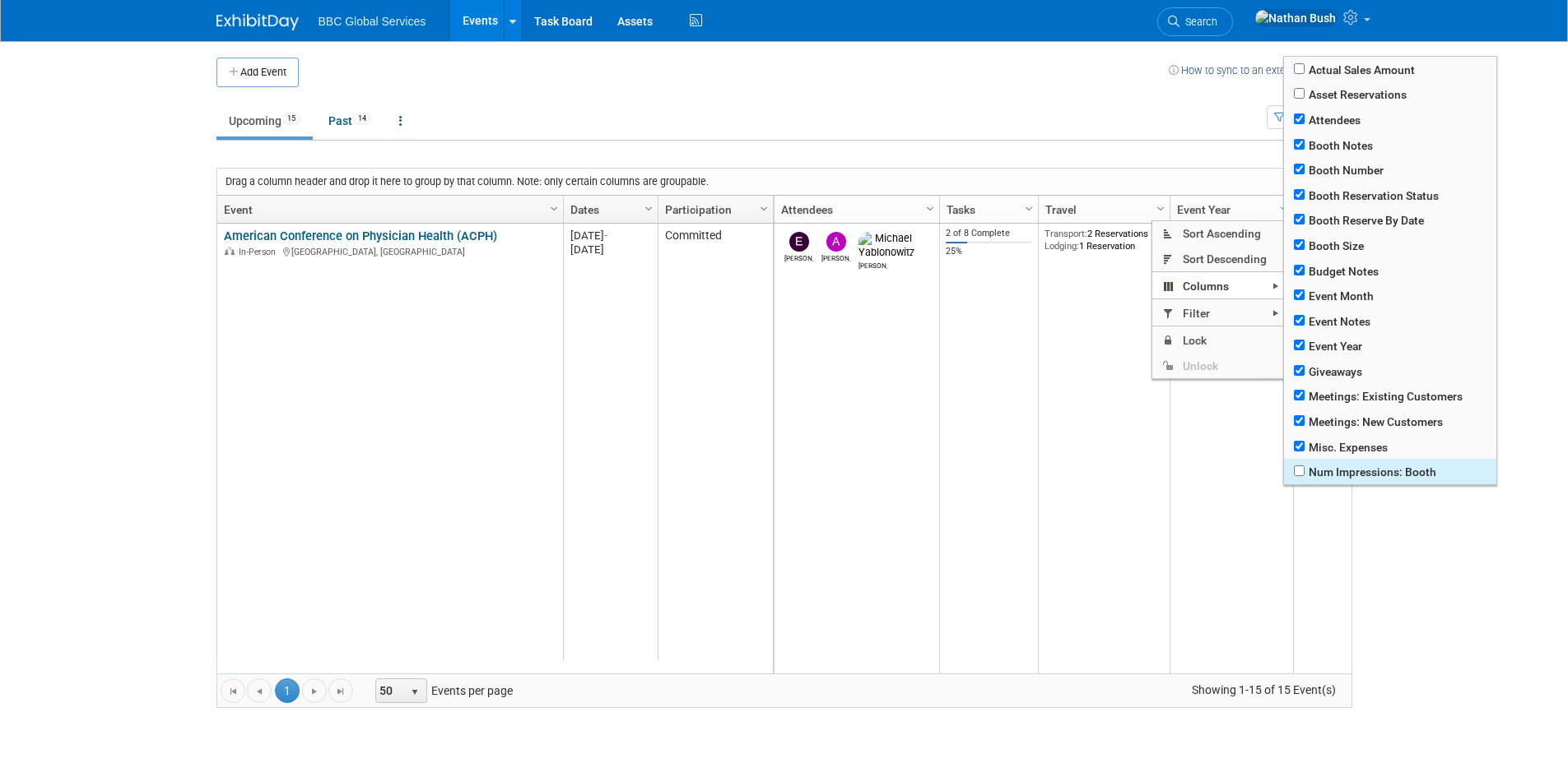
click at [1303, 464] on span "Num Impressions: Booth" at bounding box center [1390, 472] width 213 height 25
checkbox input "true"
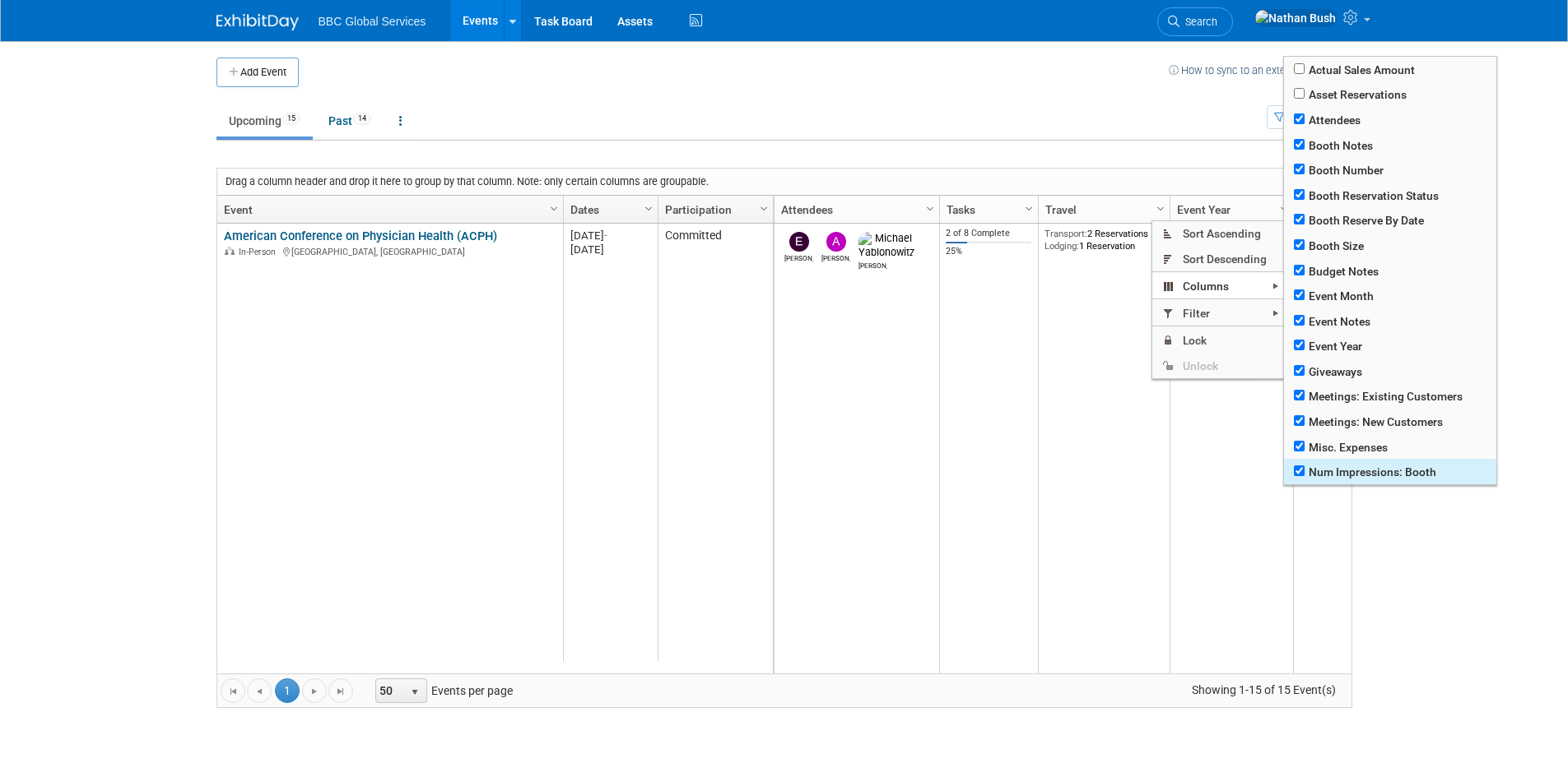
checkbox input "true"
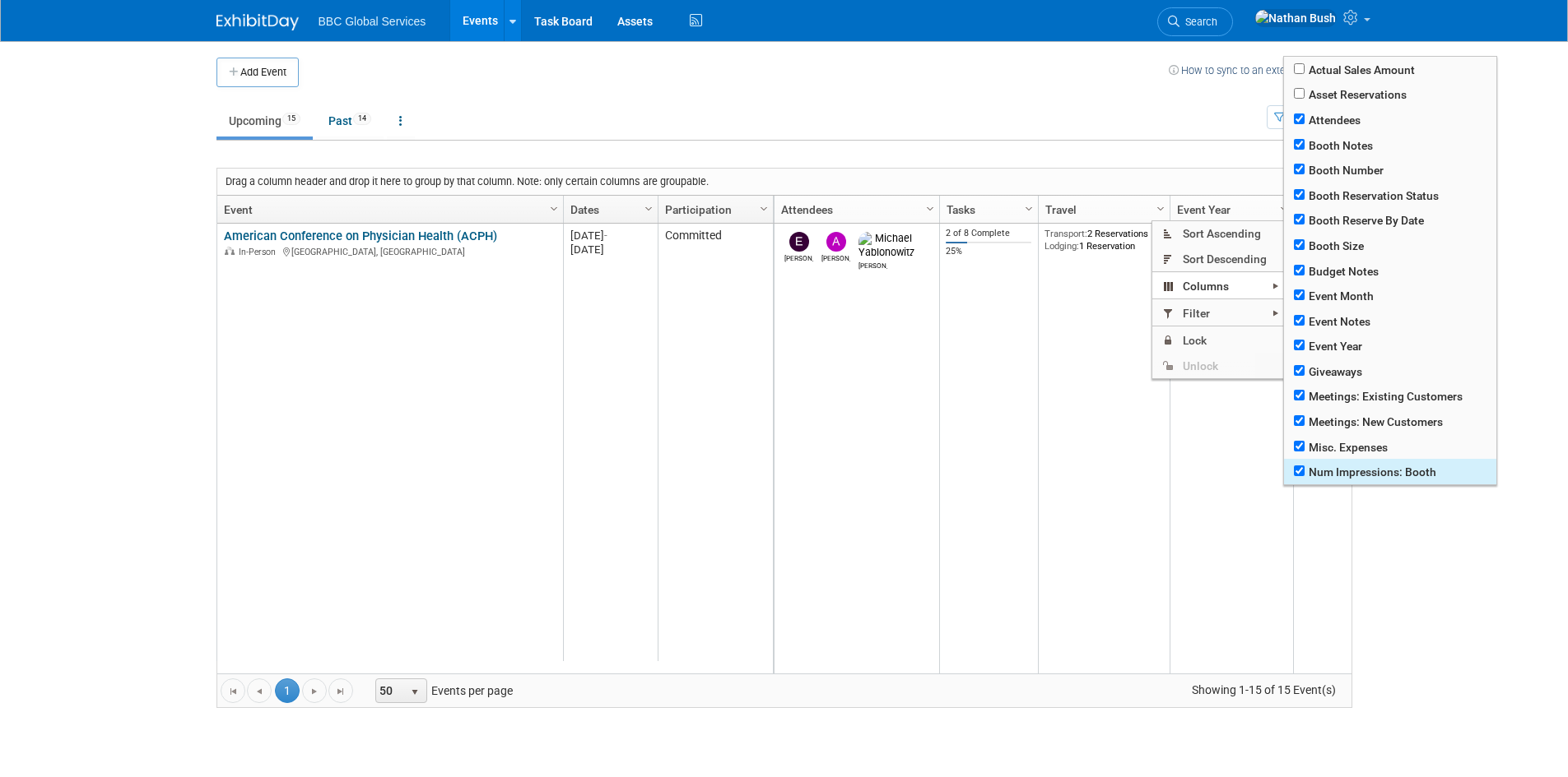
checkbox input "true"
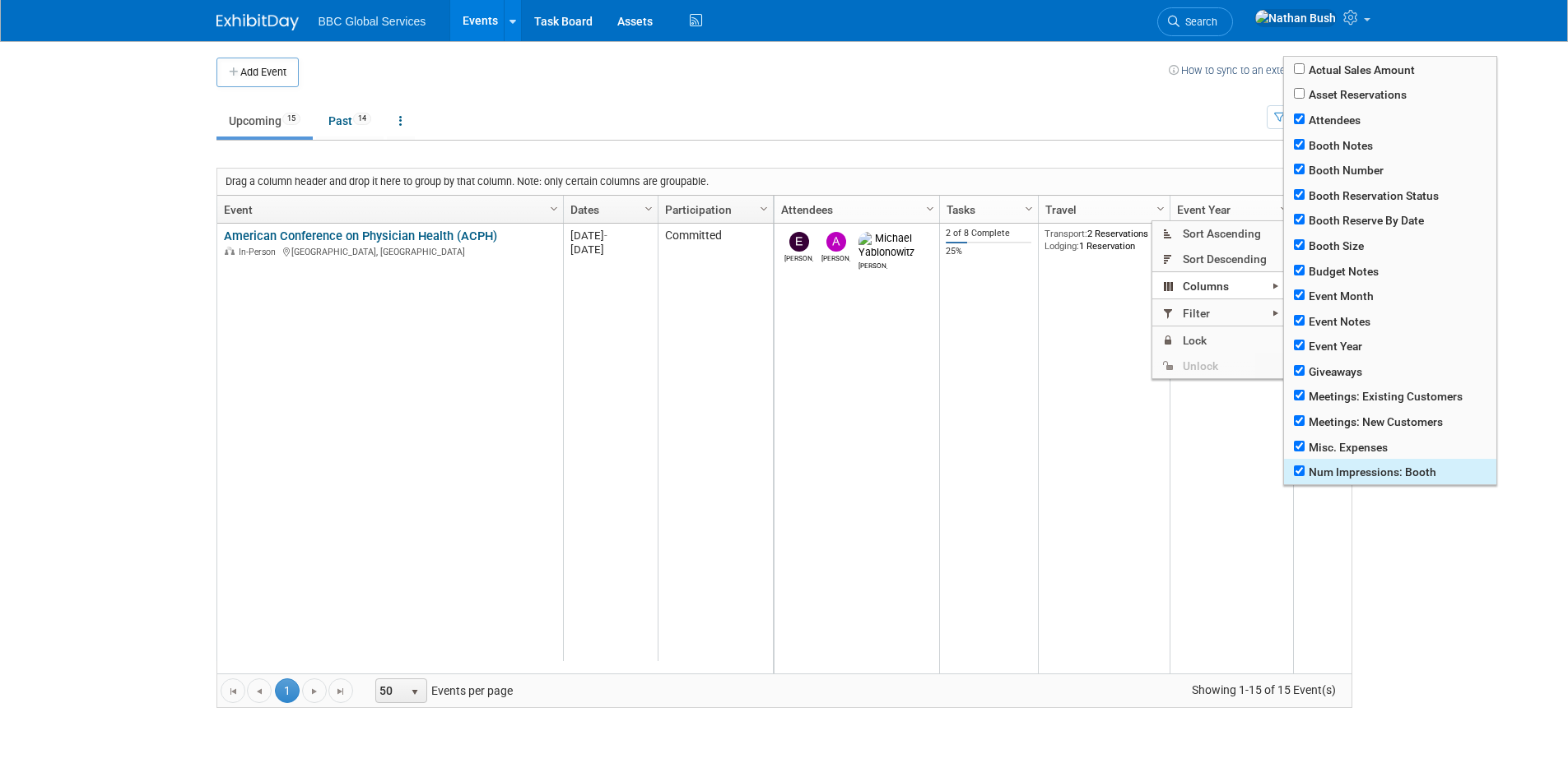
checkbox input "true"
click at [1299, 90] on input "checkbox" at bounding box center [1298, 93] width 11 height 11
checkbox input "true"
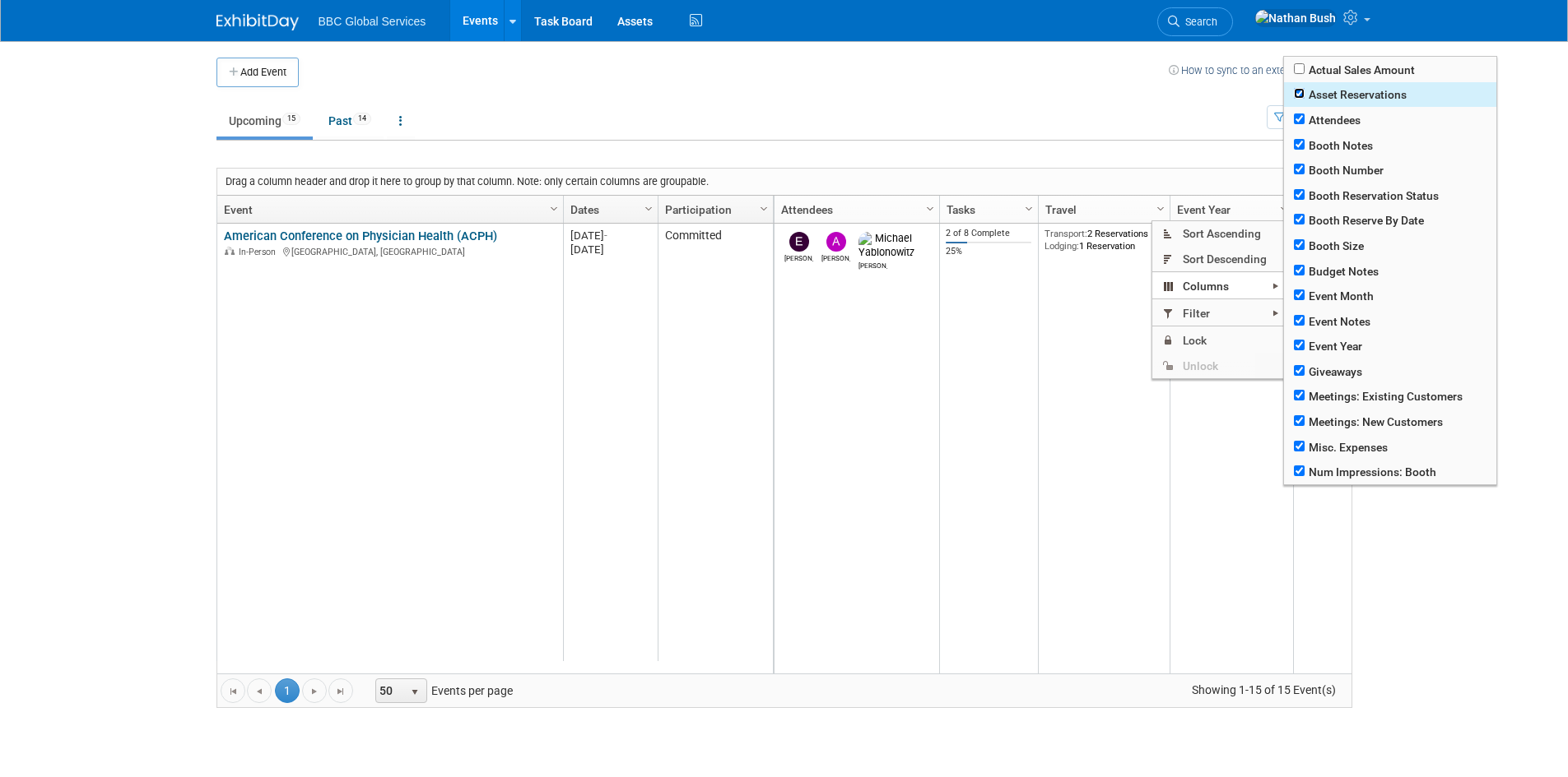
checkbox input "true"
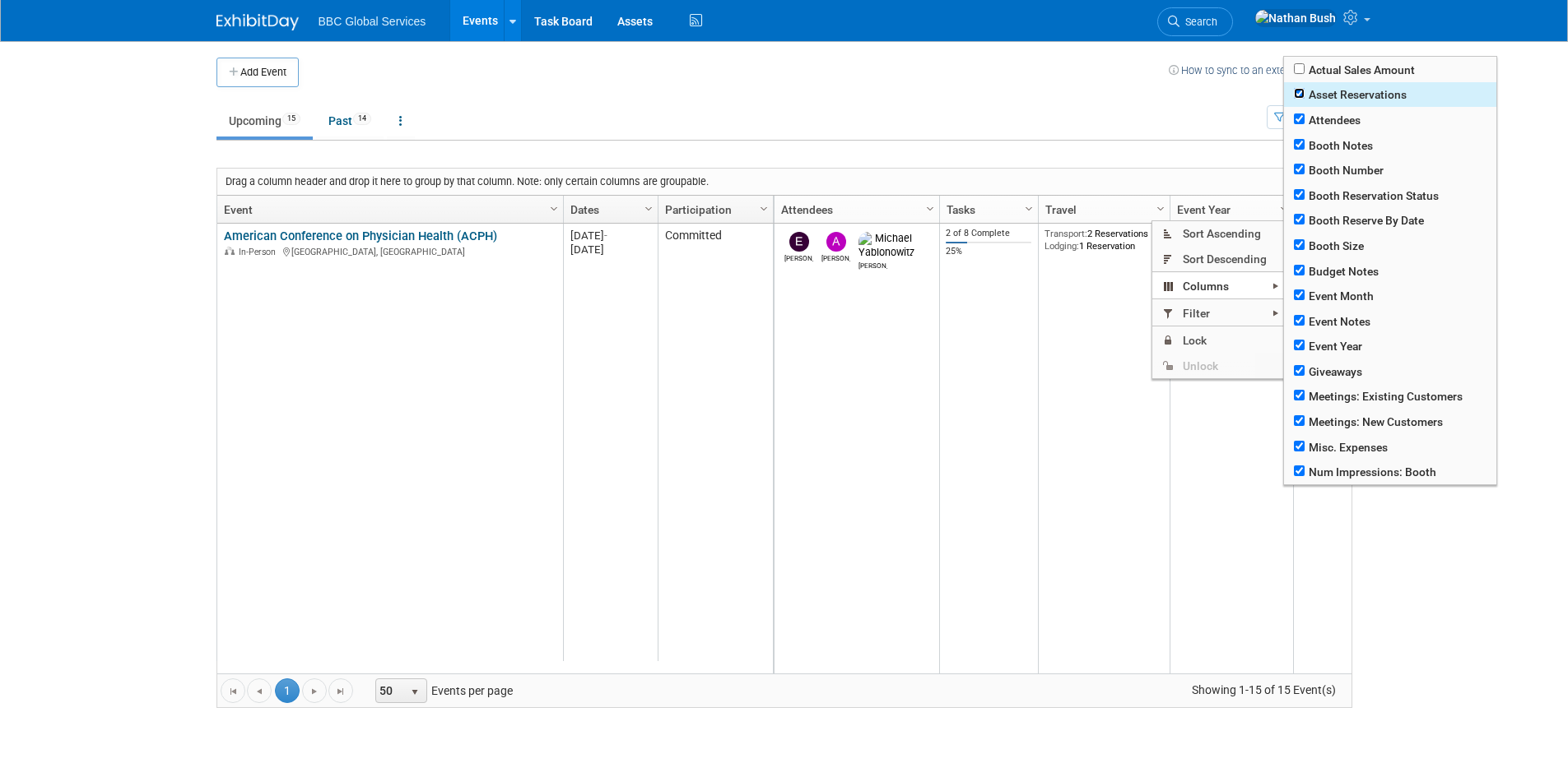
checkbox input "true"
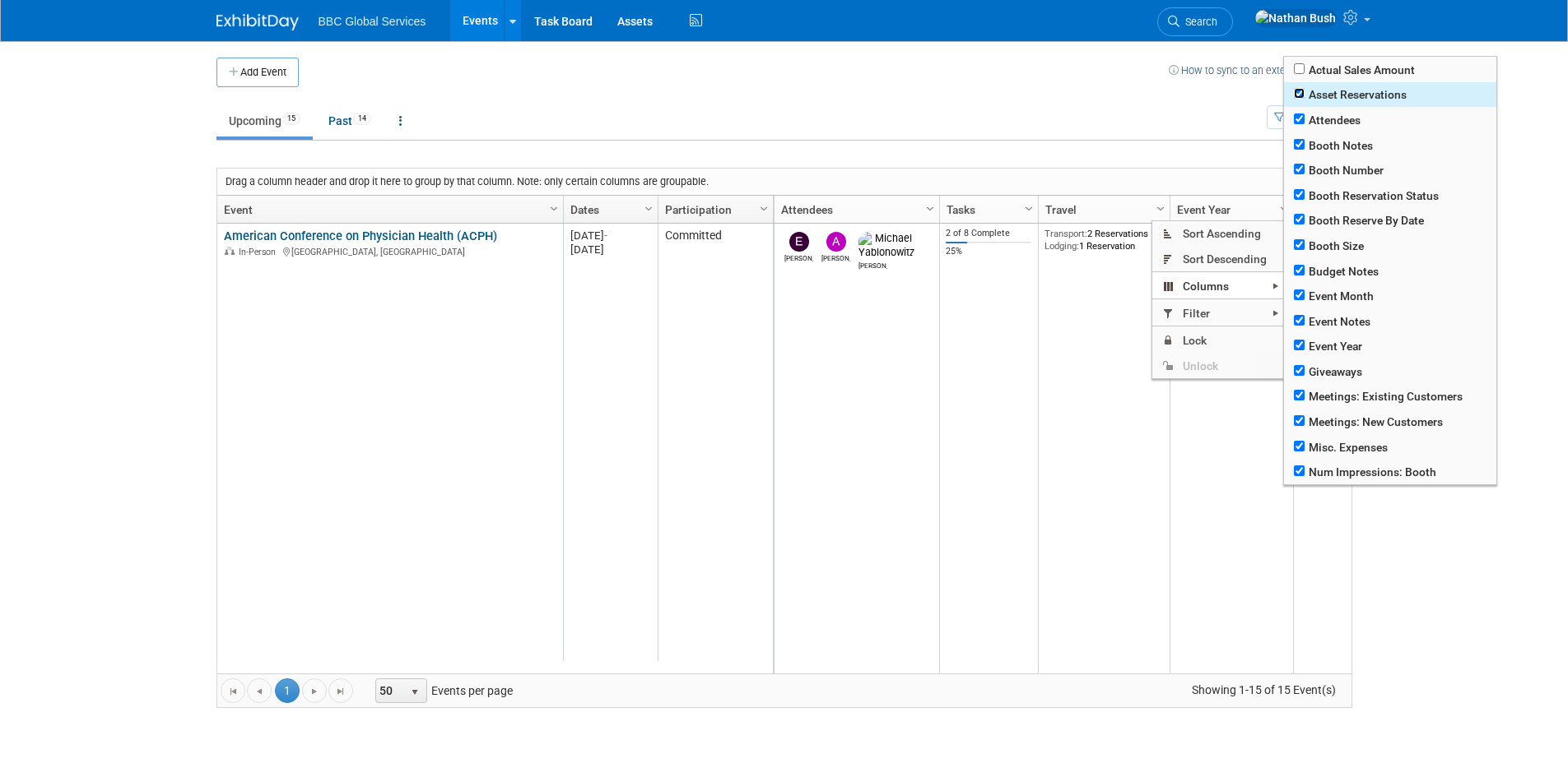
checkbox input "true"
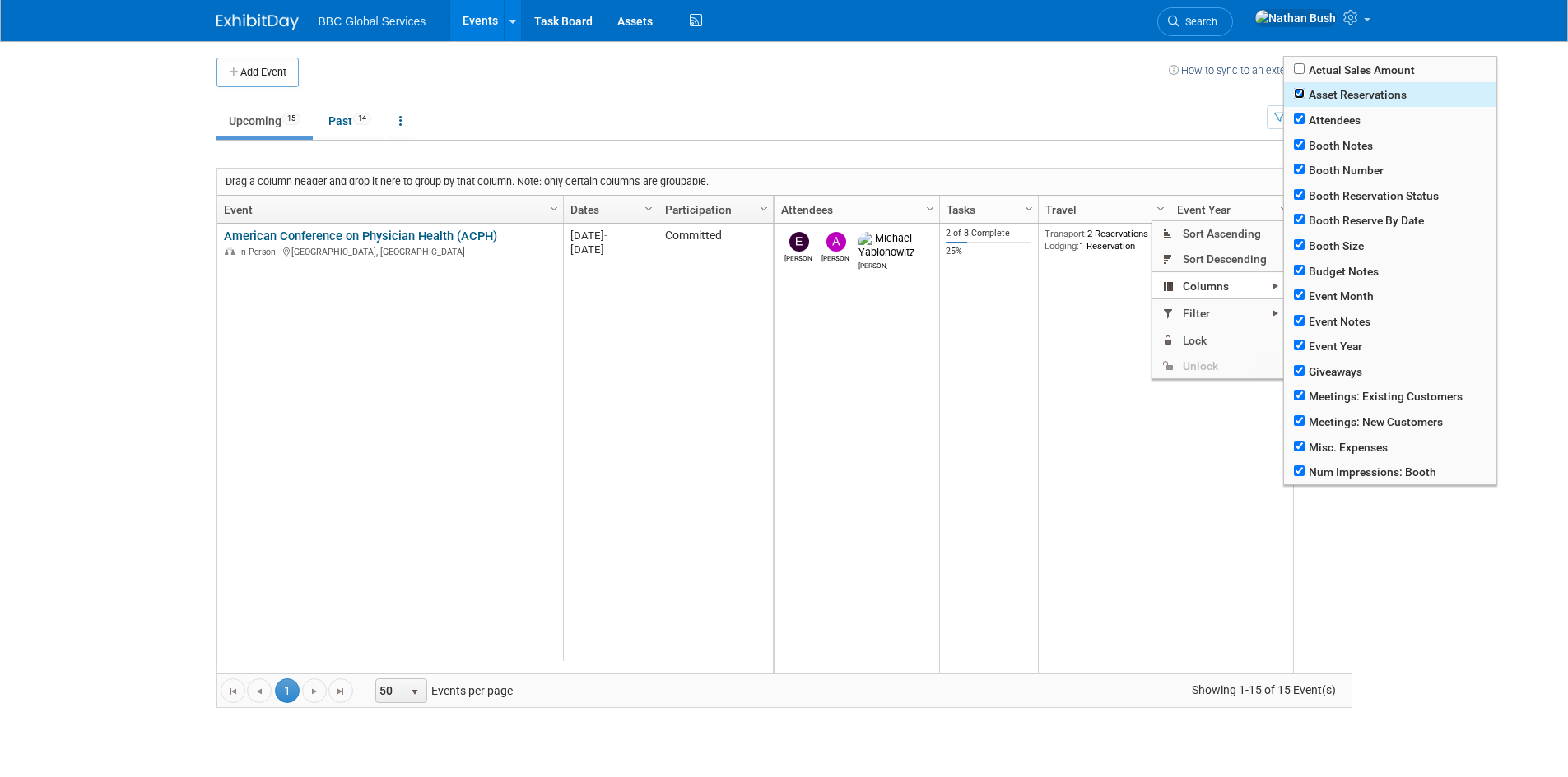
checkbox input "true"
click at [1305, 69] on span "Actual Sales Amount" at bounding box center [1390, 70] width 213 height 25
checkbox input "true"
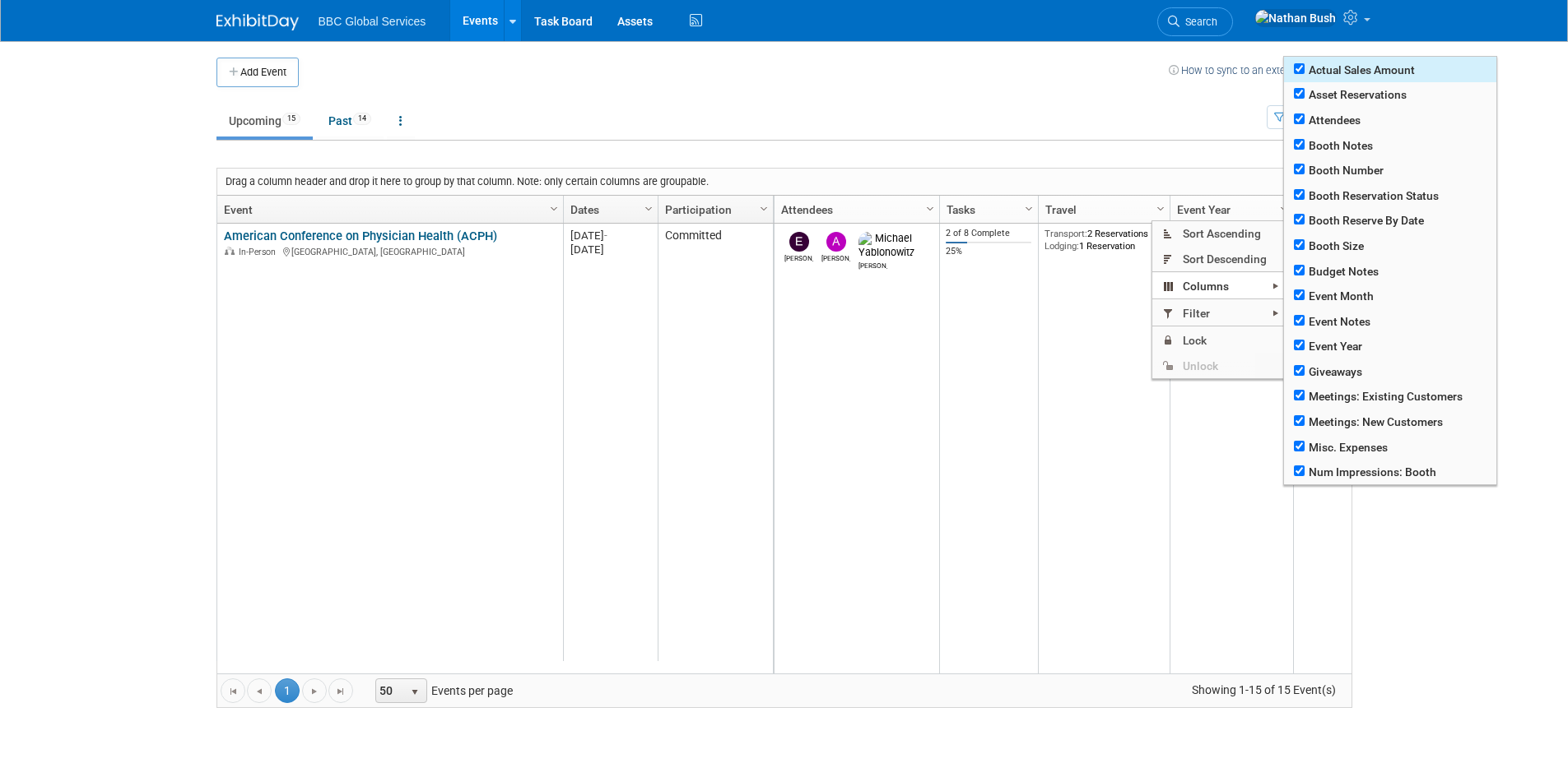
checkbox input "true"
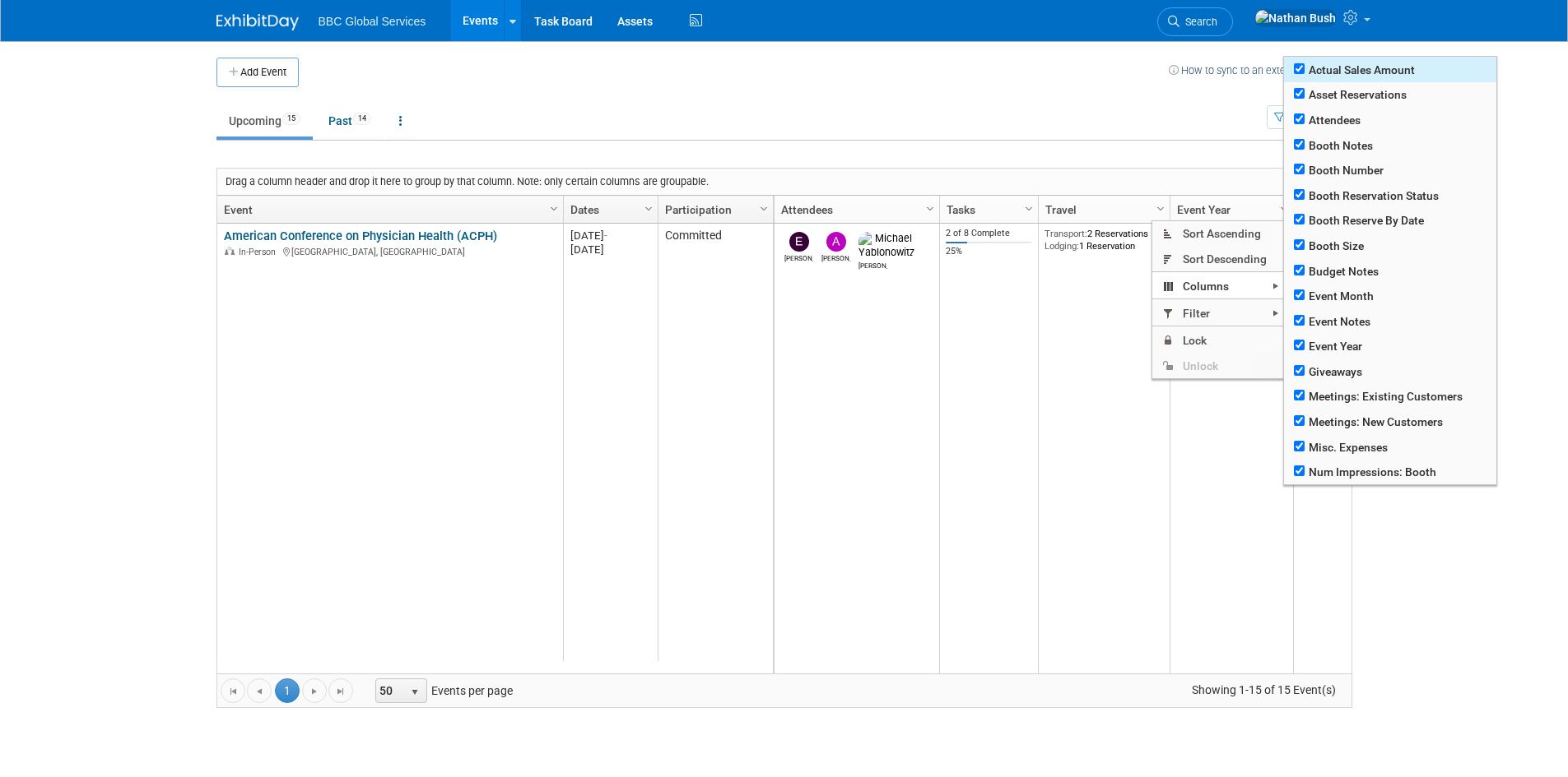
checkbox input "true"
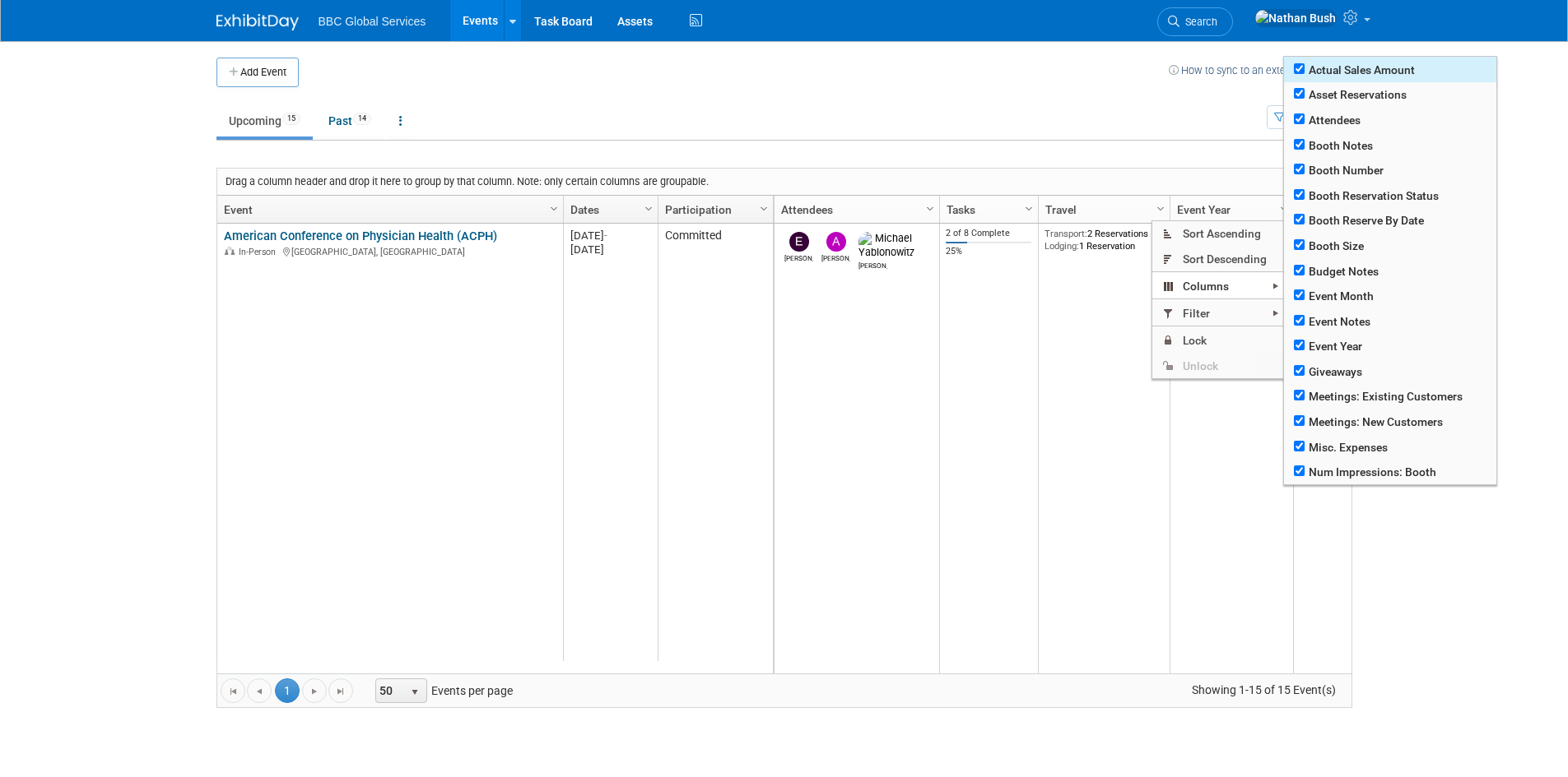
checkbox input "true"
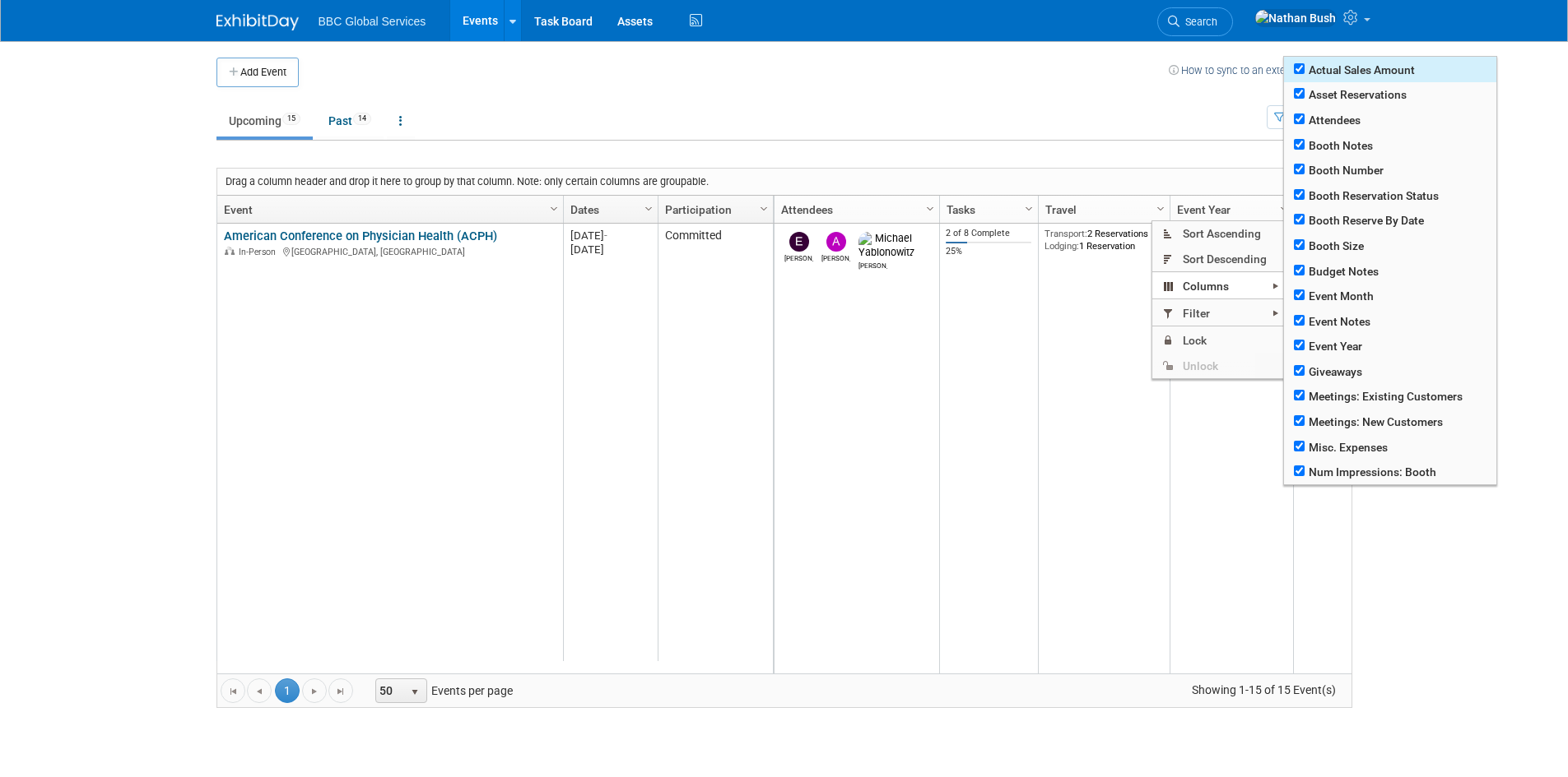
checkbox input "true"
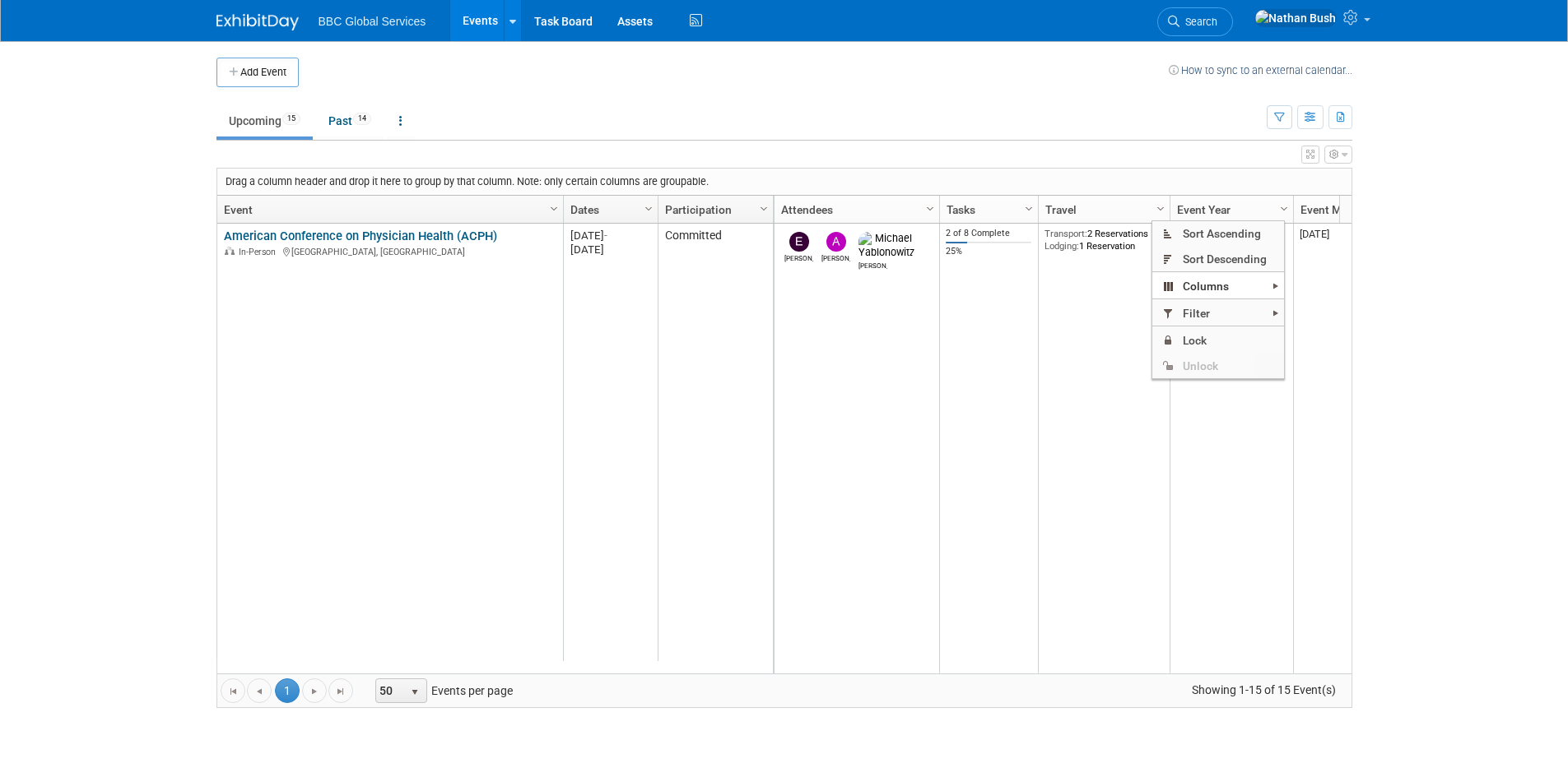
click at [1077, 95] on td "Upcoming 15 Past 14 All Events 29 Past and Upcoming Grouped Annually Events gro…" at bounding box center [741, 113] width 1050 height 53
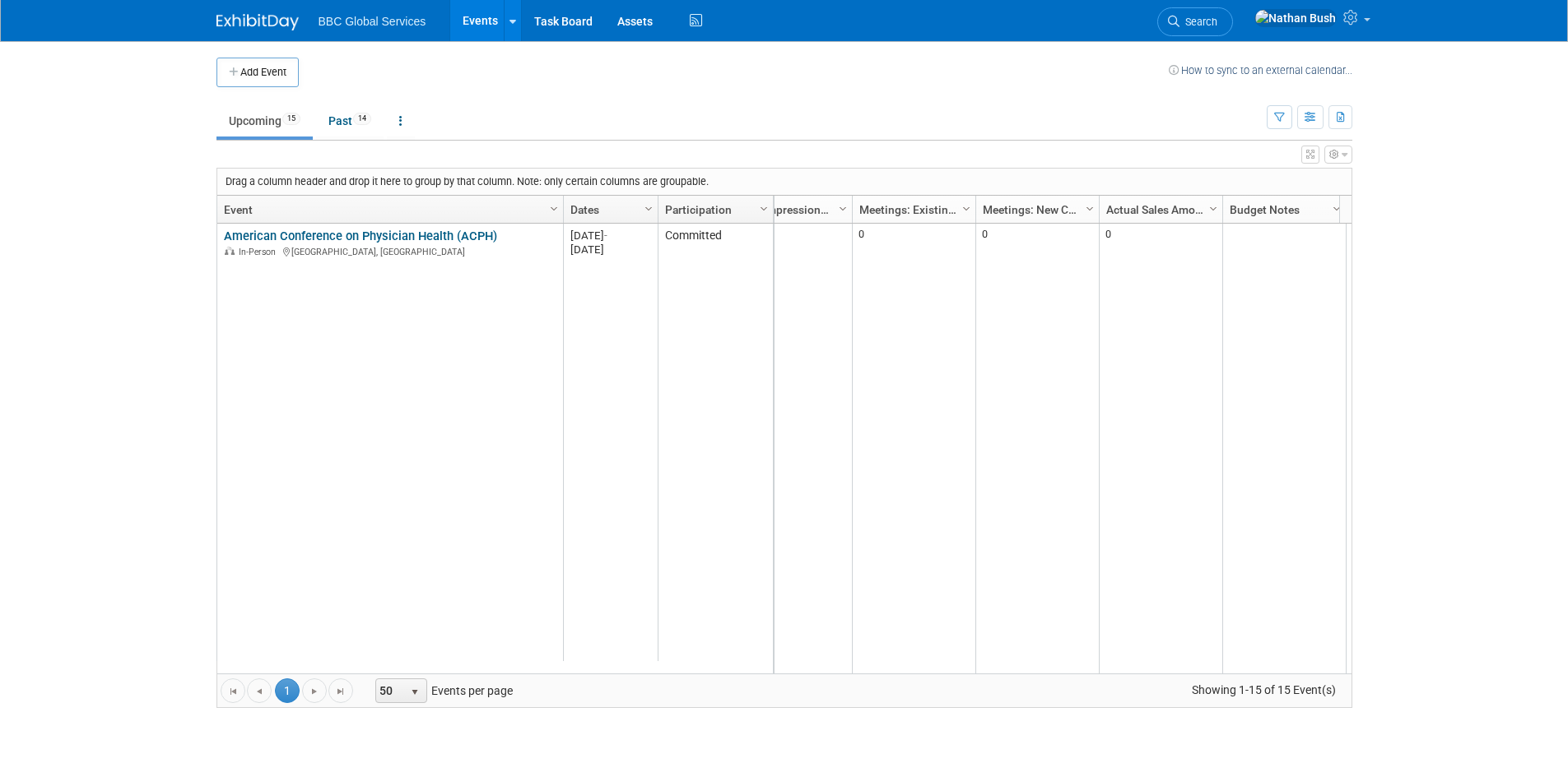
click at [1342, 156] on icon "button" at bounding box center [1344, 155] width 6 height 10
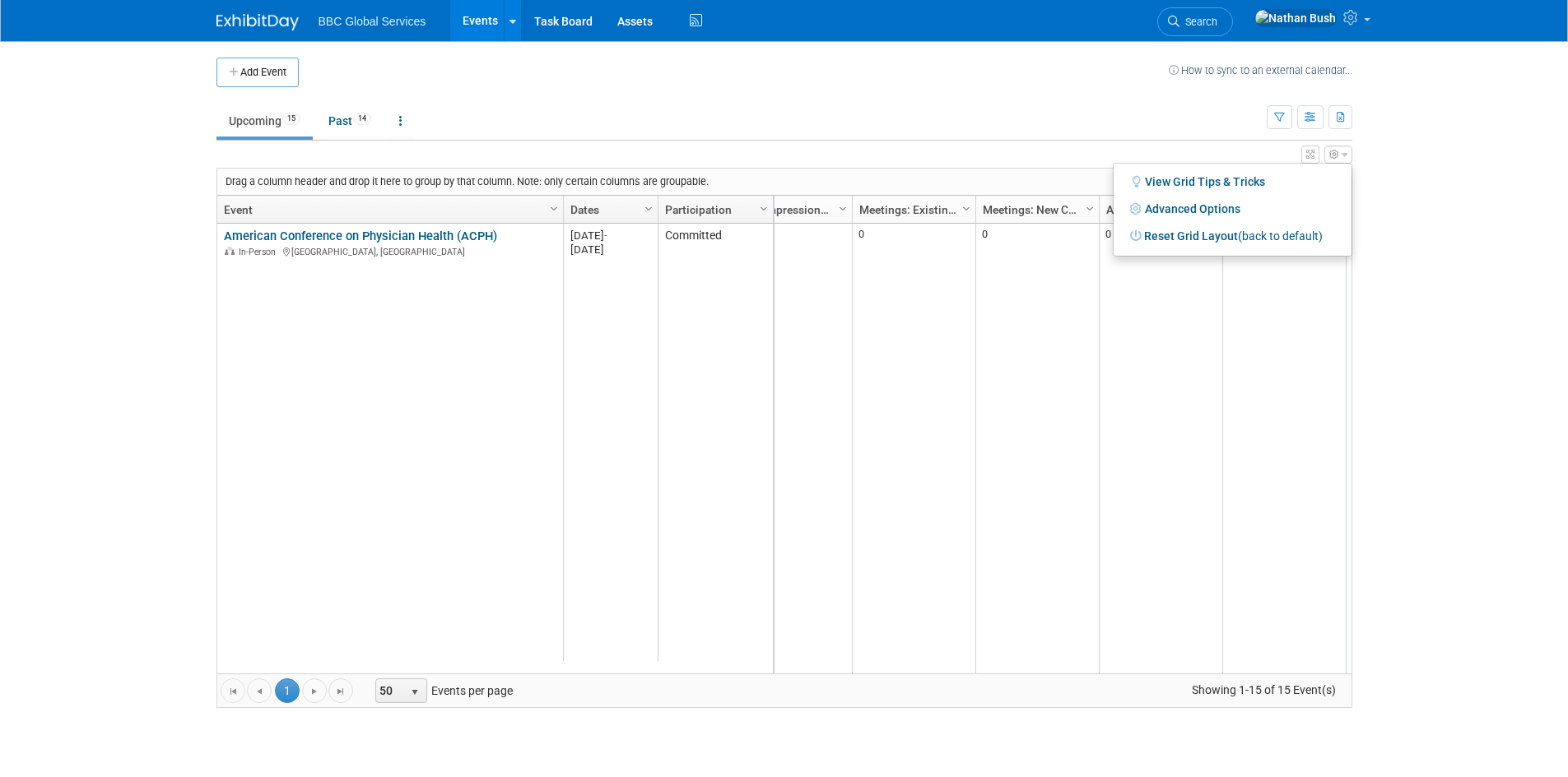
click at [1402, 199] on body "BBC Global Services Events Add Event Bulk Upload Events Shareable Event Boards …" at bounding box center [784, 388] width 1568 height 777
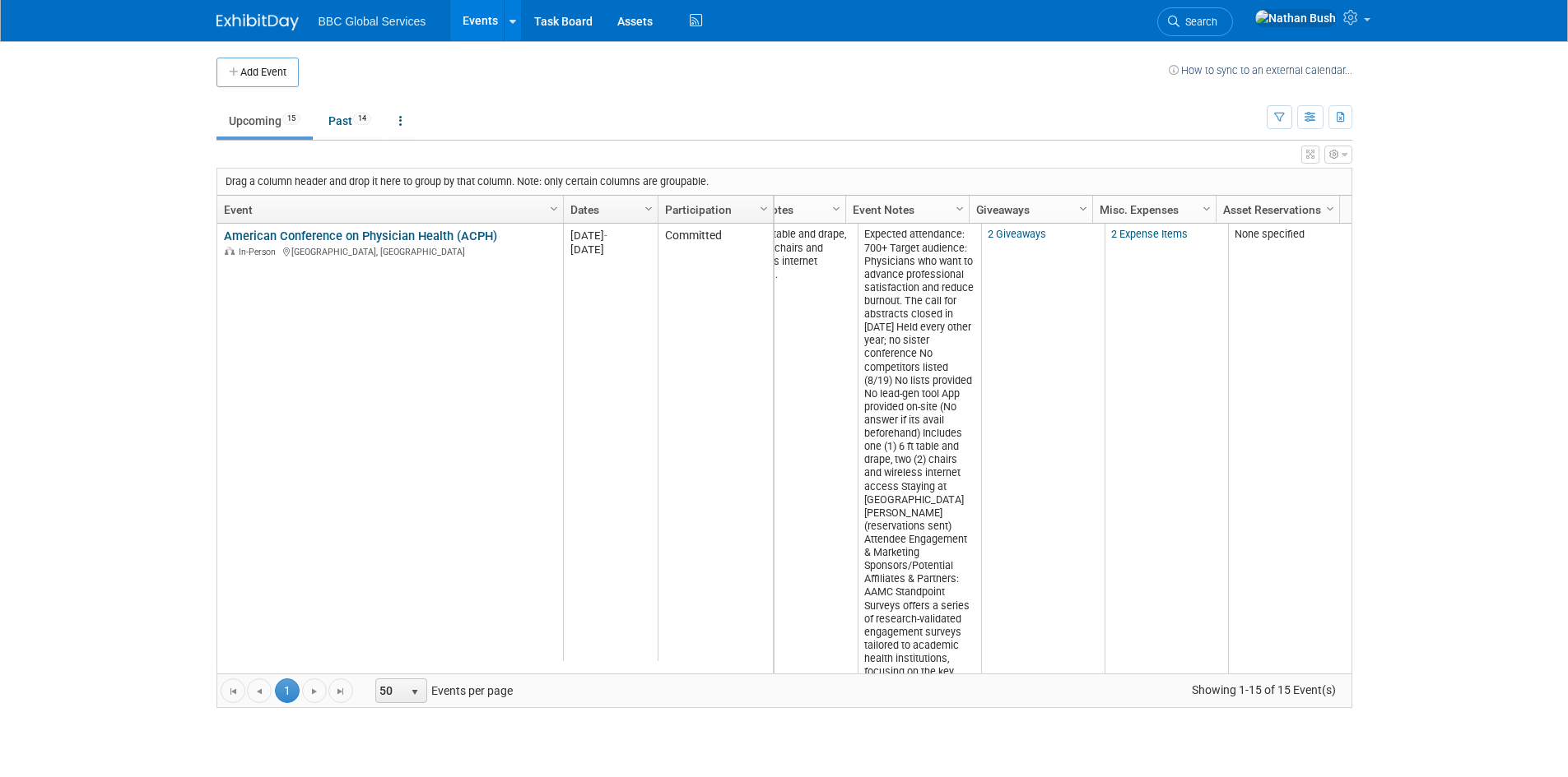
click at [1341, 156] on icon "button" at bounding box center [1344, 155] width 6 height 10
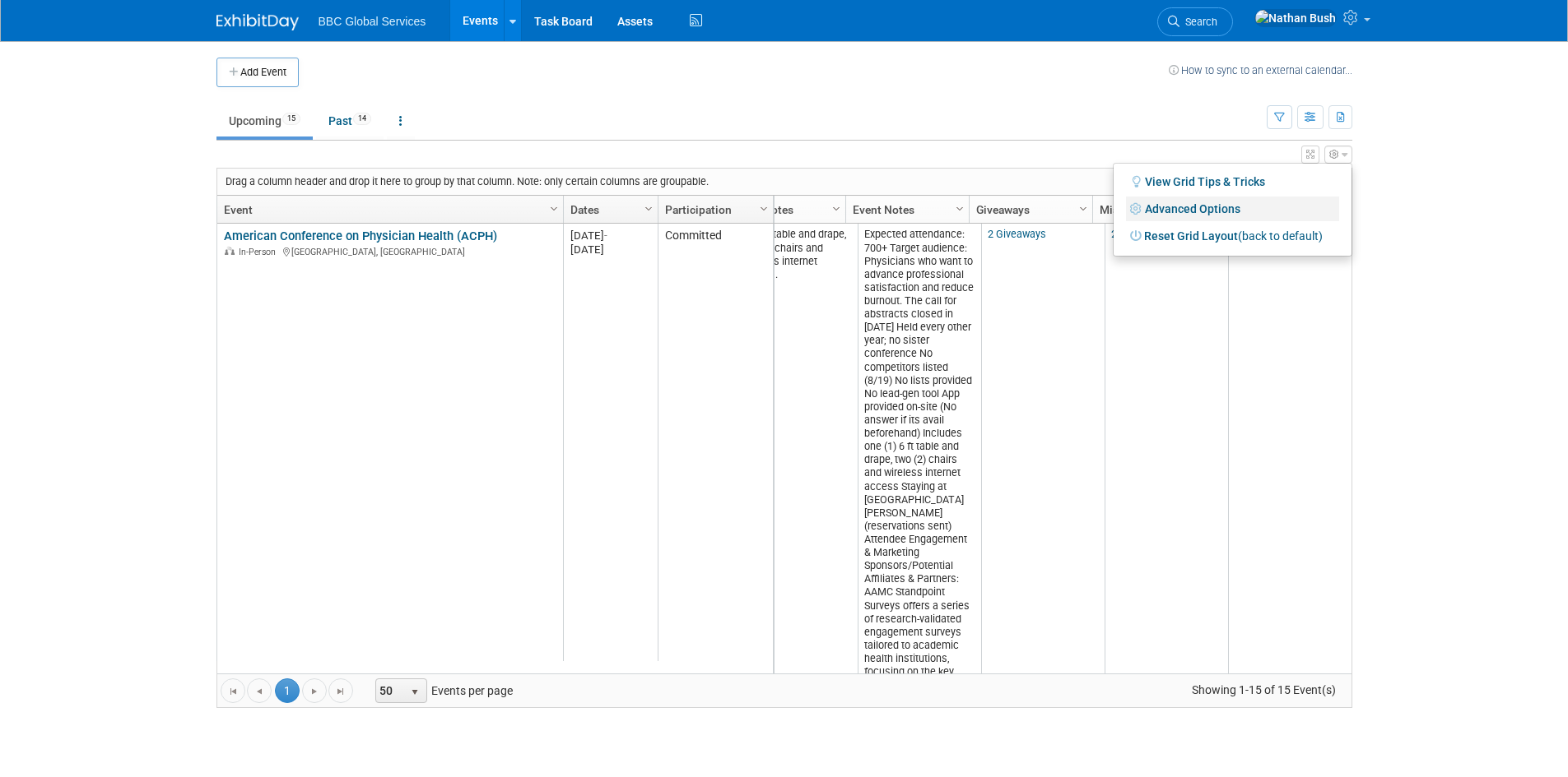
click at [1225, 206] on link "Advanced Options" at bounding box center [1232, 209] width 213 height 25
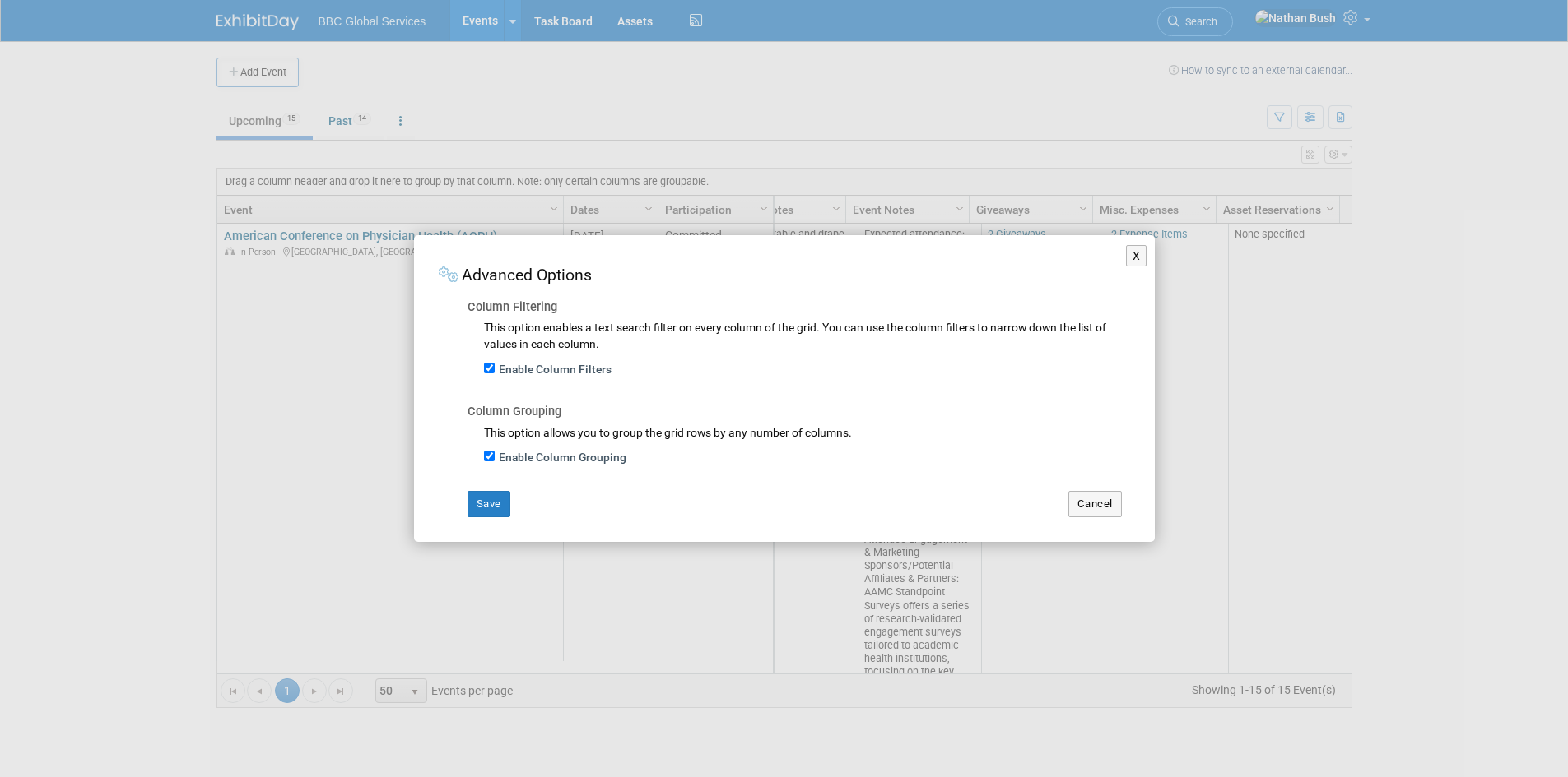
drag, startPoint x: 509, startPoint y: 529, endPoint x: 502, endPoint y: 510, distance: 20.2
click at [508, 528] on div "X Advanced Options Column Filtering This option enables a text search filter on…" at bounding box center [784, 388] width 740 height 307
click at [502, 509] on button "Save" at bounding box center [488, 504] width 43 height 26
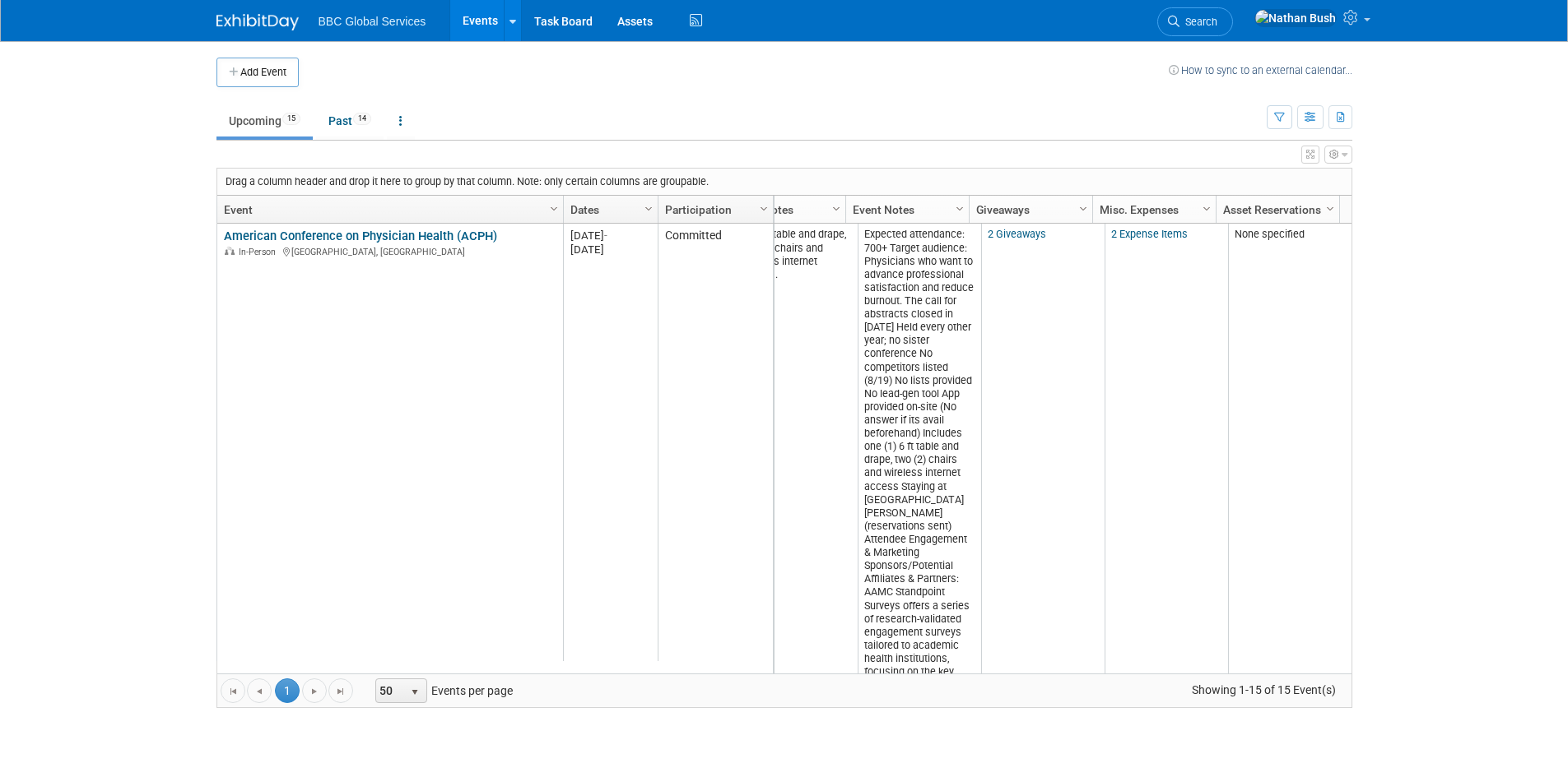
click at [1345, 157] on icon "button" at bounding box center [1344, 155] width 6 height 10
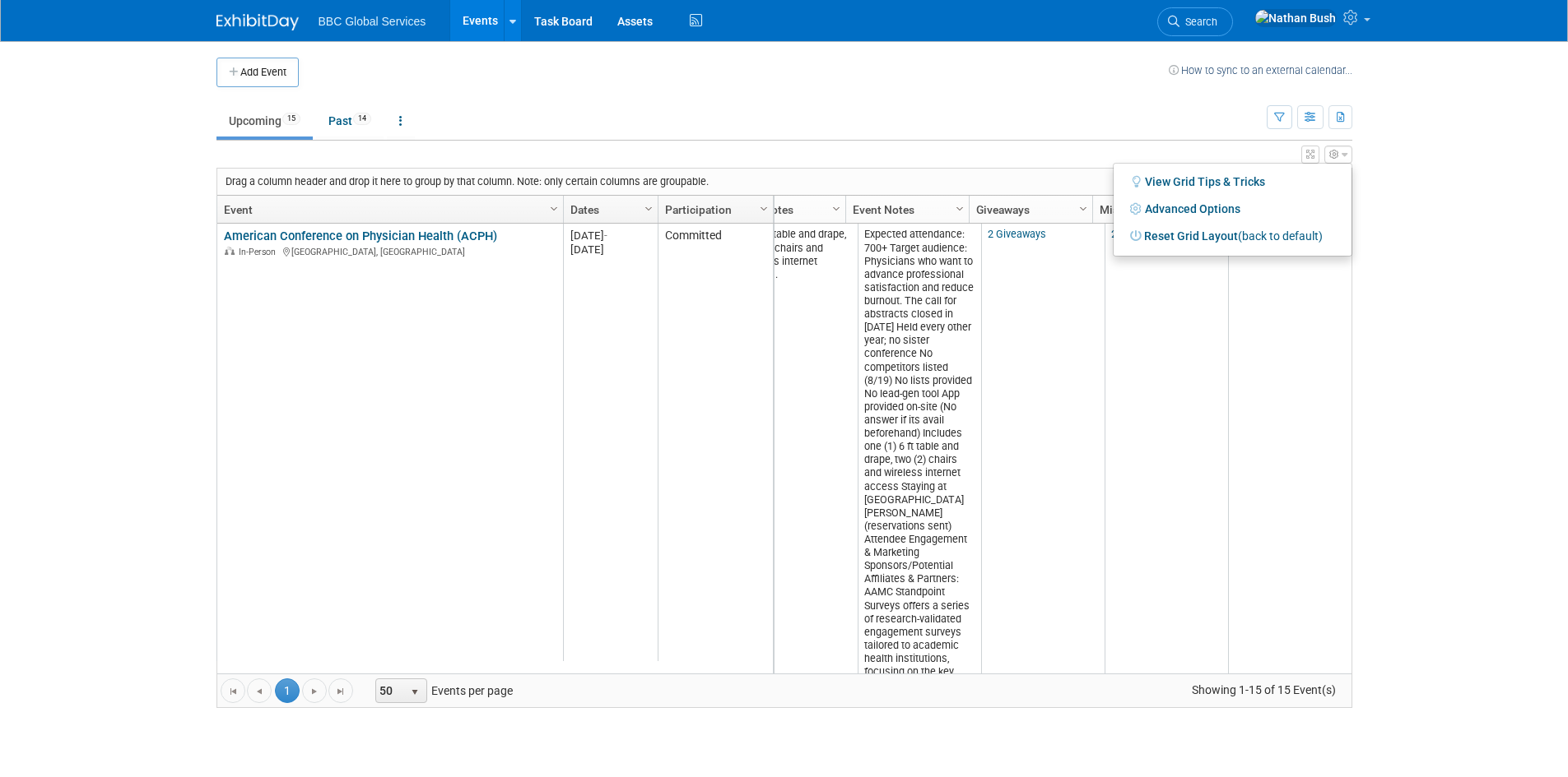
click at [1164, 148] on div "View Grid Tips & Tricks Advanced Options Reset Grid Layout (back to default)" at bounding box center [784, 153] width 1136 height 23
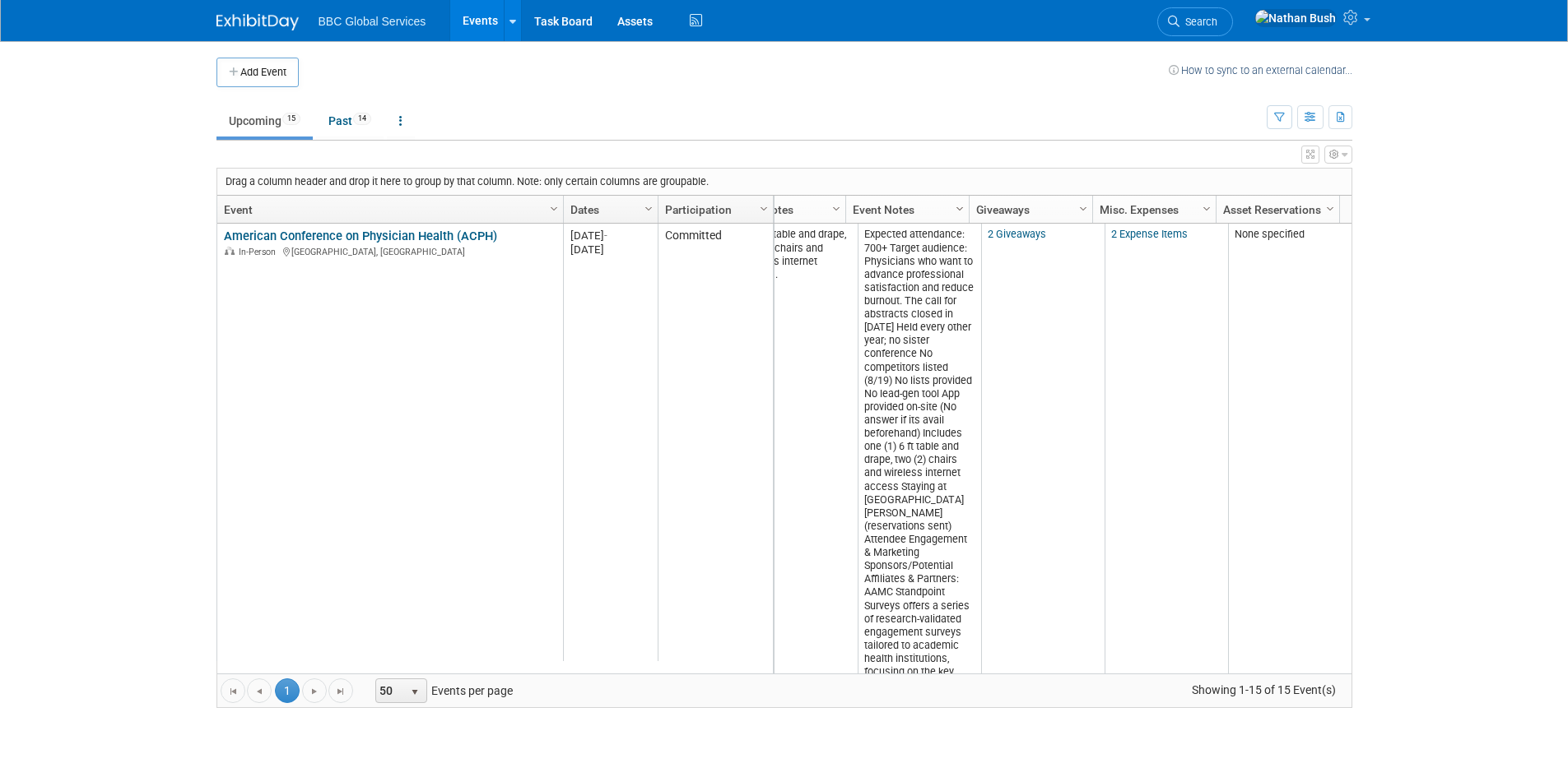
click at [956, 208] on span "Column Settings" at bounding box center [960, 209] width 14 height 14
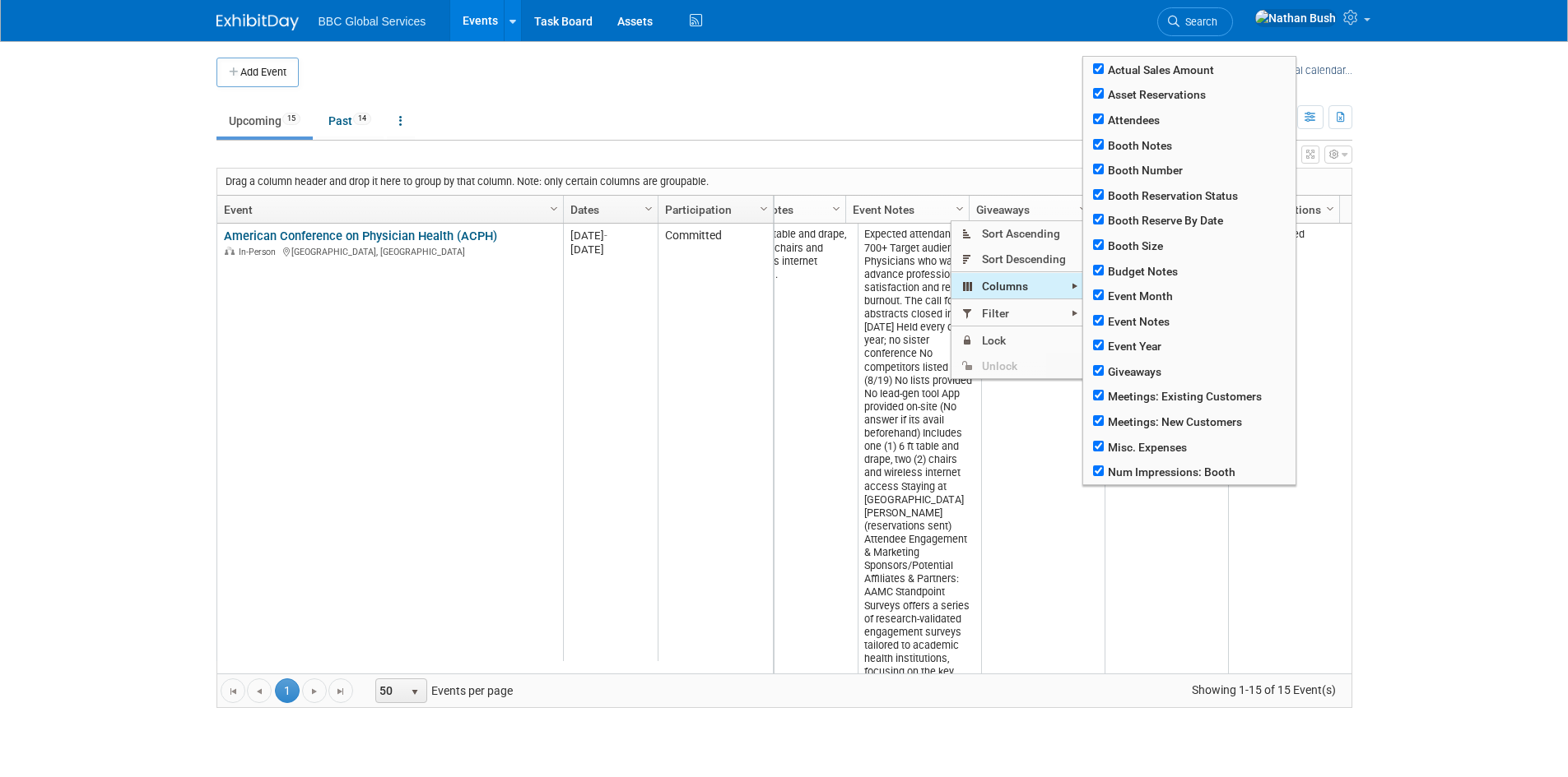
click at [1015, 286] on span "Columns" at bounding box center [1017, 286] width 131 height 25
click at [1095, 271] on input "checkbox" at bounding box center [1097, 270] width 11 height 11
checkbox input "false"
checkbox input "true"
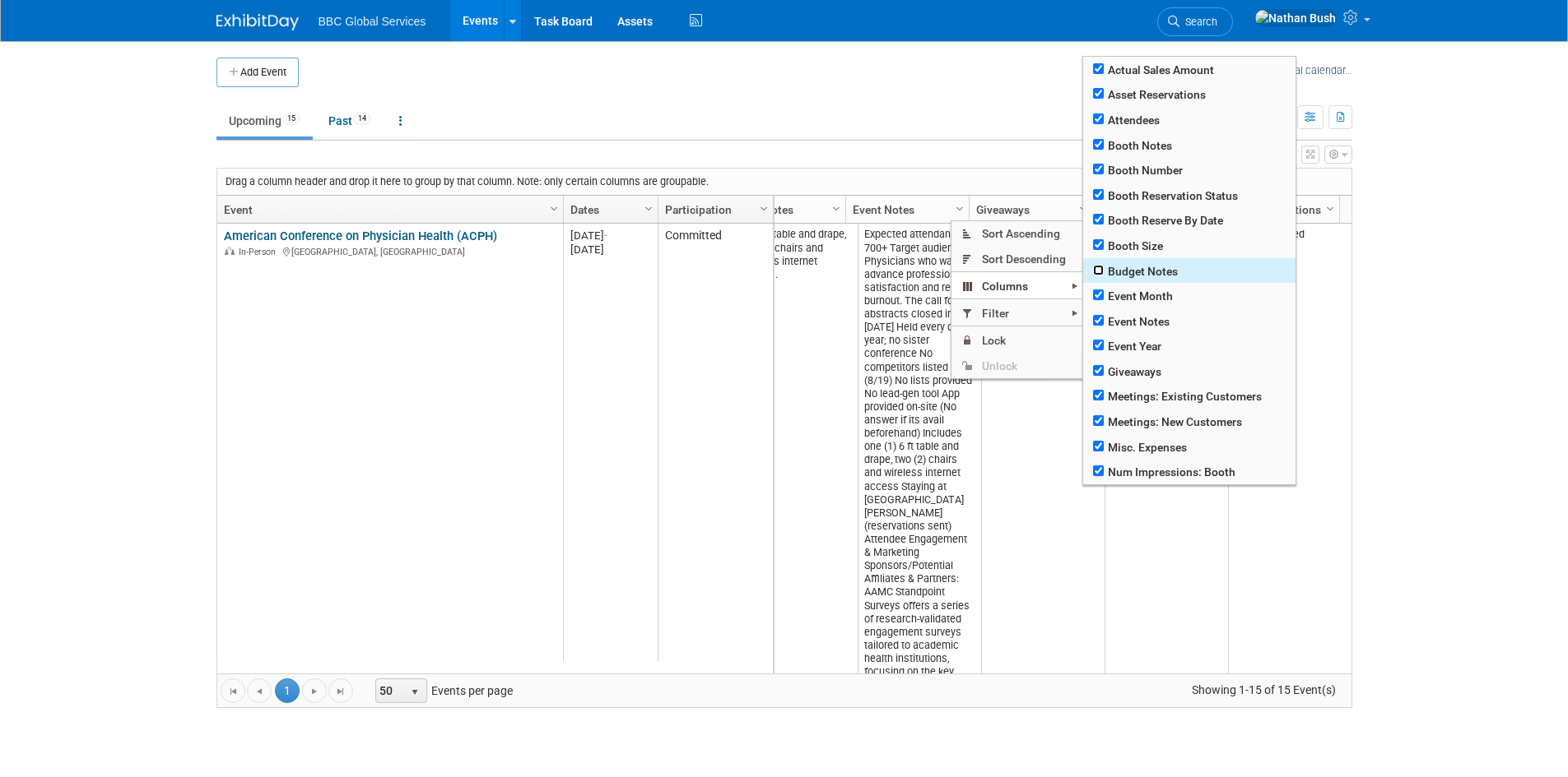
checkbox input "true"
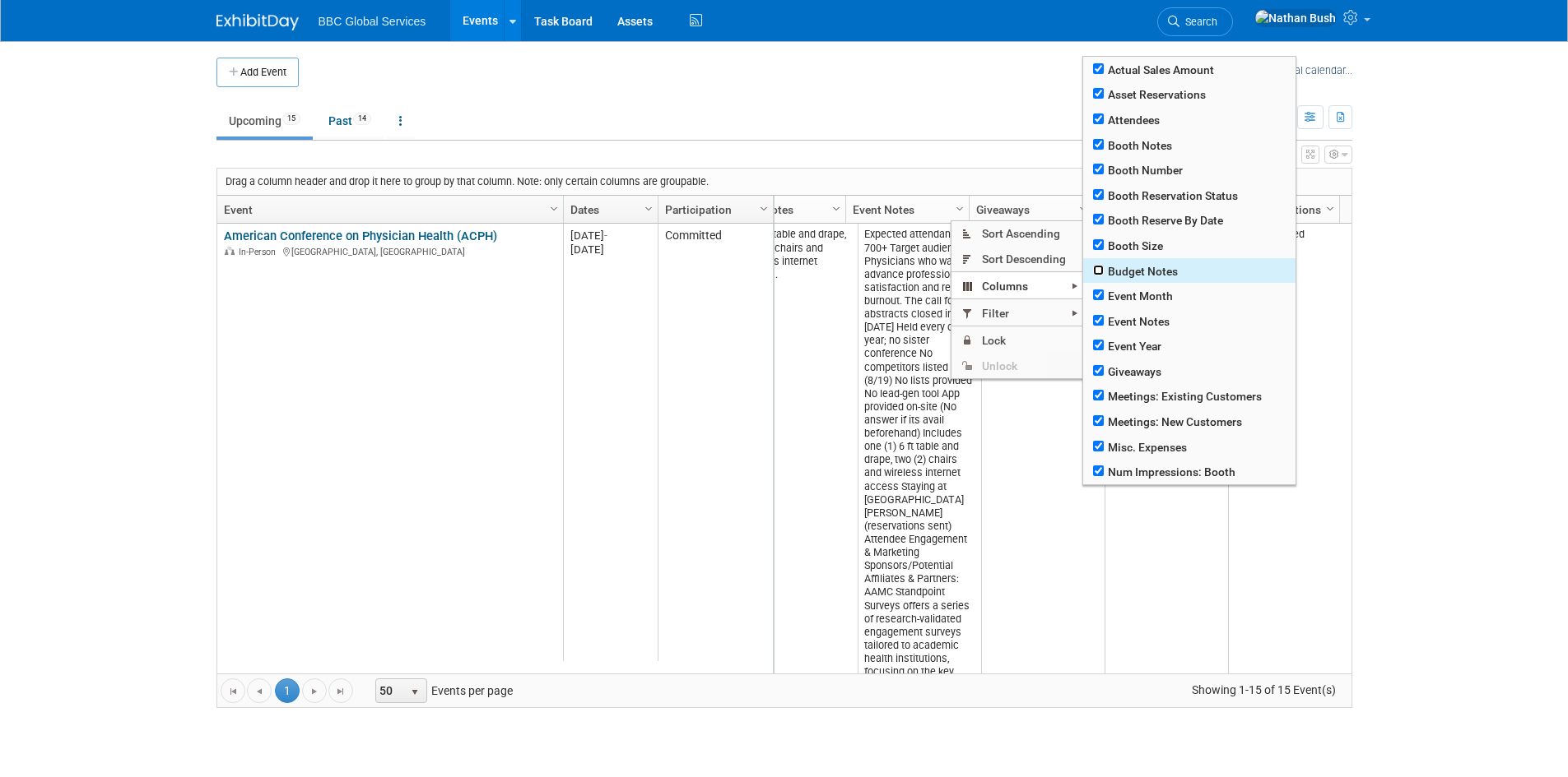
checkbox input "true"
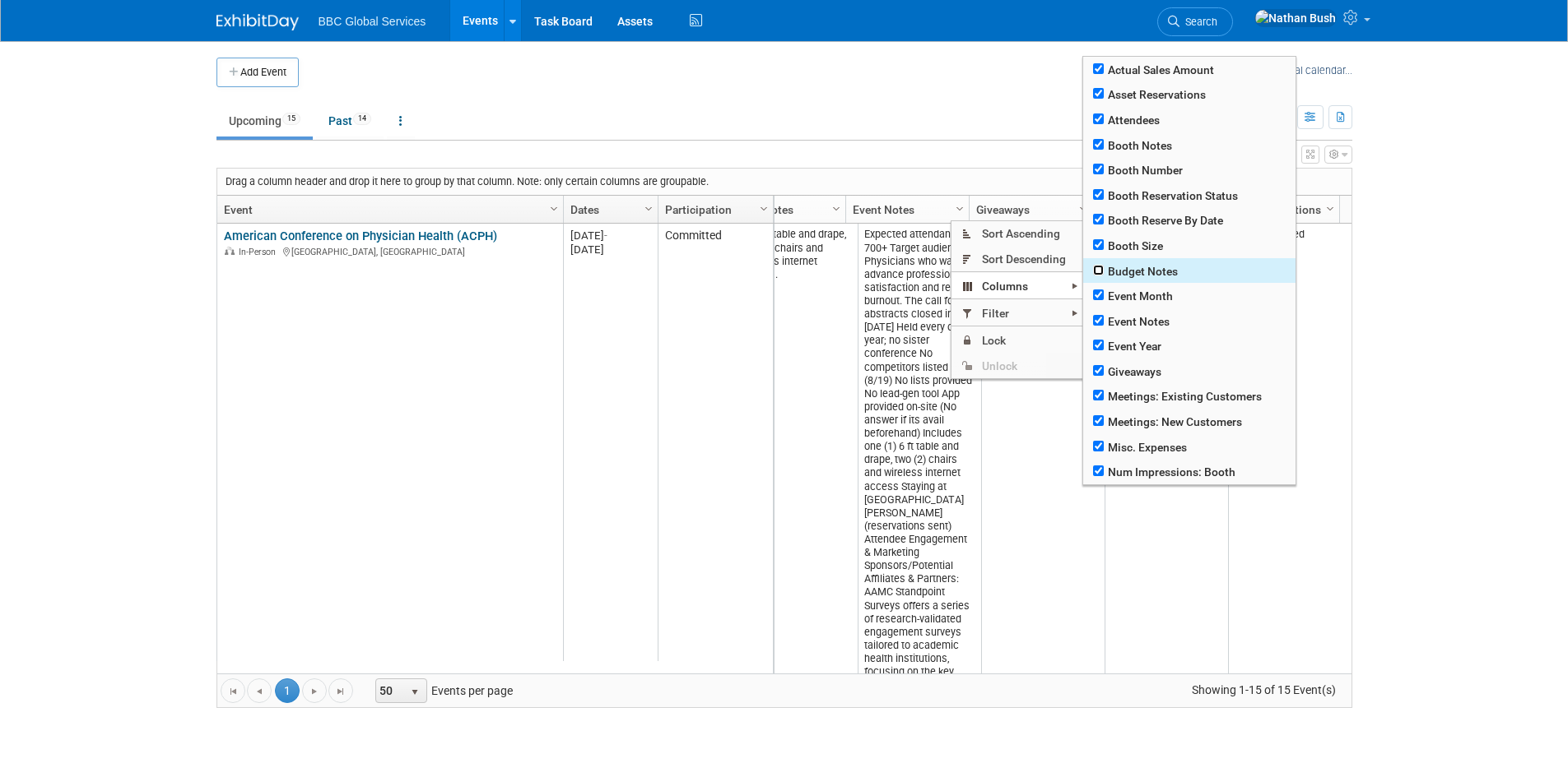
checkbox input "true"
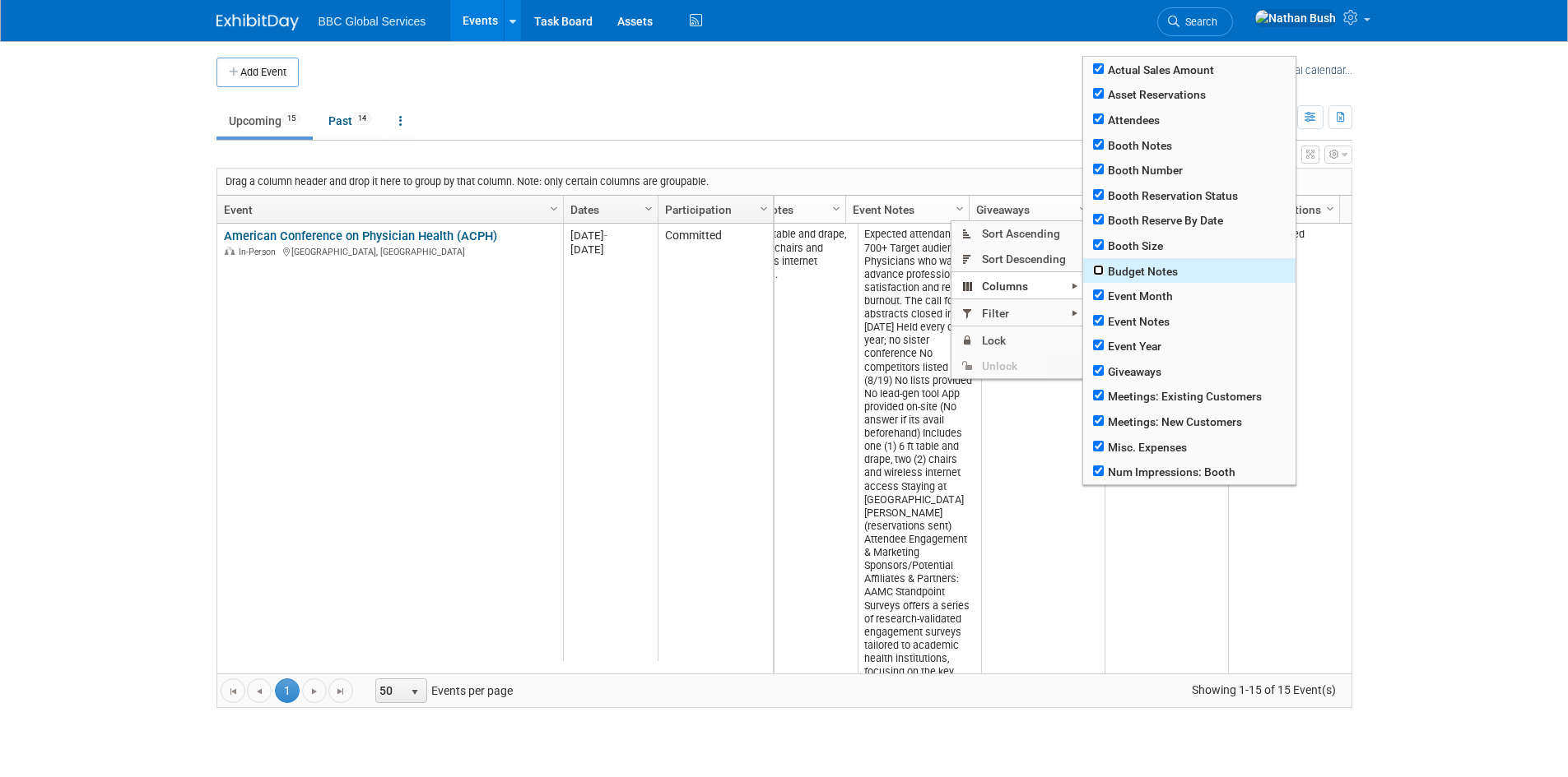
checkbox input "true"
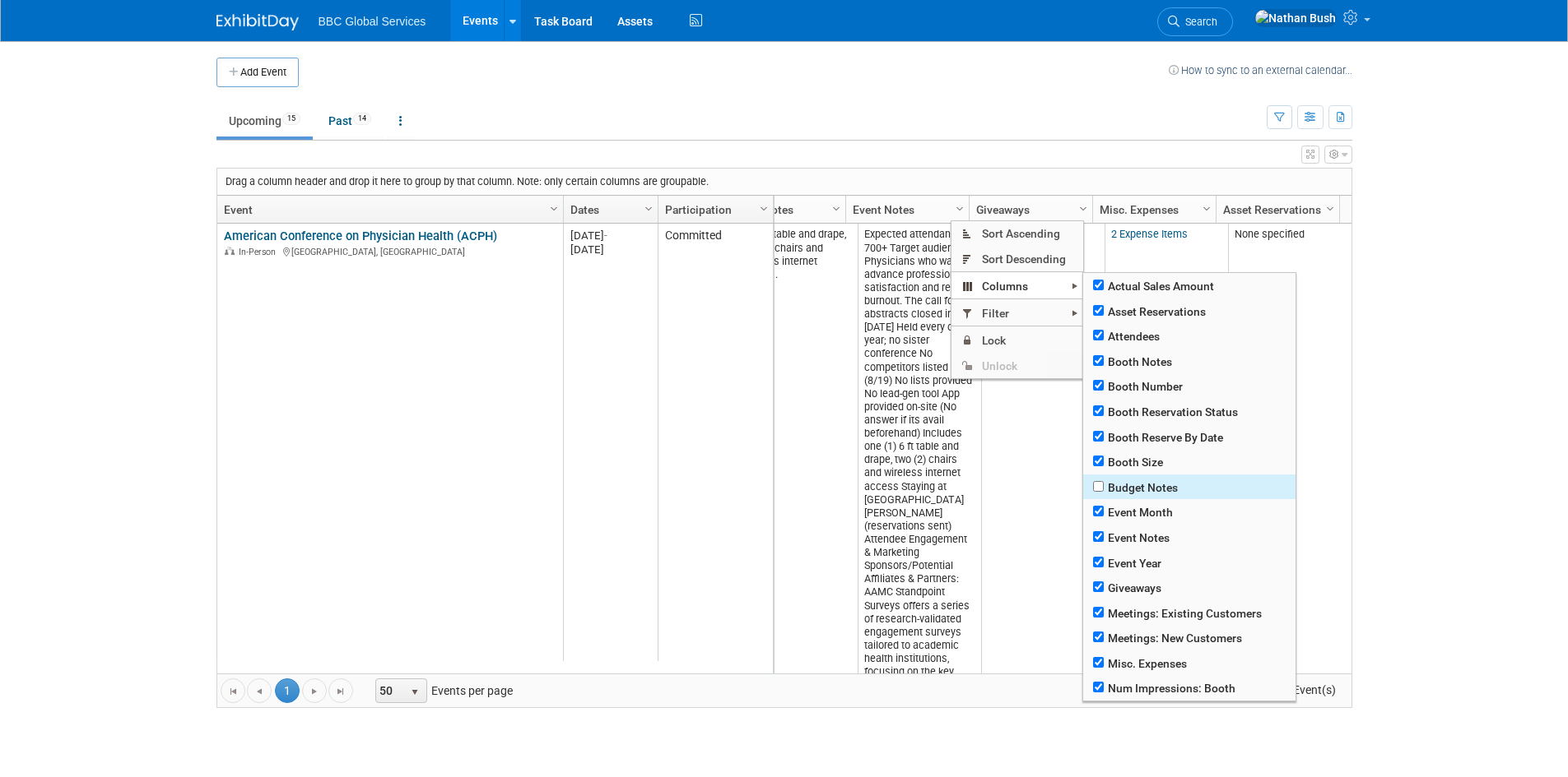
scroll to position [82, 0]
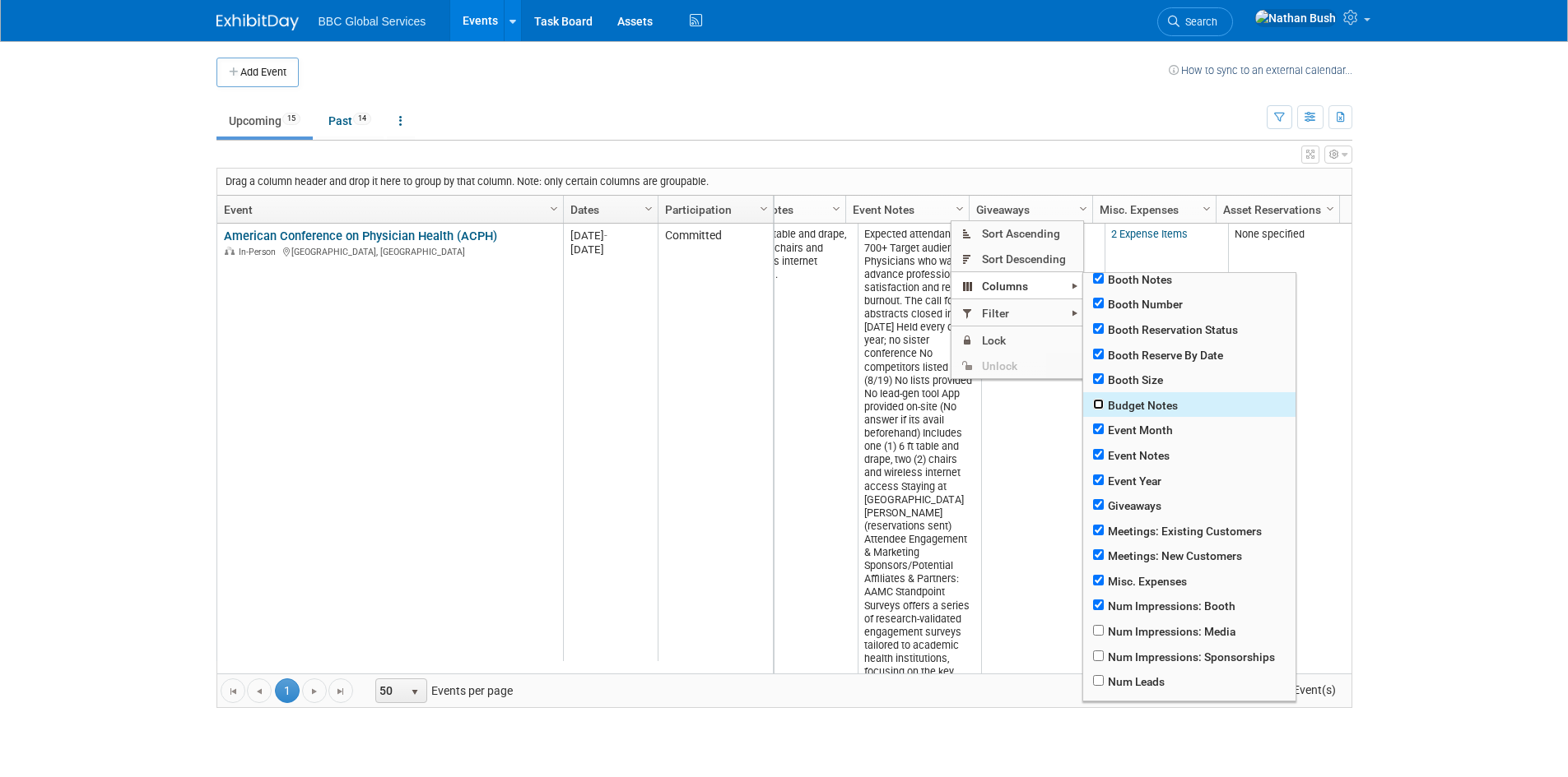
click at [1101, 407] on input "checkbox" at bounding box center [1097, 404] width 11 height 11
checkbox input "true"
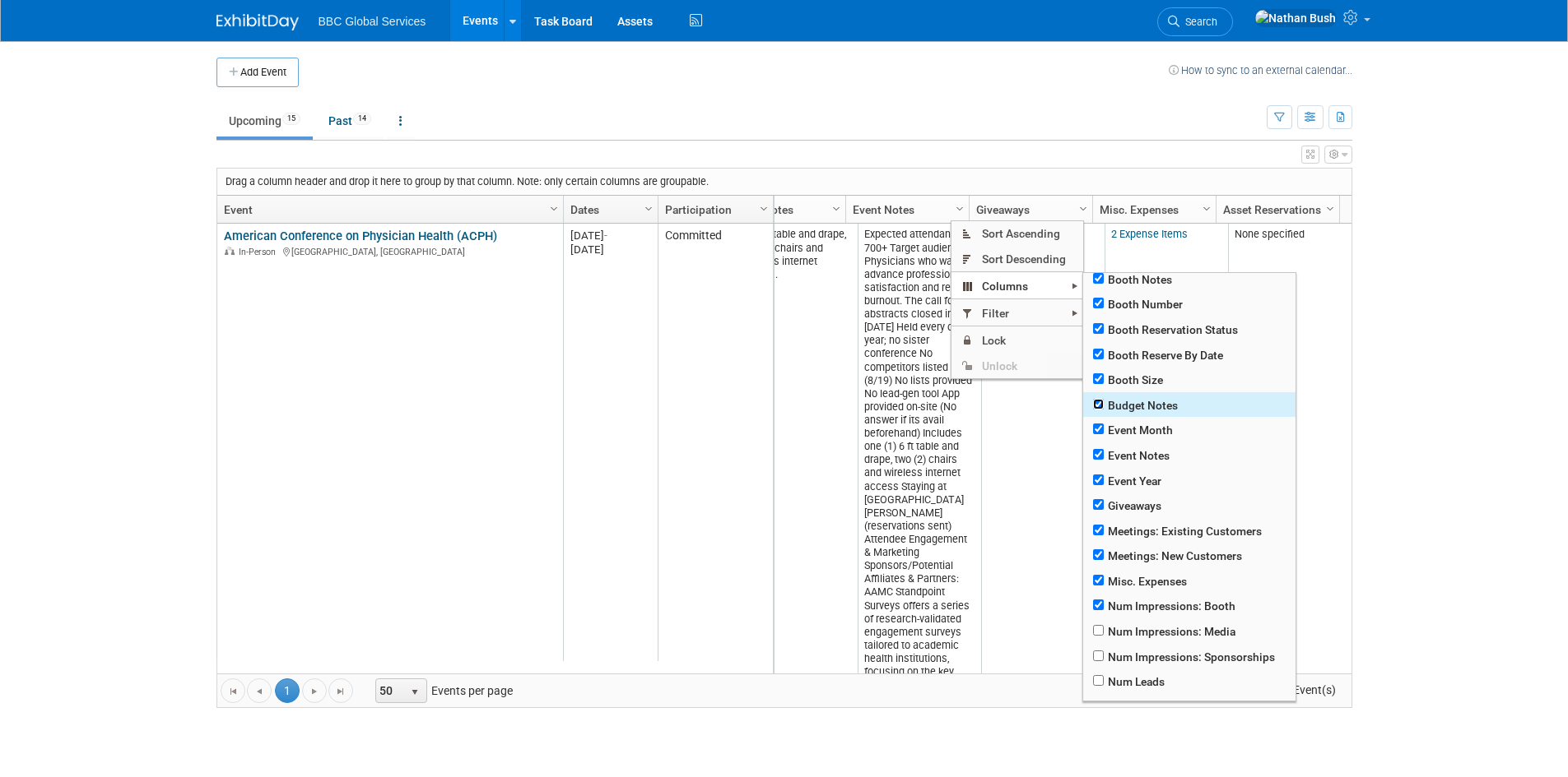
checkbox input "true"
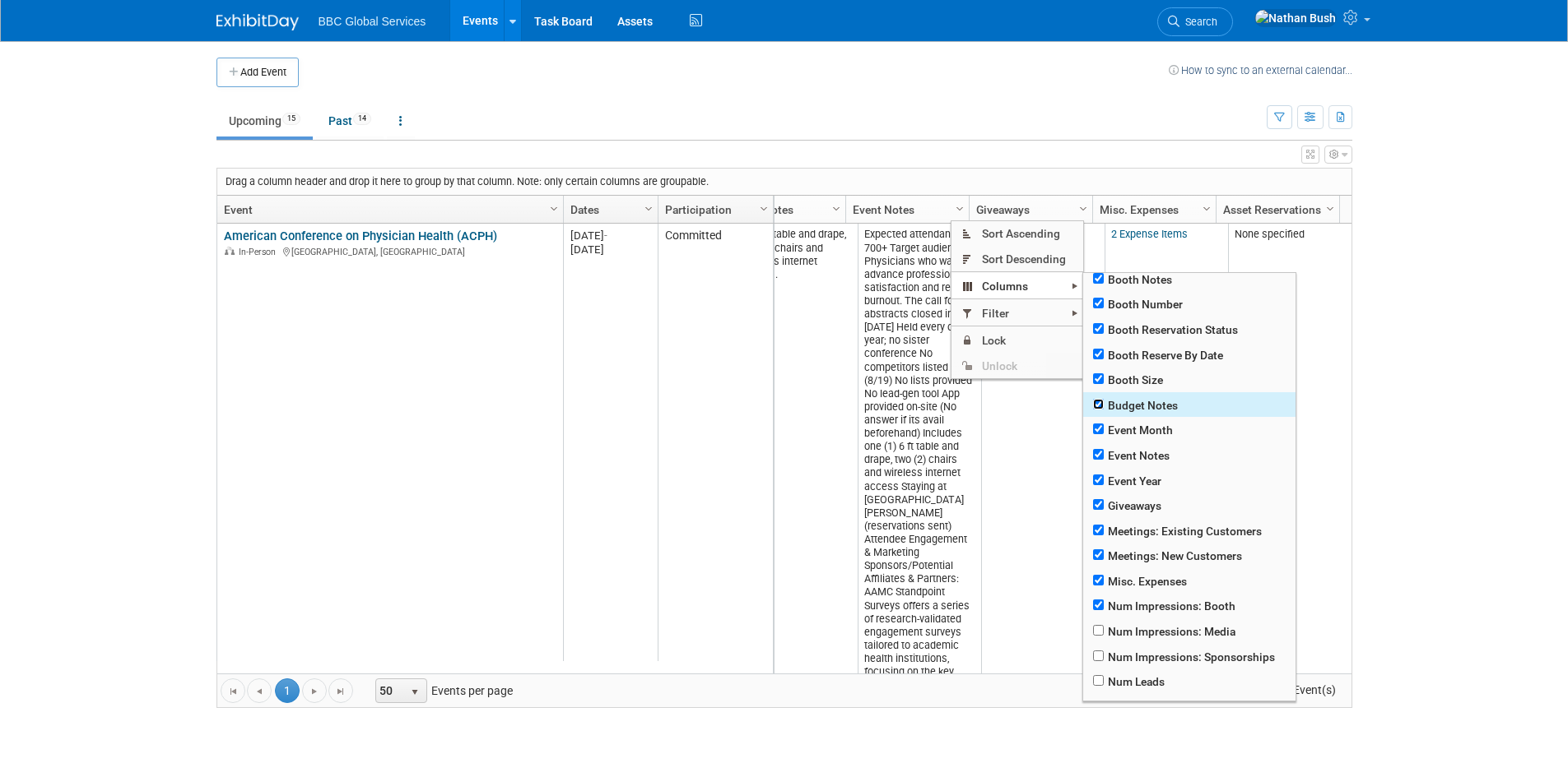
checkbox input "true"
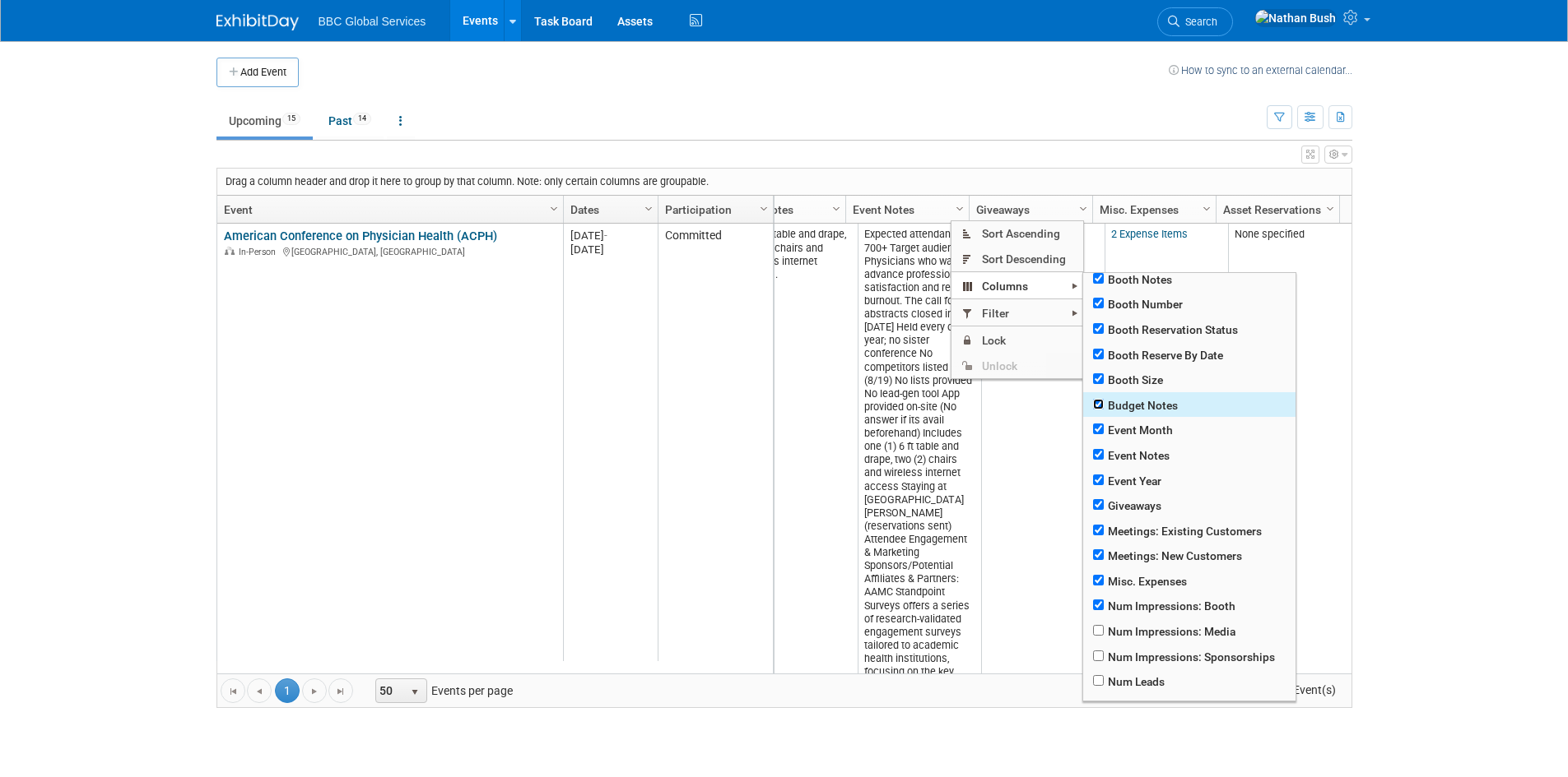
checkbox input "true"
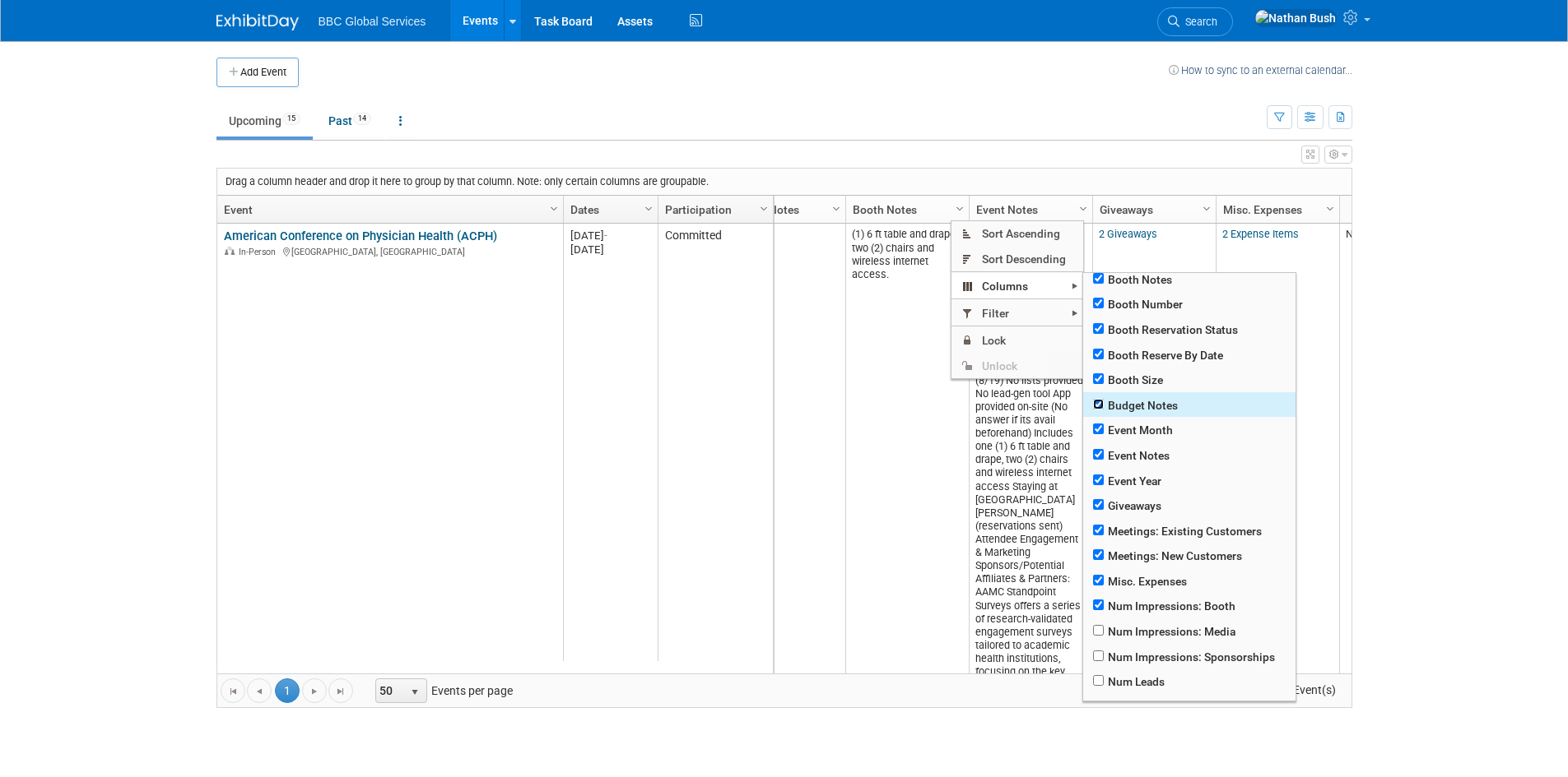
click at [1101, 407] on input "checkbox" at bounding box center [1097, 404] width 11 height 11
checkbox input "false"
checkbox input "true"
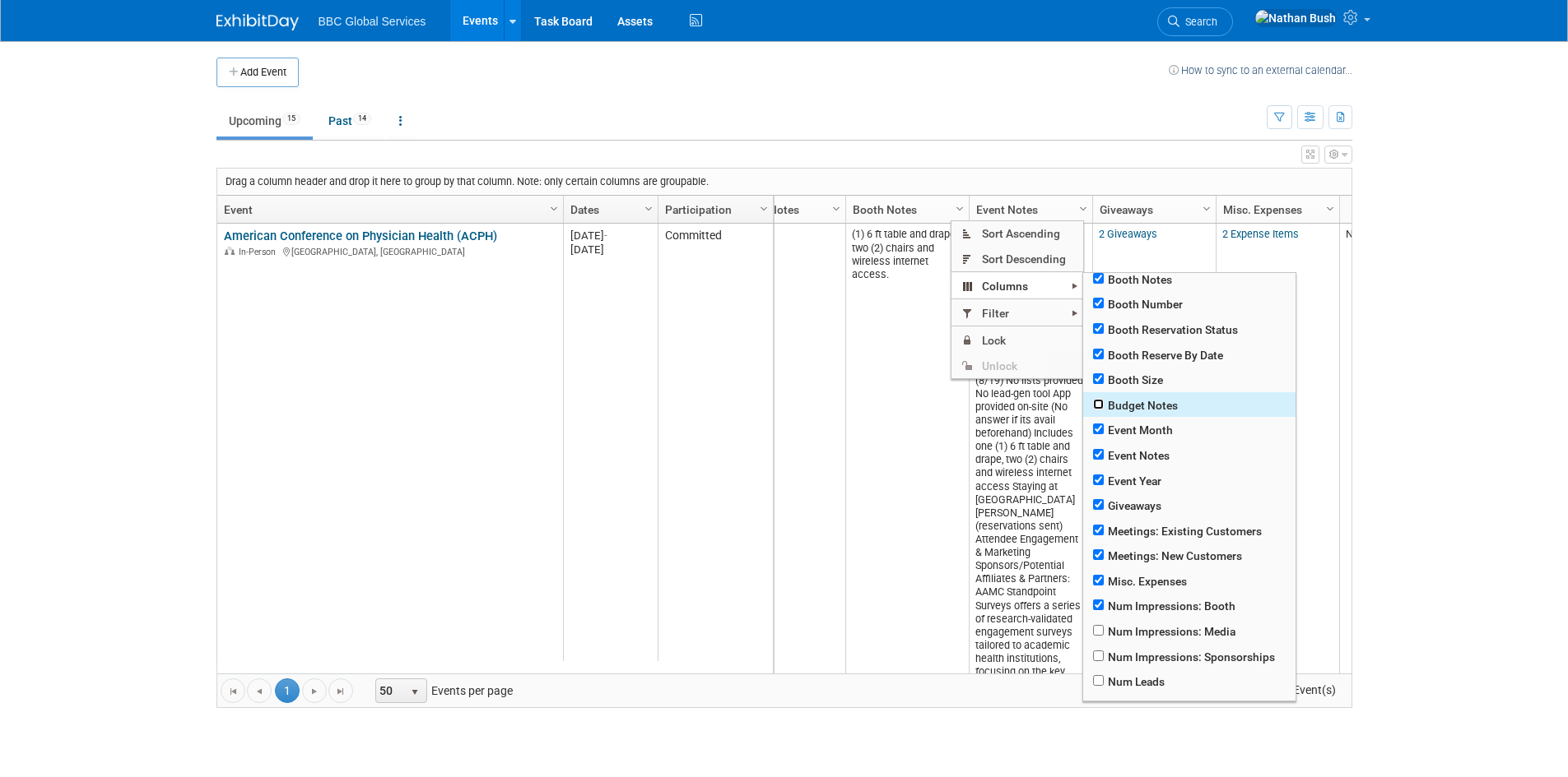
checkbox input "true"
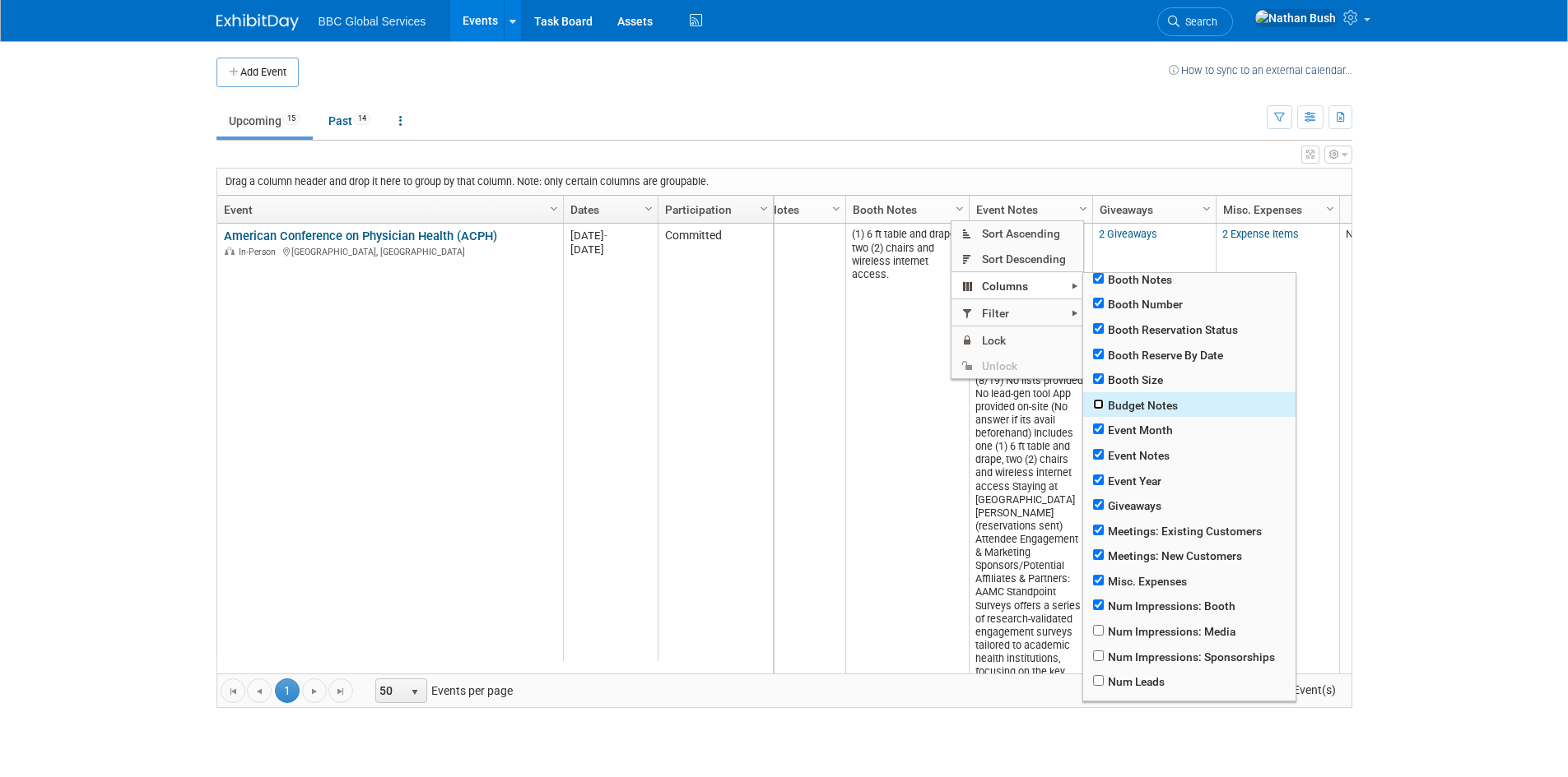
checkbox input "true"
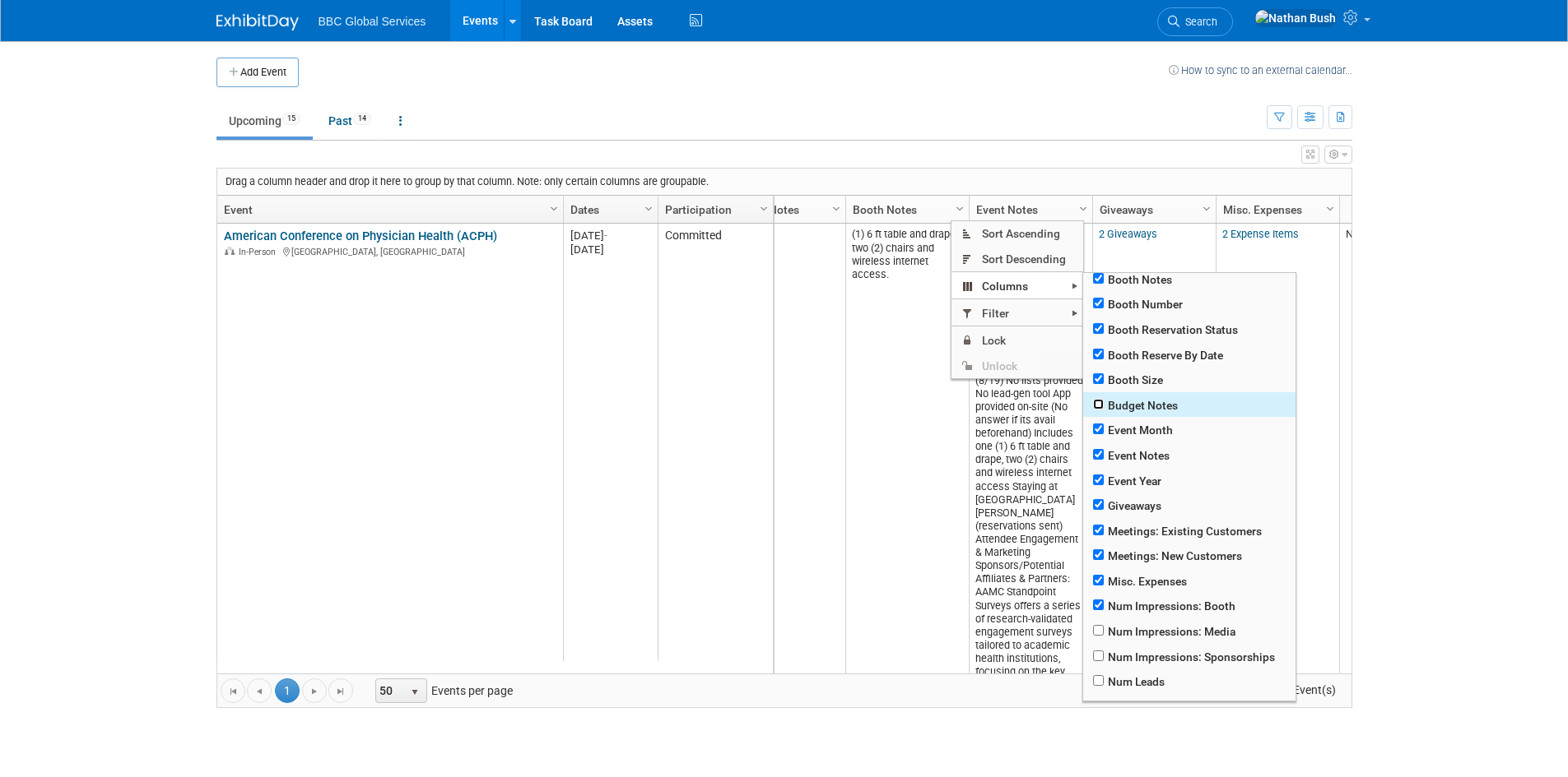
checkbox input "true"
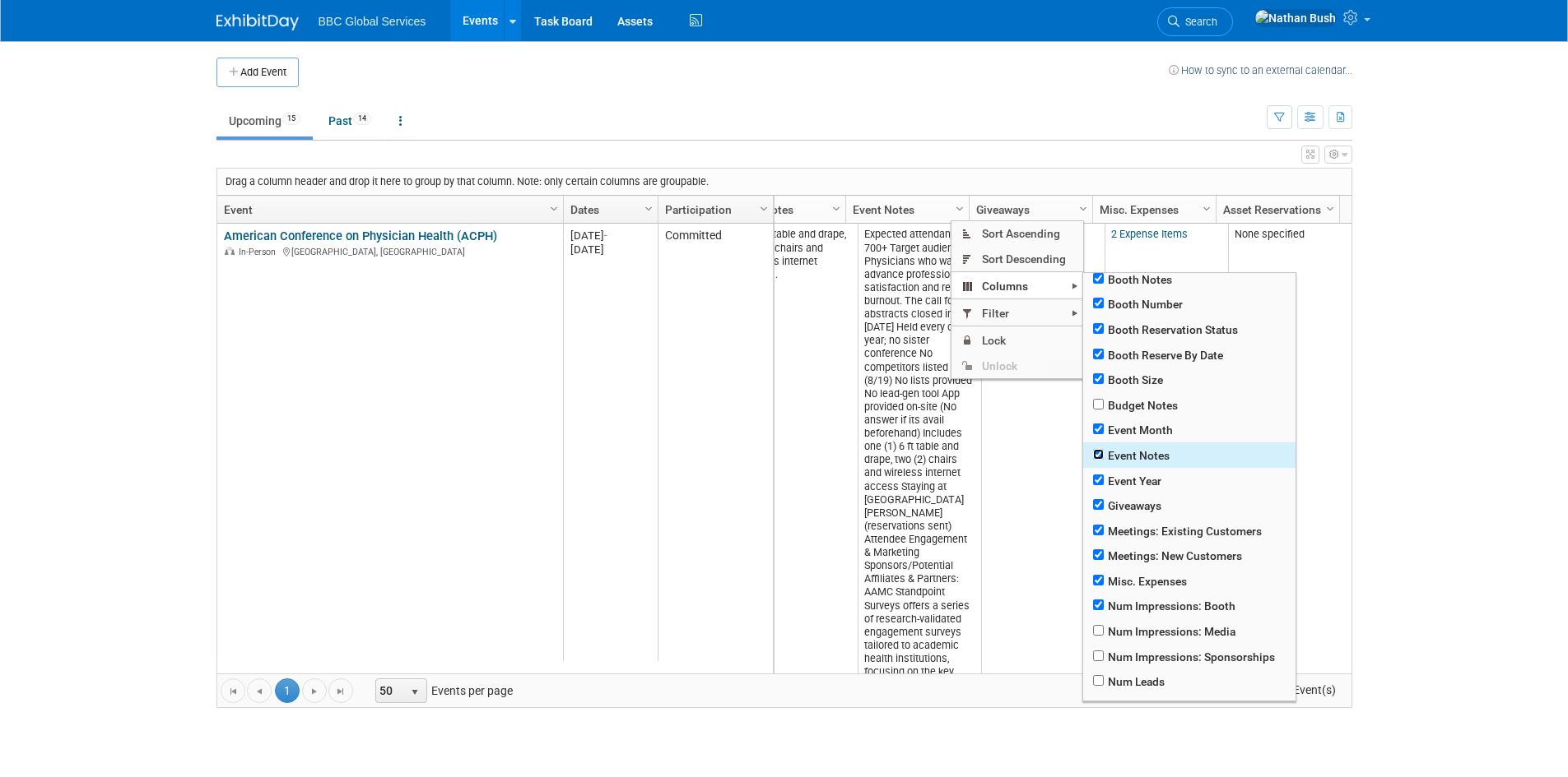
click at [1101, 451] on input "checkbox" at bounding box center [1097, 454] width 11 height 11
checkbox input "false"
checkbox input "true"
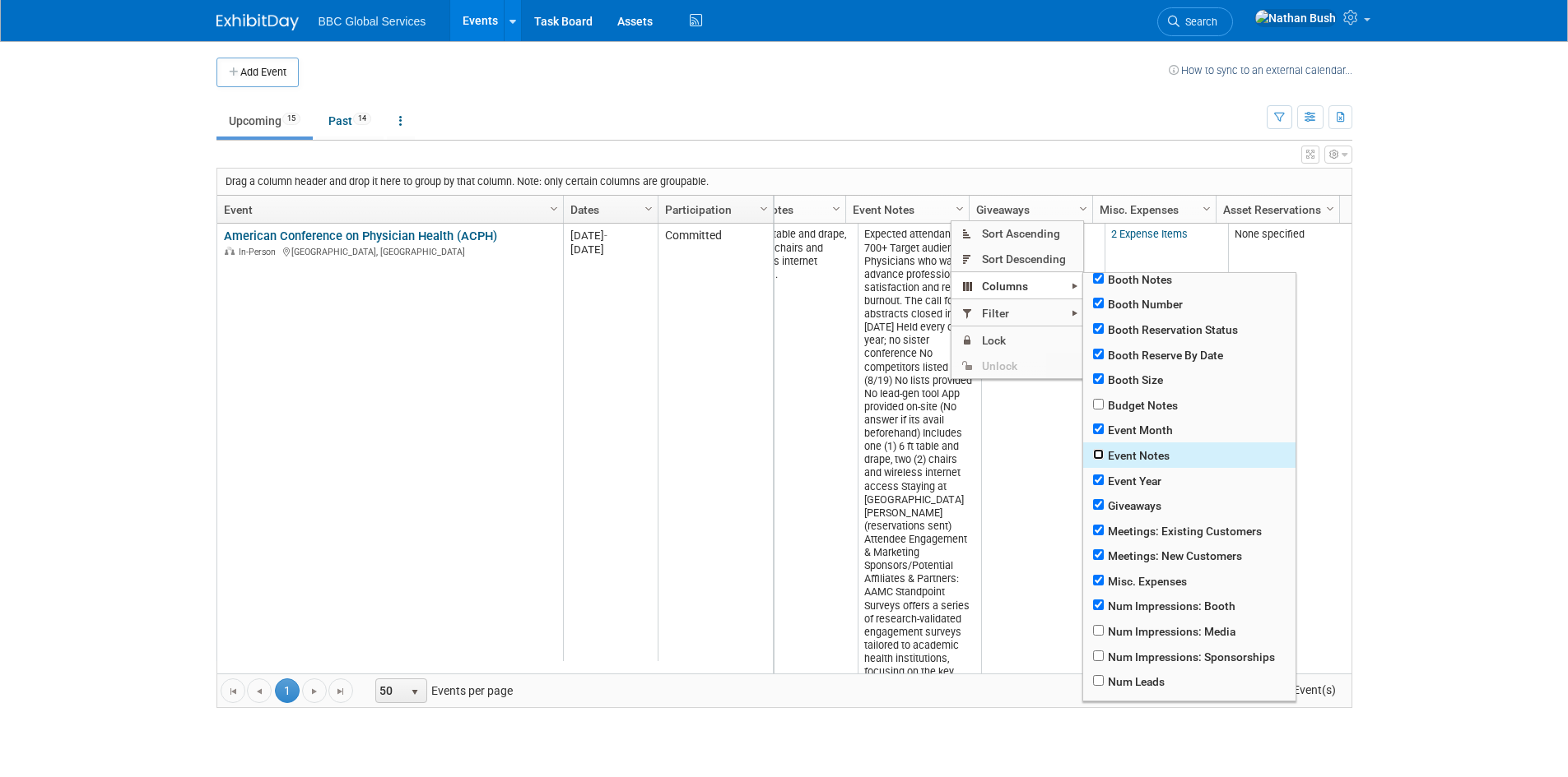
checkbox input "true"
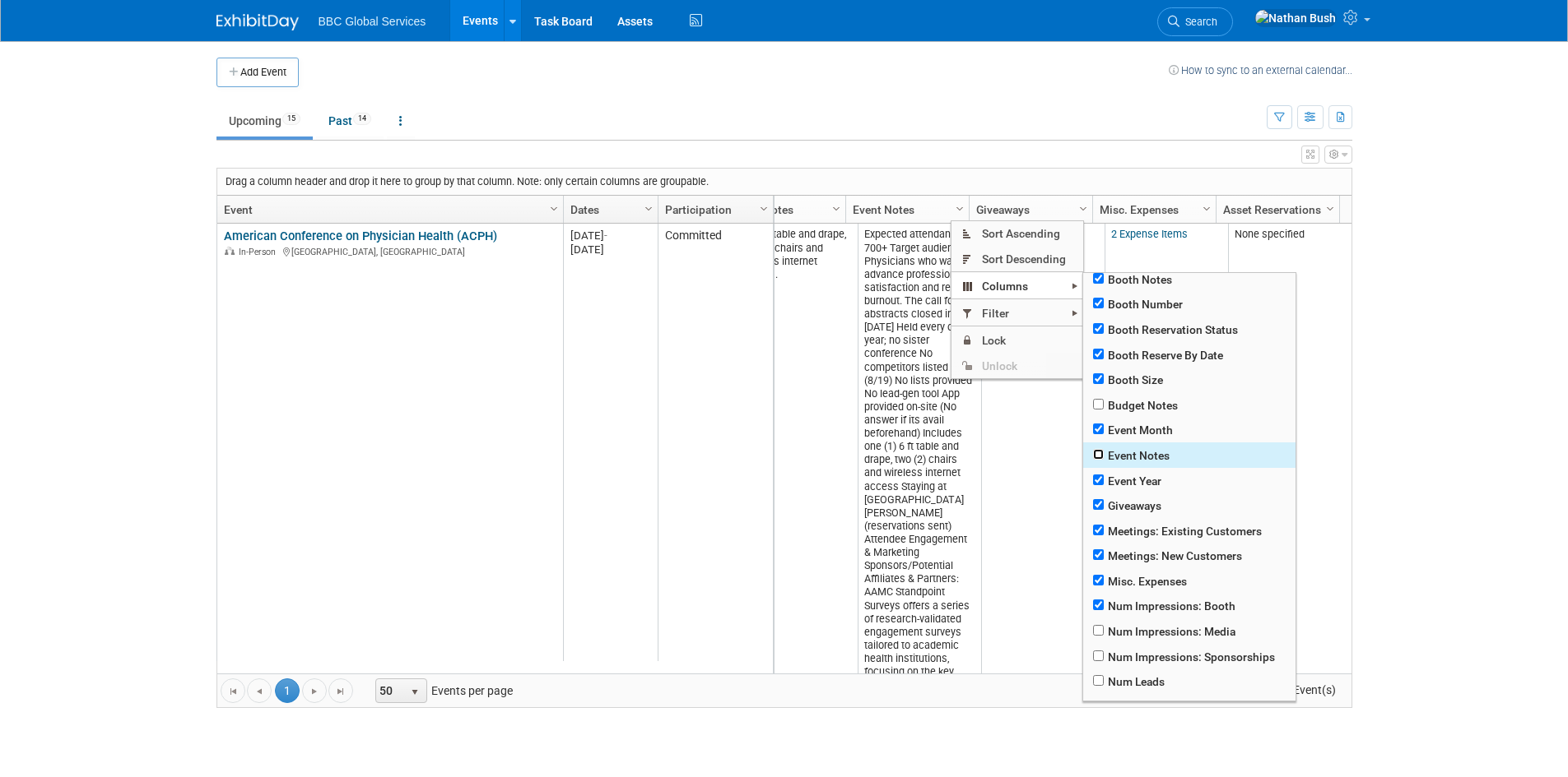
checkbox input "true"
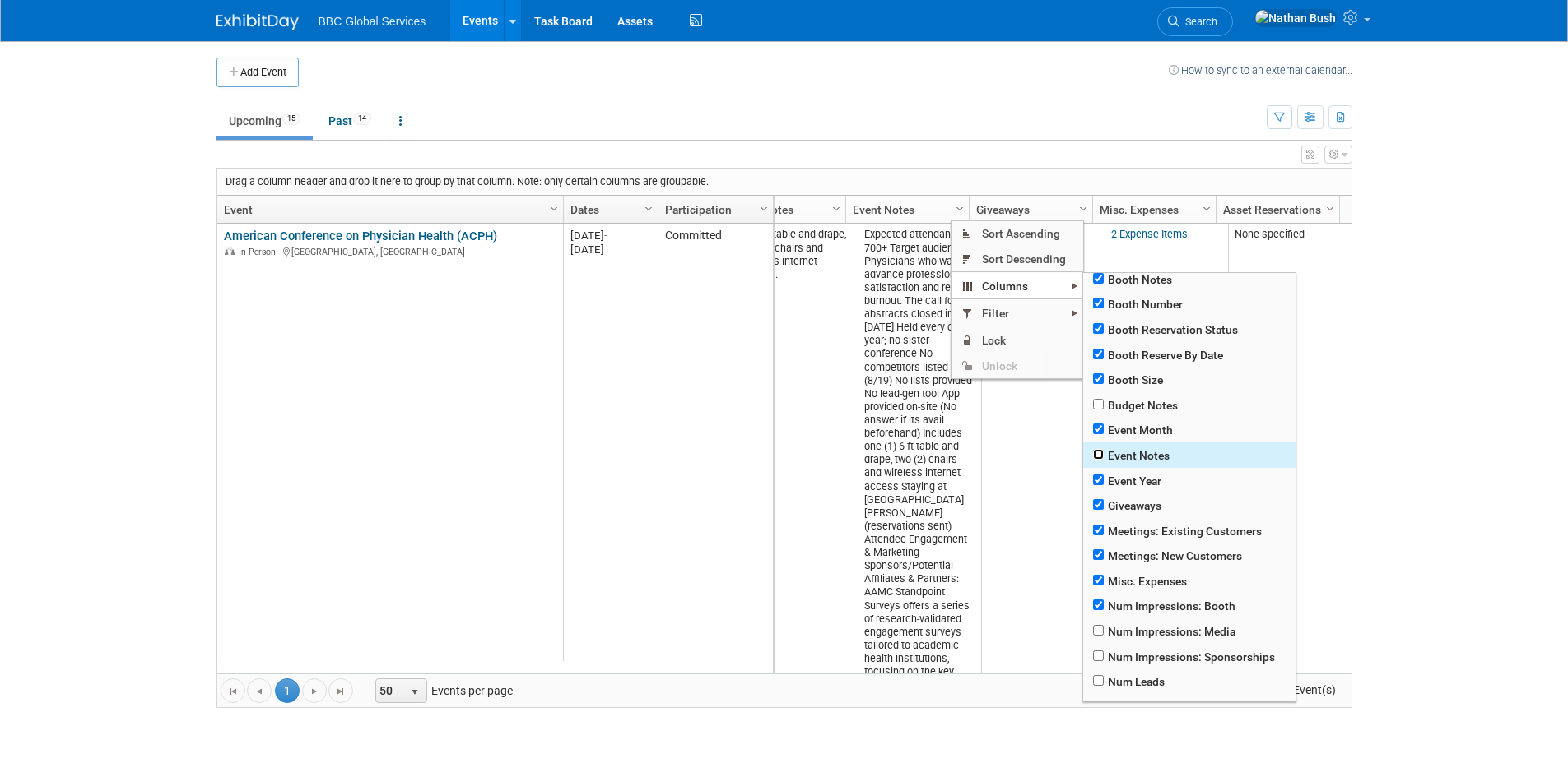
checkbox input "true"
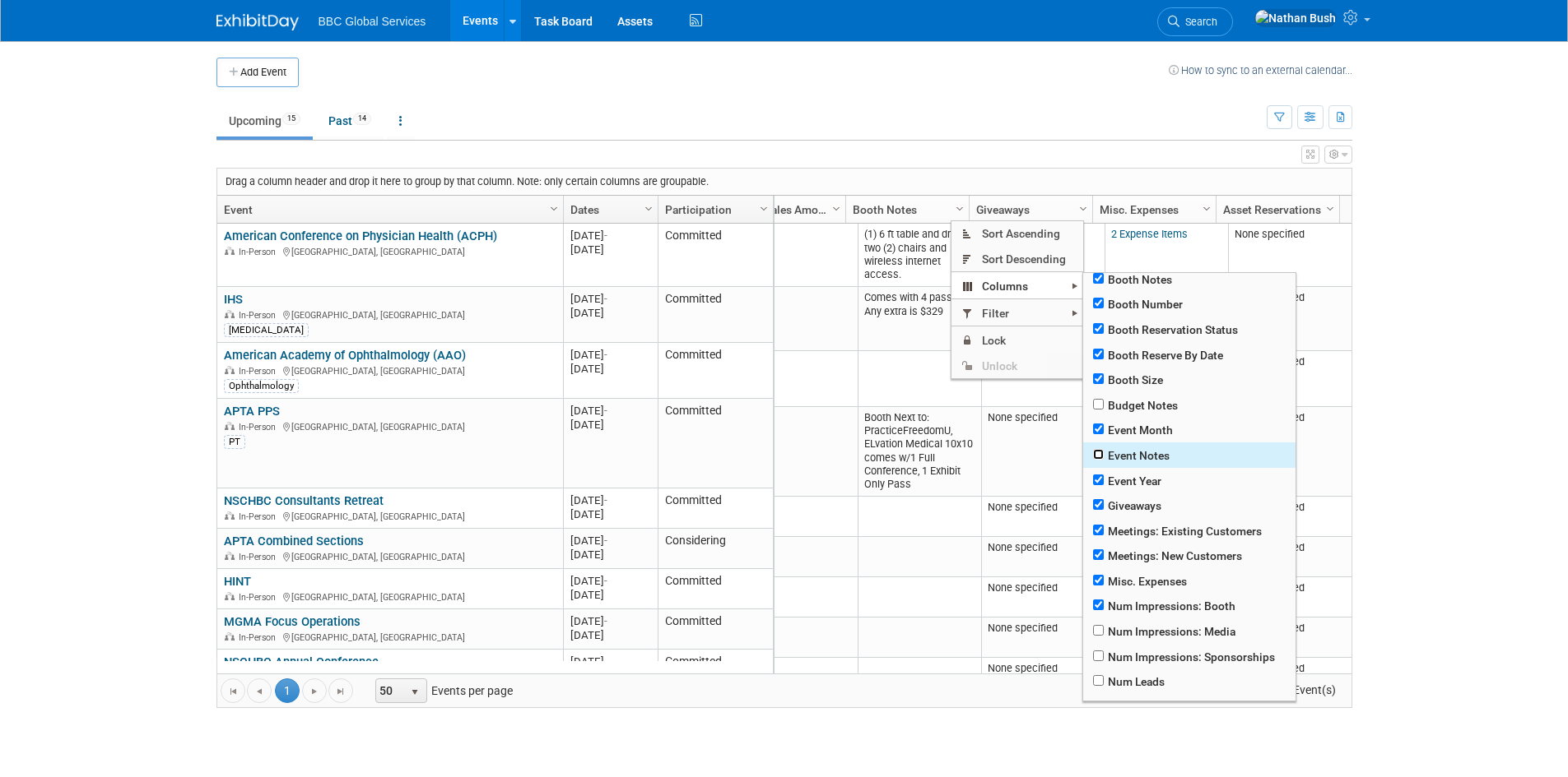
scroll to position [0, 1558]
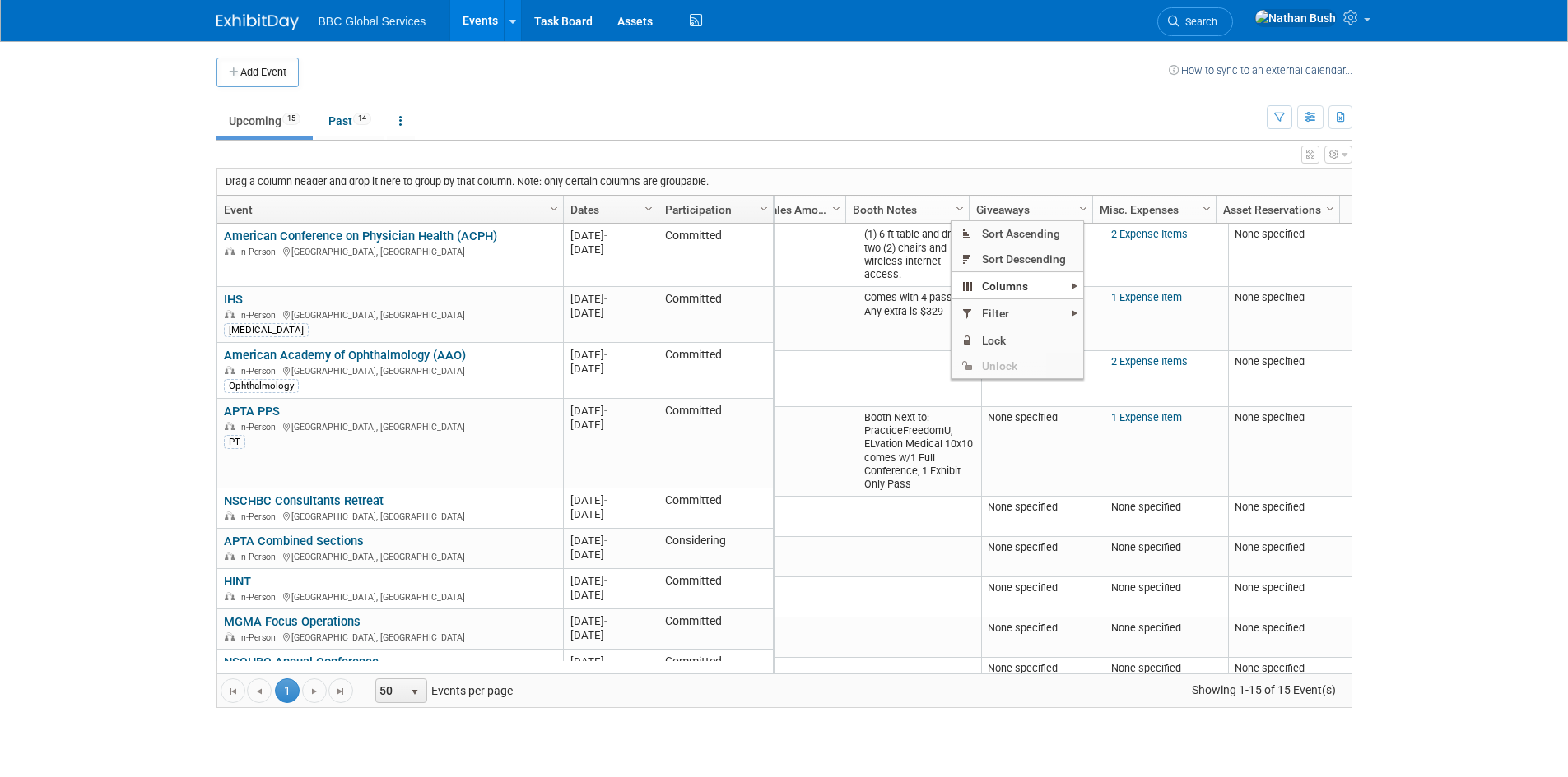
click at [935, 152] on div "View Grid Tips & Tricks Advanced Options Reset Grid Layout (back to default)" at bounding box center [784, 153] width 1136 height 23
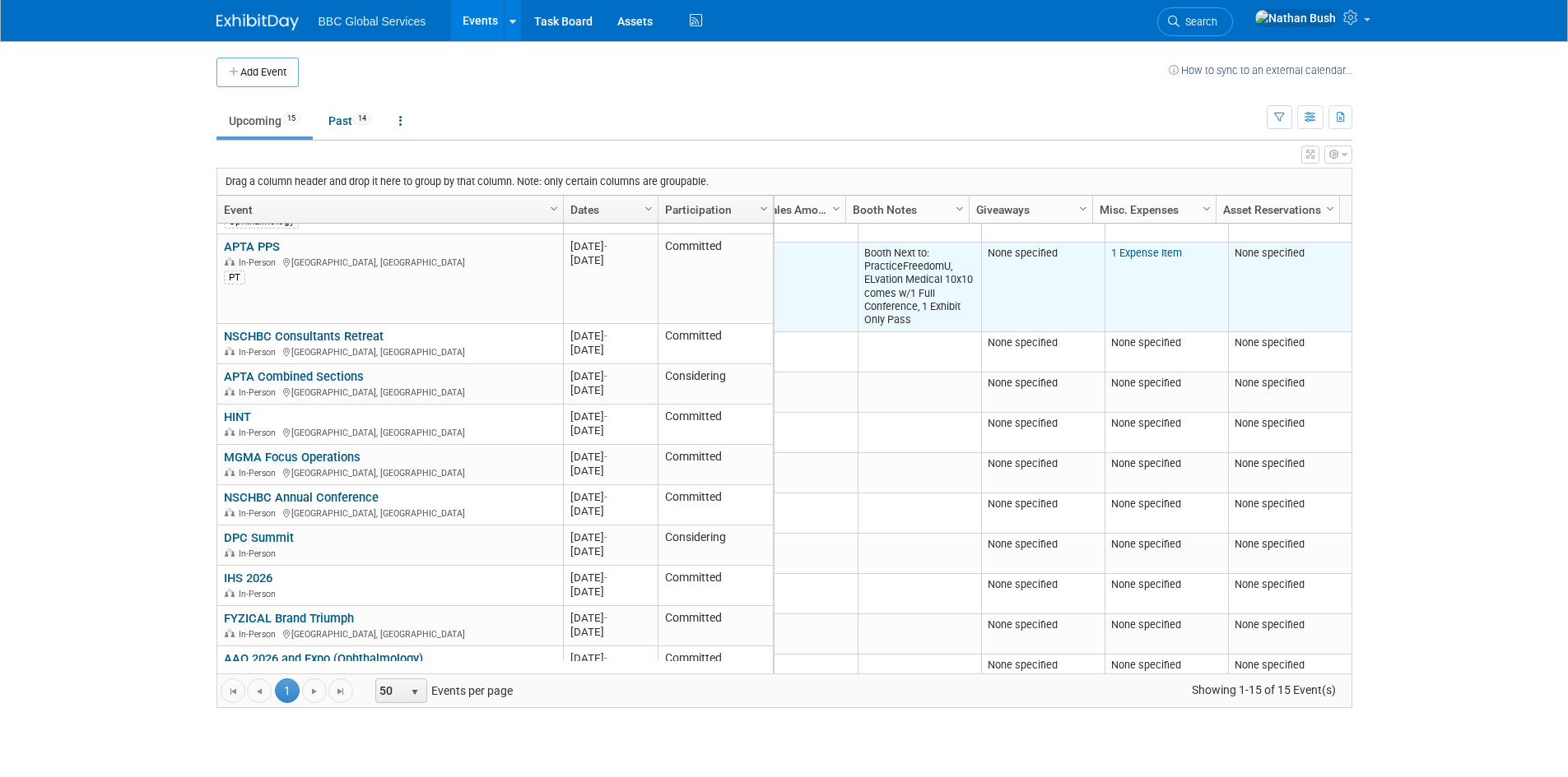
scroll to position [14, 0]
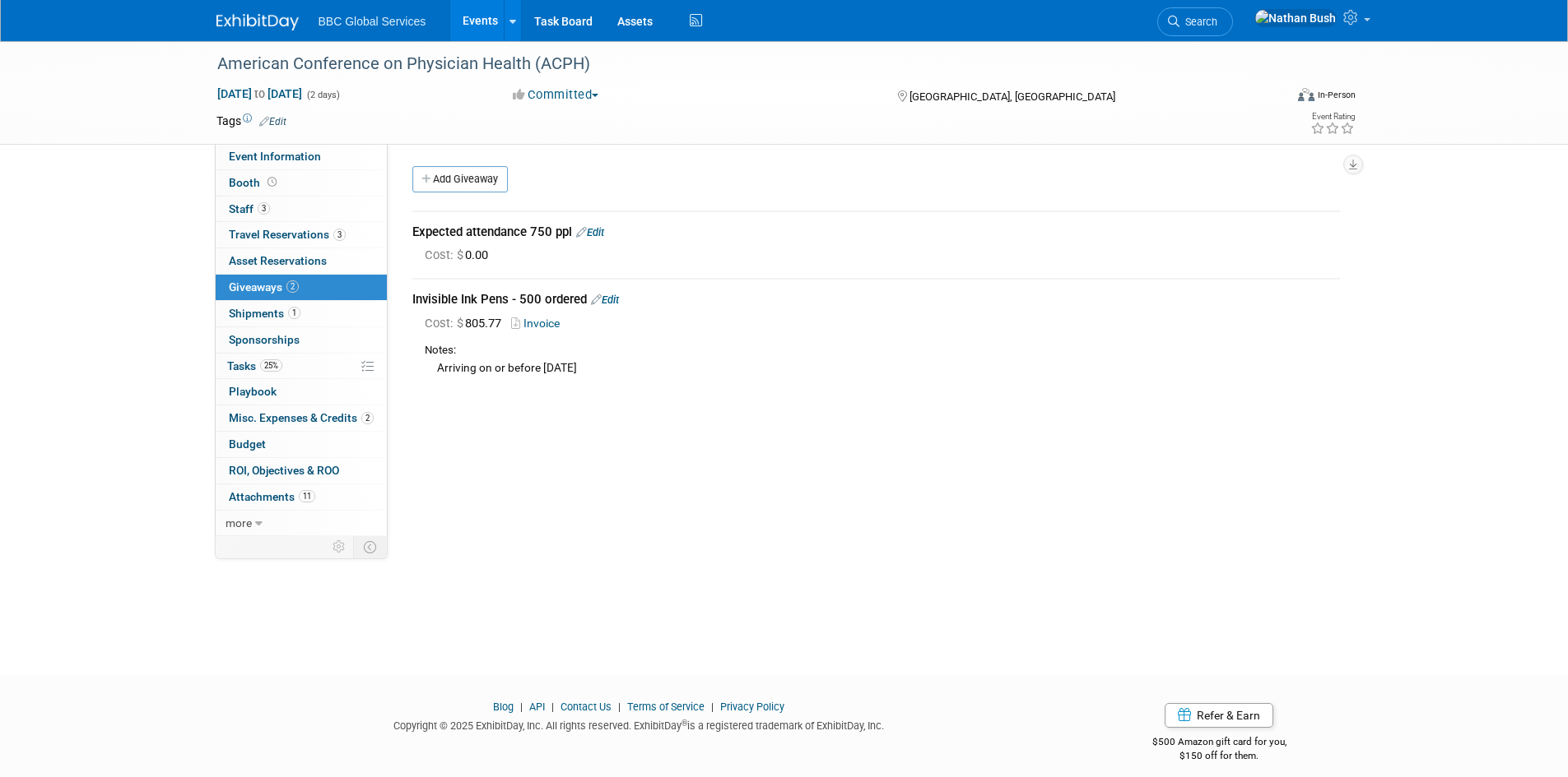
drag, startPoint x: 412, startPoint y: 233, endPoint x: 615, endPoint y: 368, distance: 243.8
click at [615, 368] on div "Expected attendance 750 ppl Edit Cost: $ 0.00" at bounding box center [875, 297] width 927 height 191
